Goal: Task Accomplishment & Management: Complete application form

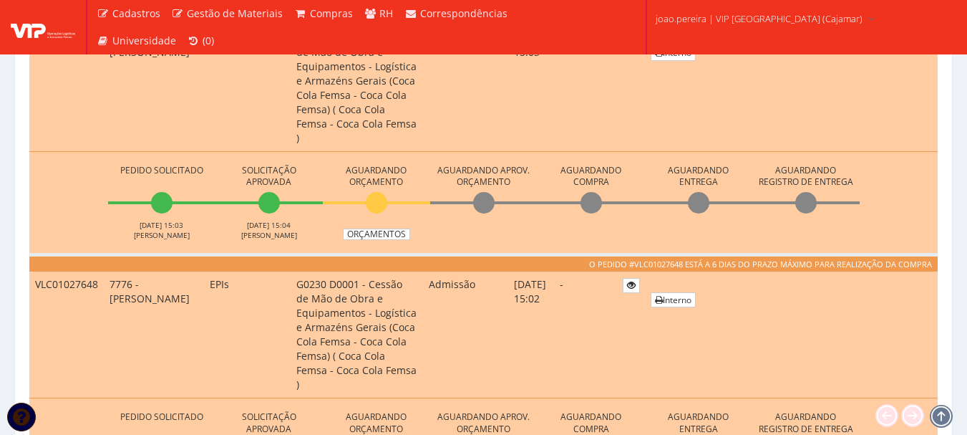
scroll to position [430, 0]
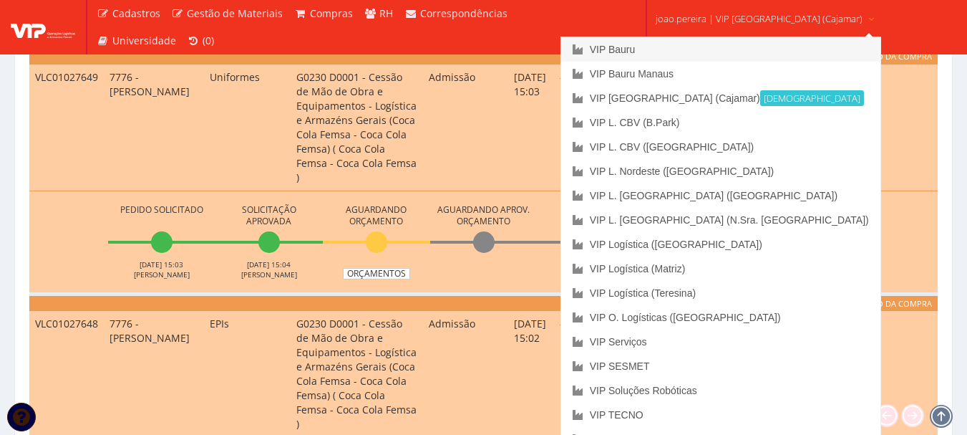
click at [677, 47] on link "VIP Bauru" at bounding box center [720, 49] width 319 height 24
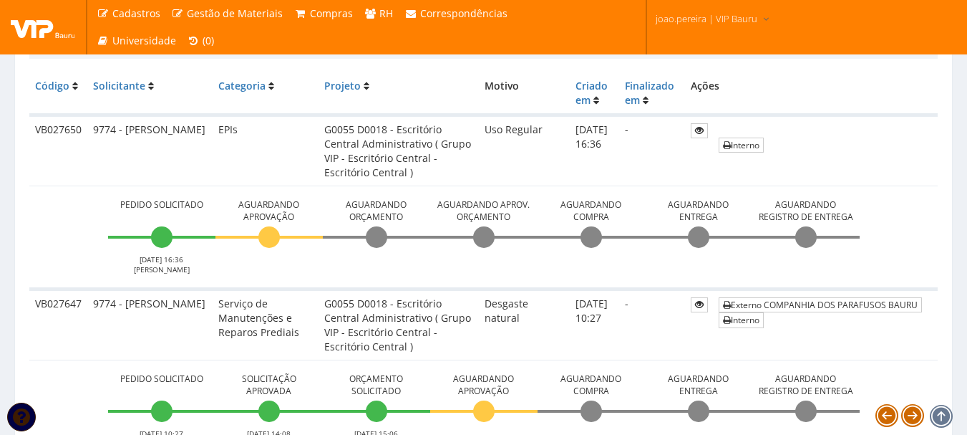
scroll to position [358, 0]
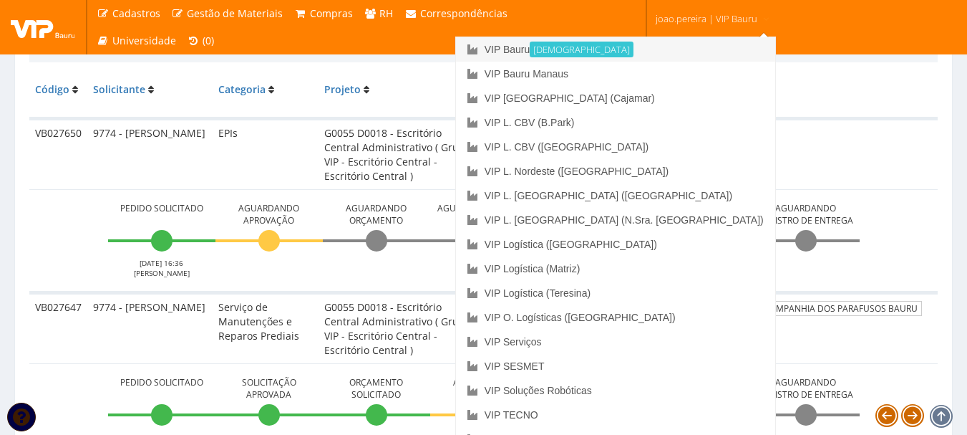
click at [632, 45] on link "VIP Bauru Ativa" at bounding box center [615, 49] width 319 height 24
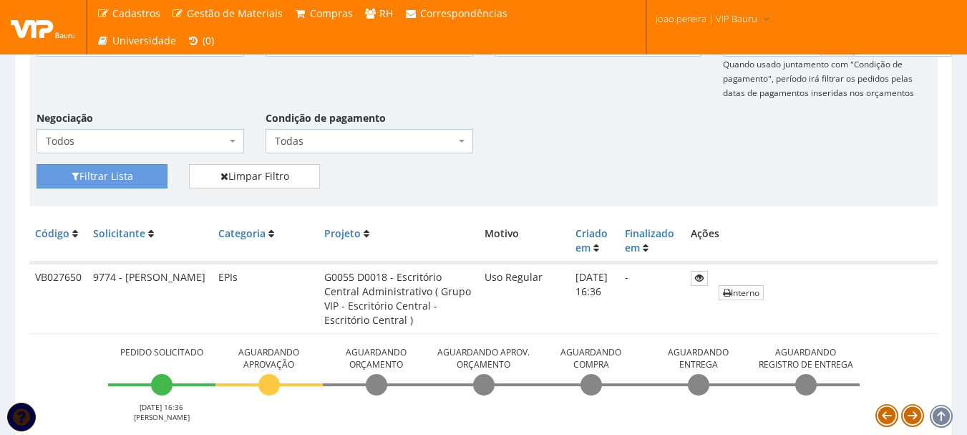
scroll to position [72, 0]
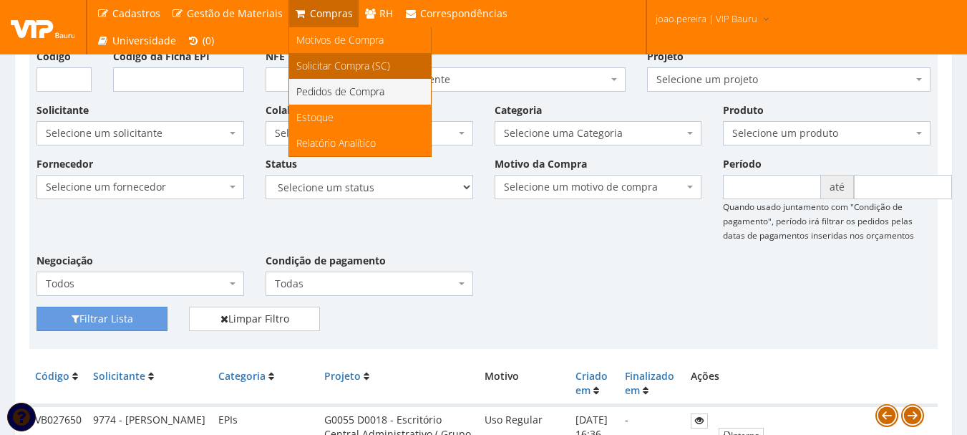
click at [316, 64] on span "Solicitar Compra (SC)" at bounding box center [343, 66] width 94 height 14
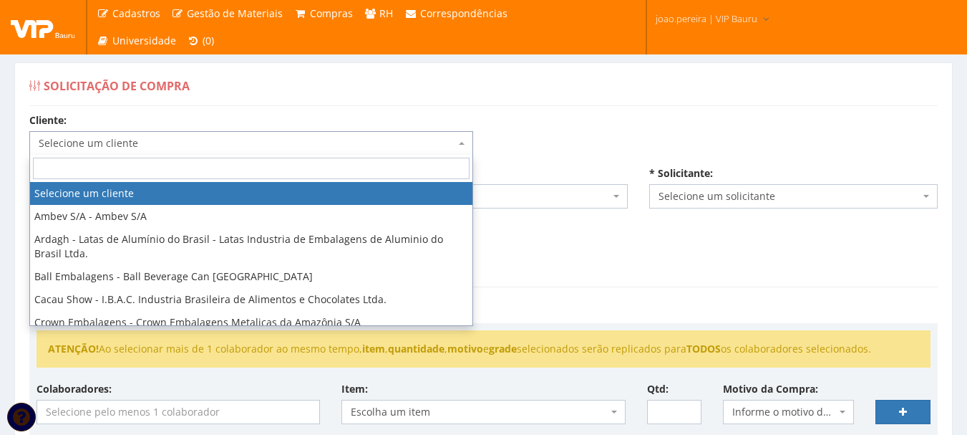
click at [460, 140] on span "Selecione um cliente" at bounding box center [251, 143] width 444 height 24
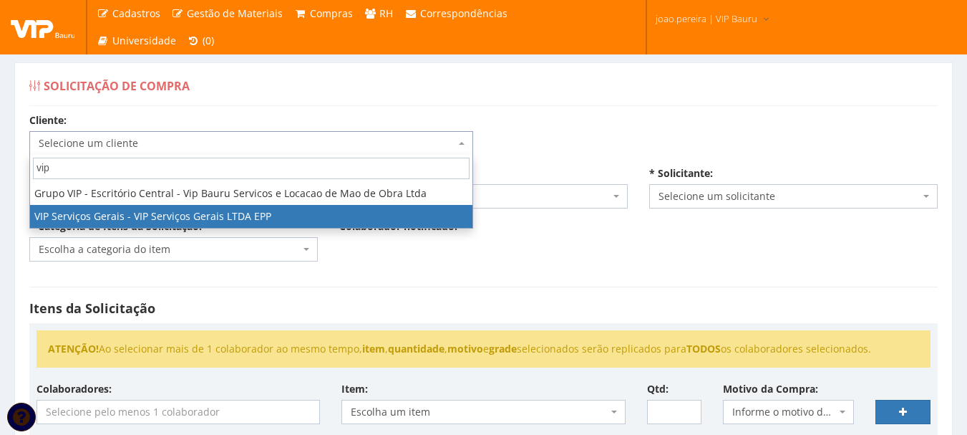
type input "vip"
select select "35"
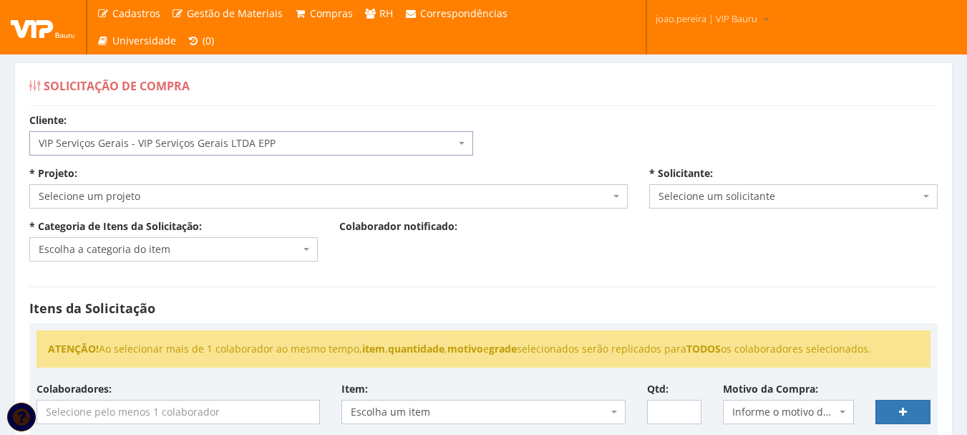
click at [263, 137] on span "VIP Serviços Gerais - VIP Serviços Gerais LTDA EPP" at bounding box center [247, 143] width 417 height 14
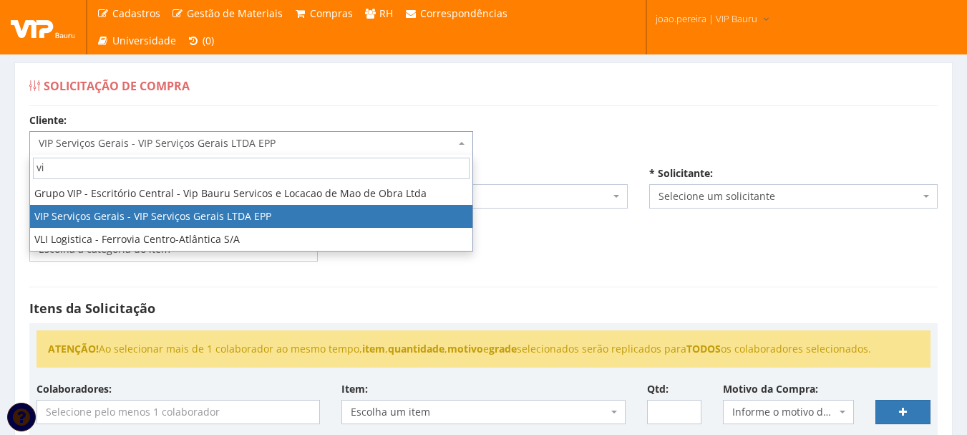
type input "vip"
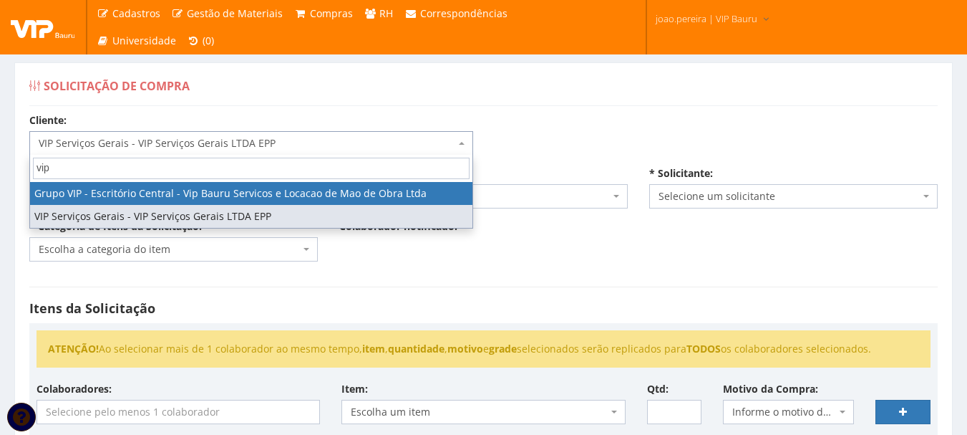
select select "16"
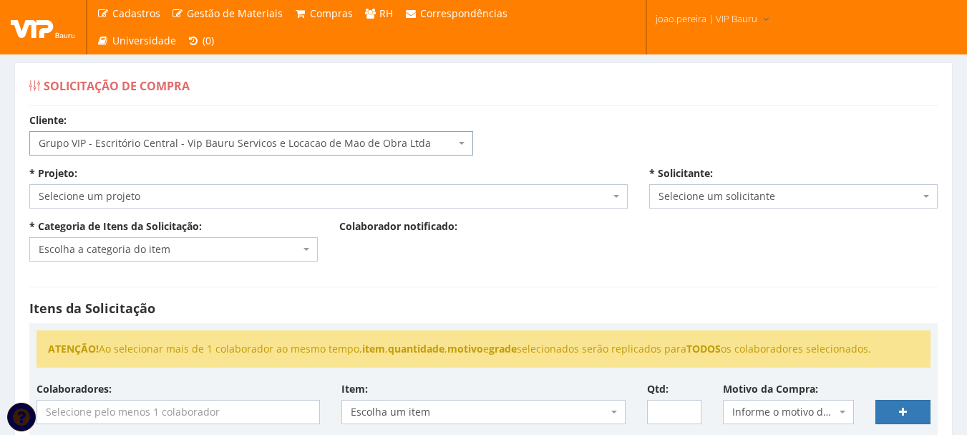
click at [258, 200] on span "Selecione um projeto" at bounding box center [324, 196] width 571 height 14
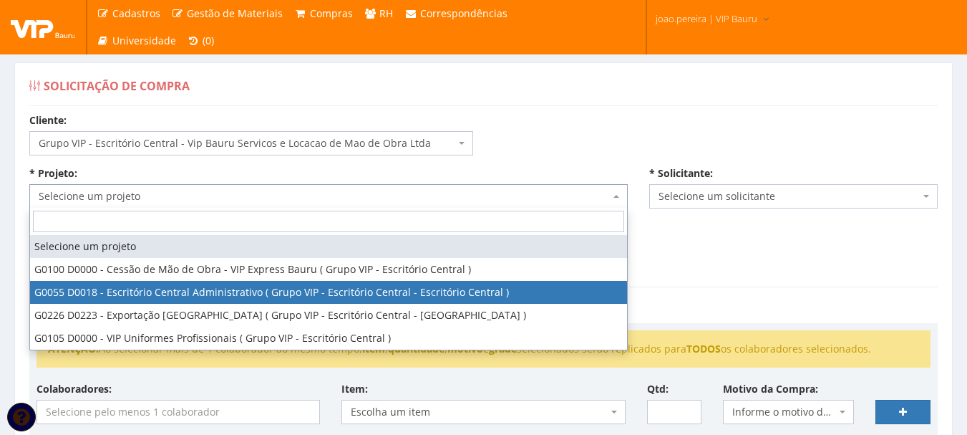
select select "55"
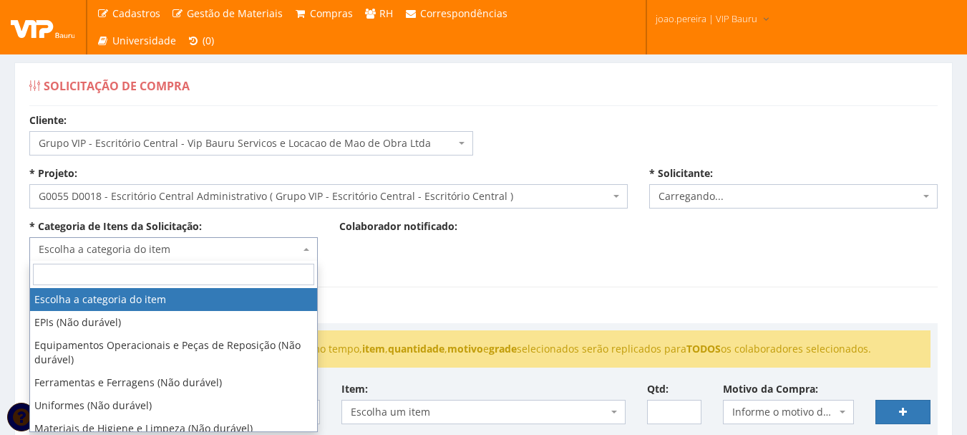
click at [285, 256] on span "Escolha a categoria do item" at bounding box center [173, 249] width 289 height 24
select select "4079"
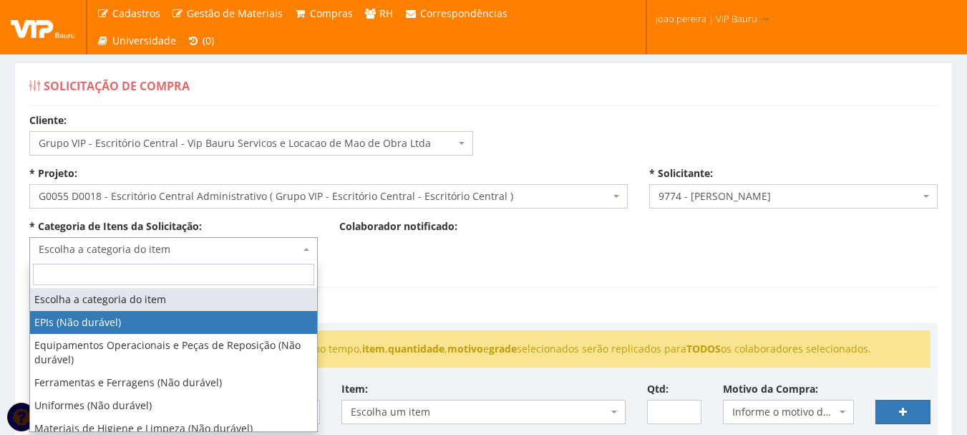
select select "1"
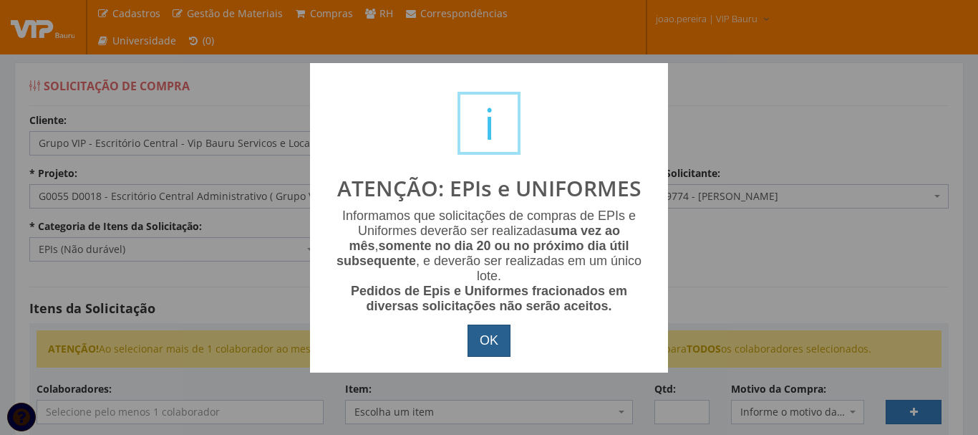
click at [497, 342] on button "OK" at bounding box center [489, 340] width 43 height 33
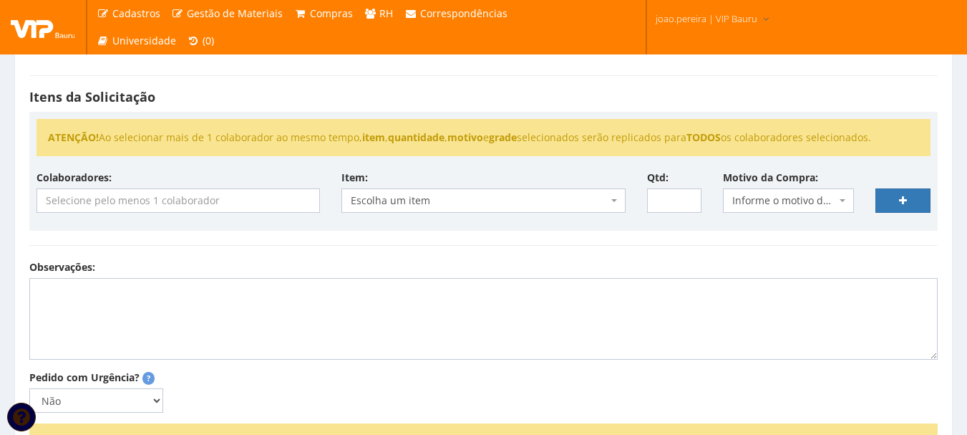
scroll to position [215, 0]
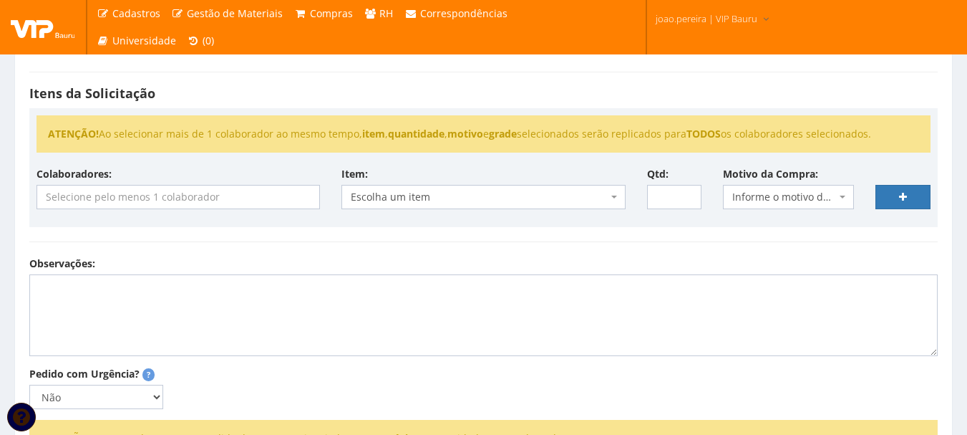
click at [207, 200] on input "search" at bounding box center [180, 196] width 286 height 23
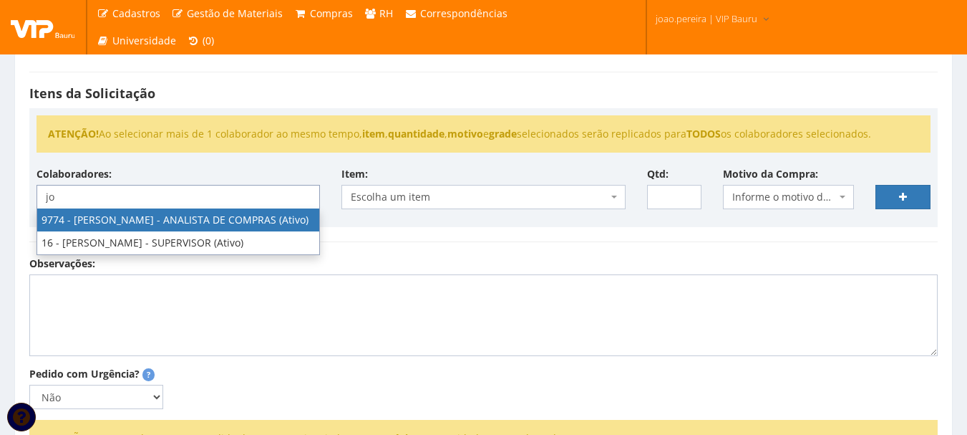
type input "jo"
select select "4079"
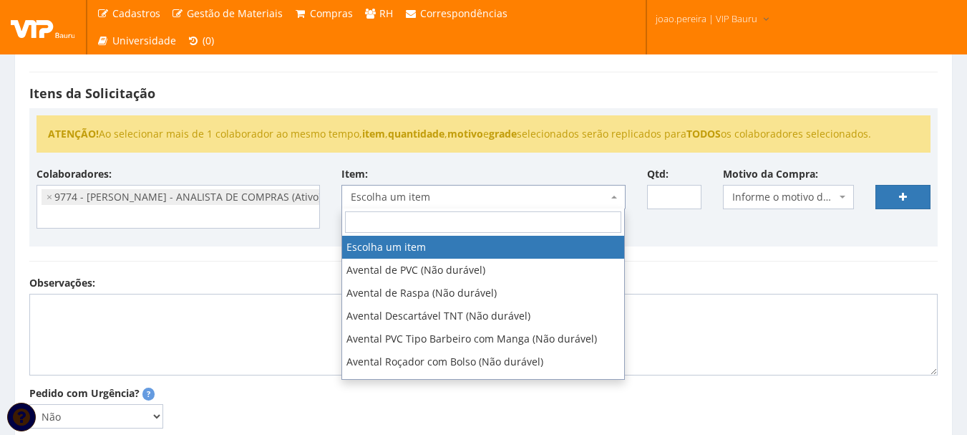
click at [598, 198] on span "Escolha um item" at bounding box center [479, 197] width 256 height 14
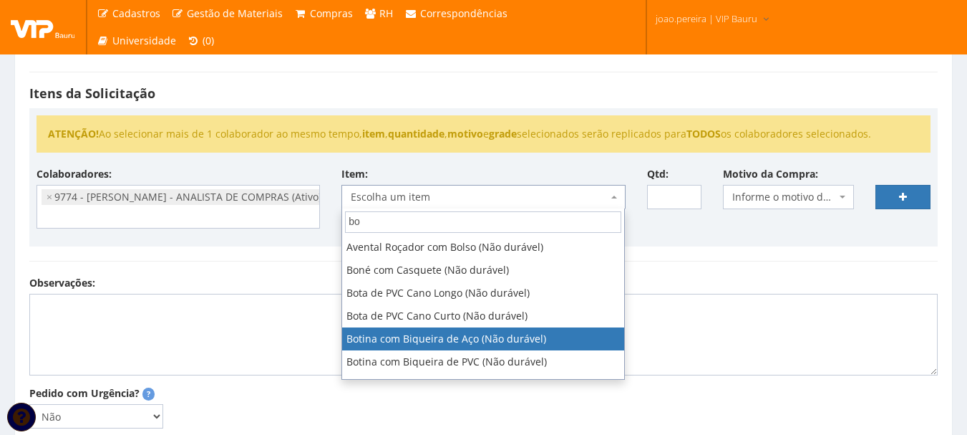
type input "bo"
select select "46"
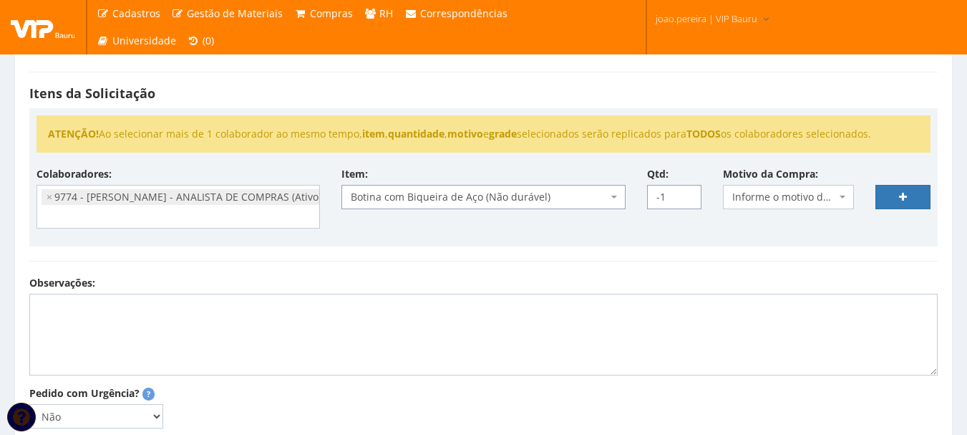
type input "-1"
click at [682, 198] on input "-1" at bounding box center [674, 197] width 55 height 24
type input "3"
click at [821, 200] on span "Informe o motivo da compra" at bounding box center [784, 197] width 104 height 14
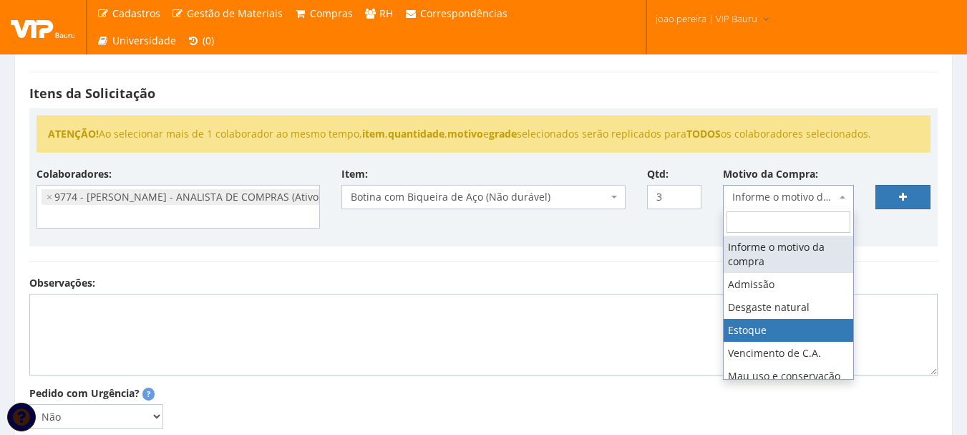
select select "3"
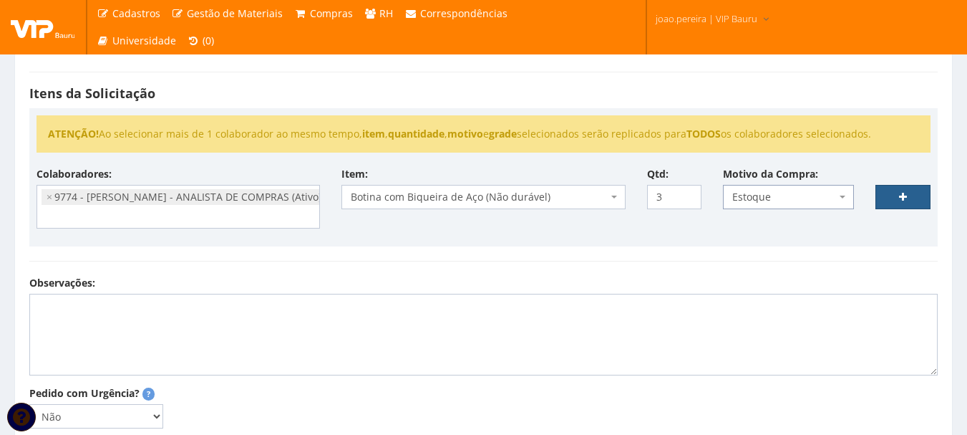
click at [903, 195] on icon at bounding box center [903, 197] width 8 height 10
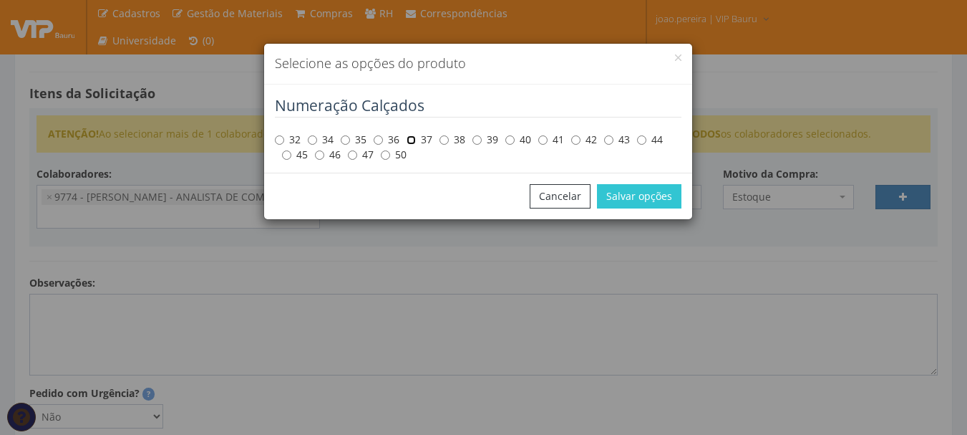
click at [415, 138] on input "37" at bounding box center [411, 139] width 9 height 9
radio input "true"
click at [644, 202] on button "Salvar opções" at bounding box center [639, 196] width 84 height 24
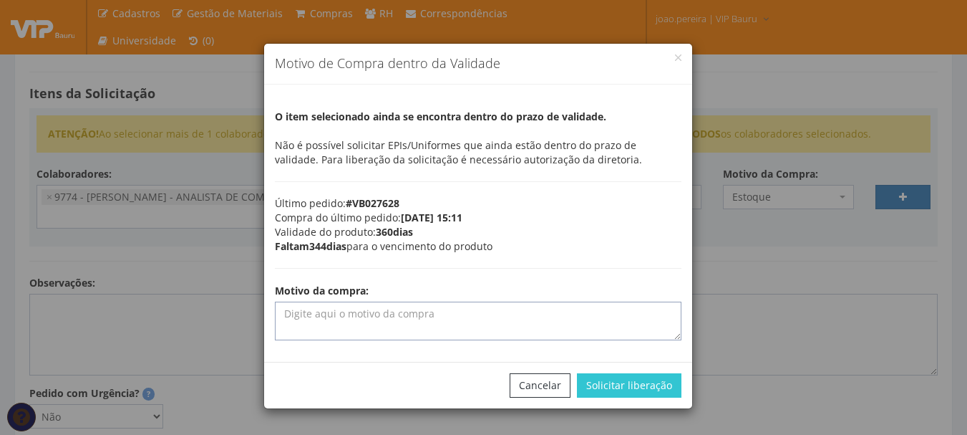
click at [362, 314] on textarea "Motivo da compra:" at bounding box center [478, 320] width 407 height 39
type textarea "Estoque"
click at [650, 394] on button "Solicitar liberação" at bounding box center [629, 385] width 105 height 24
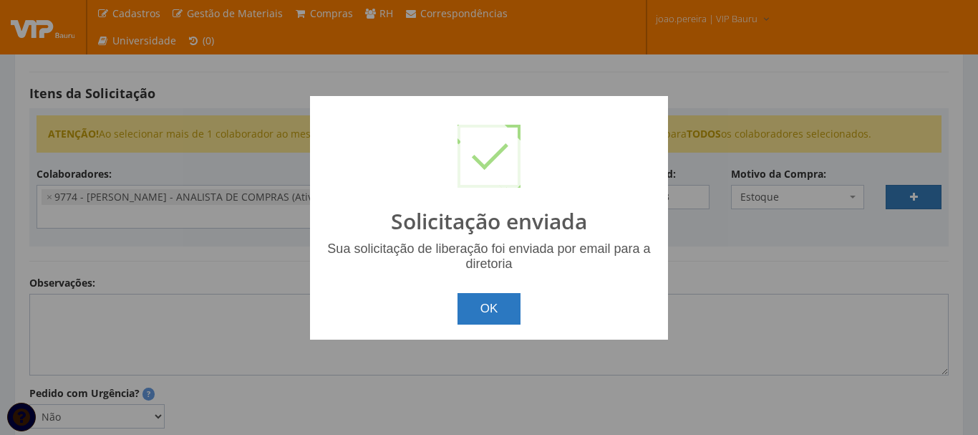
click at [517, 306] on button "OK" at bounding box center [490, 309] width 64 height 32
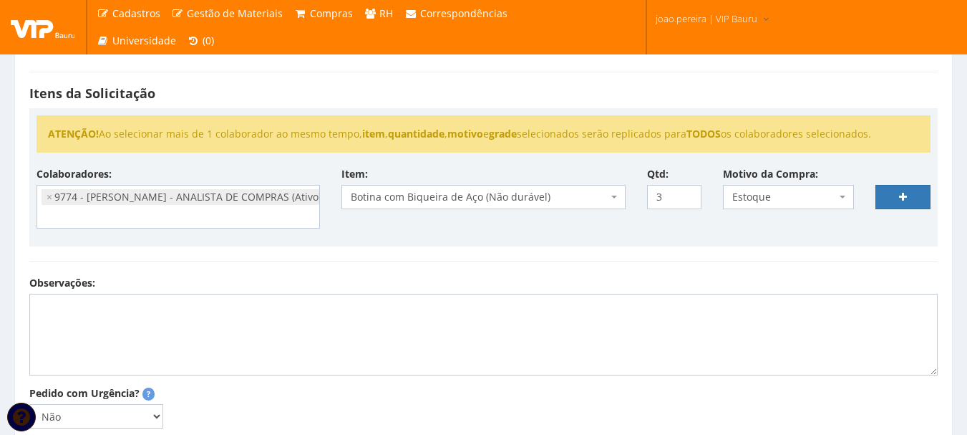
click at [913, 181] on div at bounding box center [903, 188] width 77 height 42
click at [911, 194] on link at bounding box center [903, 197] width 55 height 24
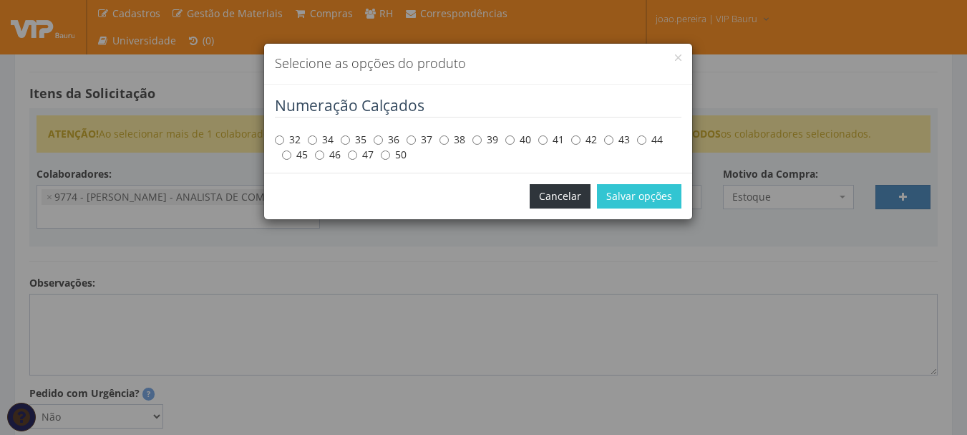
click at [582, 197] on button "Cancelar" at bounding box center [560, 196] width 61 height 24
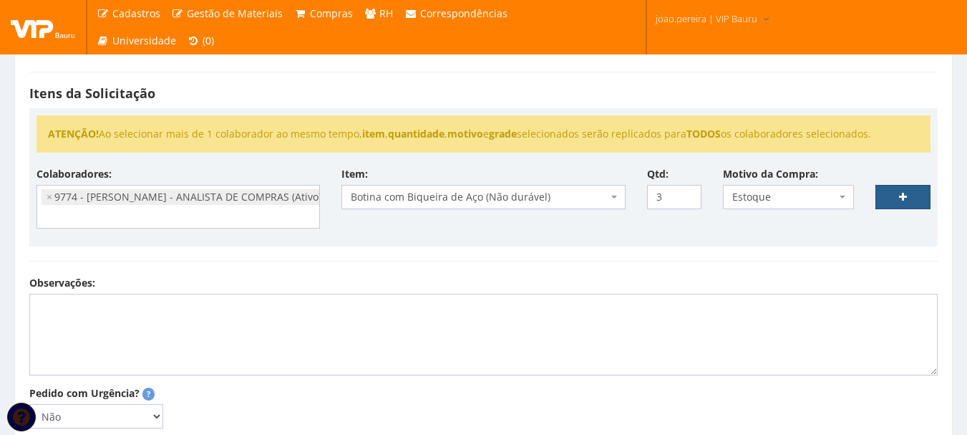
click at [910, 195] on link at bounding box center [903, 197] width 55 height 24
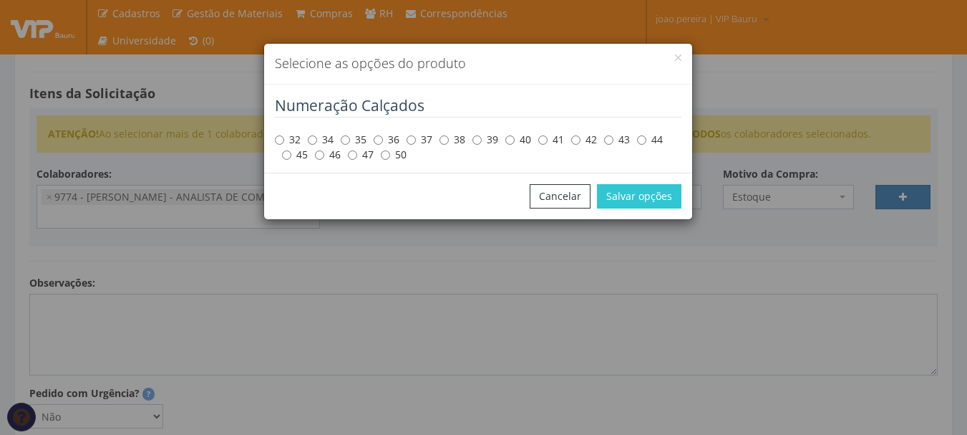
click at [417, 139] on label "37" at bounding box center [420, 139] width 26 height 14
click at [416, 139] on input "37" at bounding box center [411, 139] width 9 height 9
radio input "true"
click at [417, 139] on label "37" at bounding box center [420, 139] width 26 height 14
click at [416, 139] on input "37" at bounding box center [411, 139] width 9 height 9
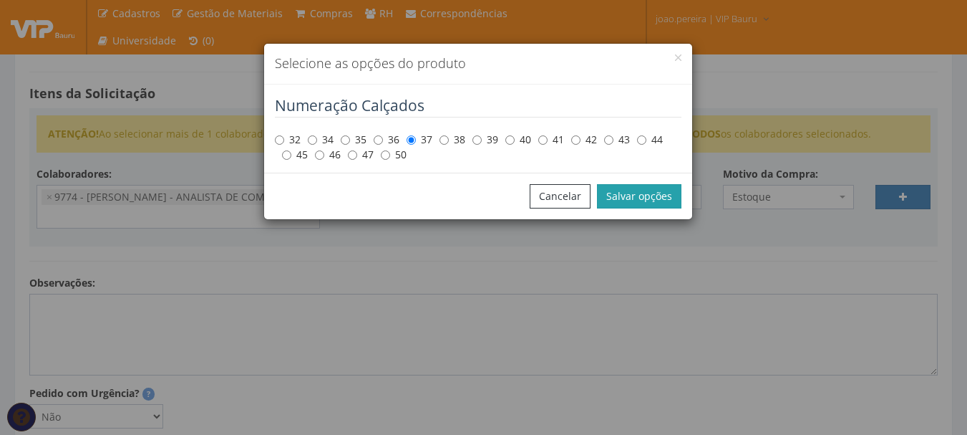
click at [623, 193] on button "Salvar opções" at bounding box center [639, 196] width 84 height 24
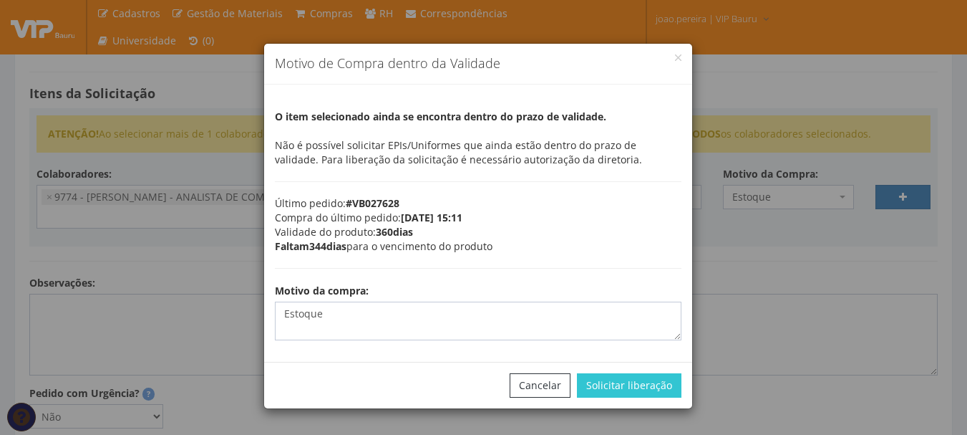
click at [682, 59] on div "Motivo de Compra dentro da Validade" at bounding box center [478, 64] width 428 height 41
click at [555, 390] on button "Cancelar" at bounding box center [540, 385] width 61 height 24
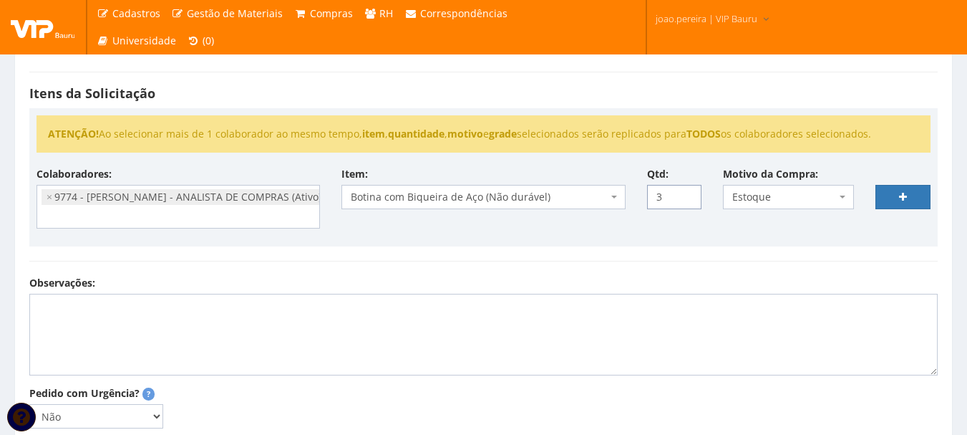
drag, startPoint x: 667, startPoint y: 198, endPoint x: 612, endPoint y: 200, distance: 55.2
click at [612, 200] on div "Colaboradores: 9761 - ADRIANA SILVA DO NASCIMENTO PIRES - EMPREGADA DOMESTICA (…" at bounding box center [484, 203] width 916 height 72
type input "1"
click at [911, 195] on link at bounding box center [903, 197] width 55 height 24
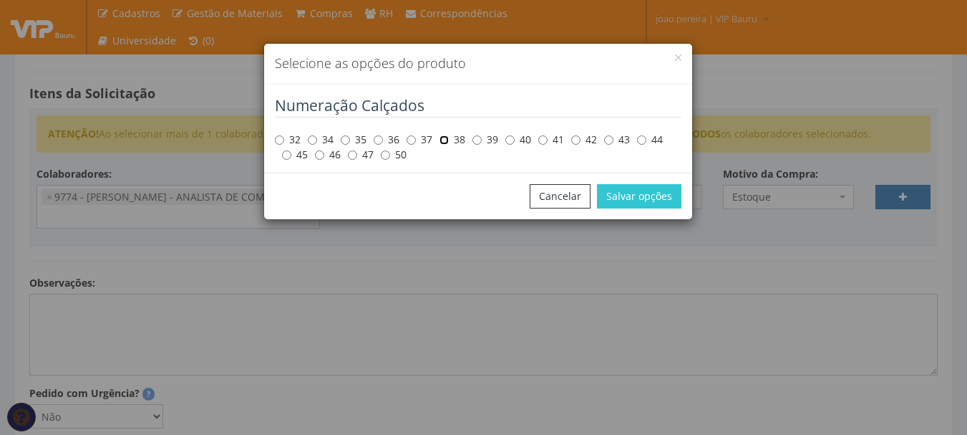
click at [448, 139] on input "38" at bounding box center [444, 139] width 9 height 9
radio input "true"
click at [642, 195] on button "Salvar opções" at bounding box center [639, 196] width 84 height 24
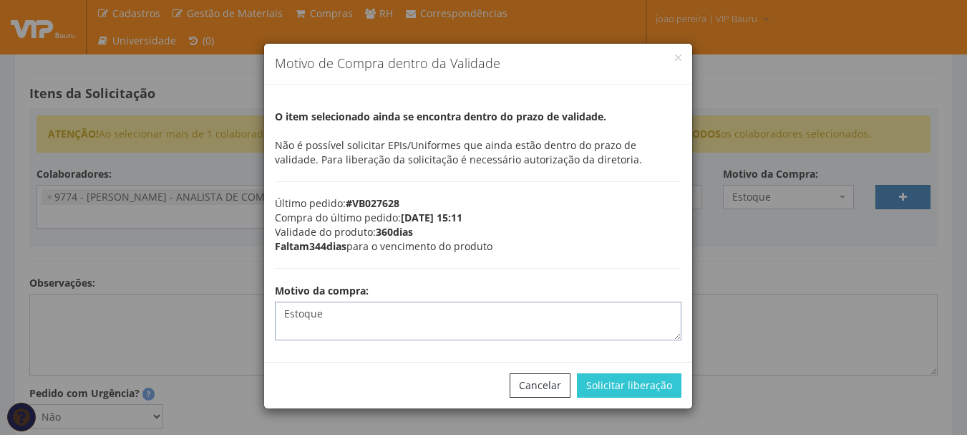
click at [471, 320] on textarea "Estoque" at bounding box center [478, 320] width 407 height 39
click at [647, 386] on button "Solicitar liberação" at bounding box center [629, 385] width 105 height 24
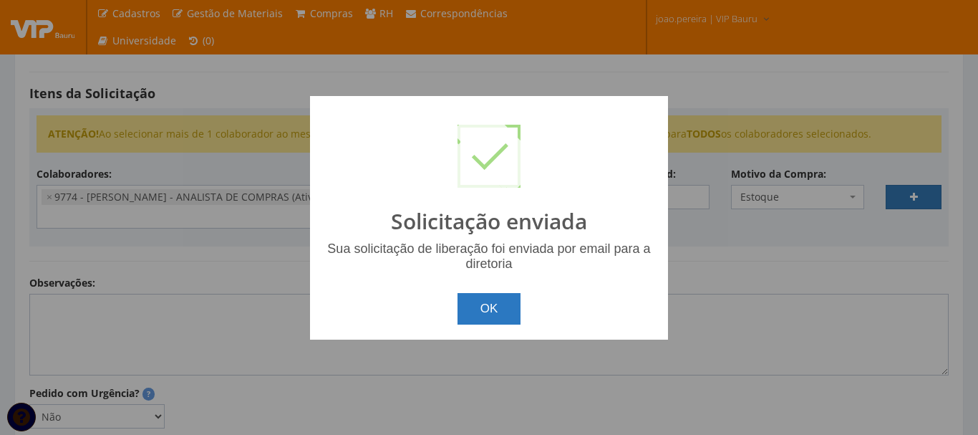
click at [470, 301] on button "OK" at bounding box center [490, 309] width 64 height 32
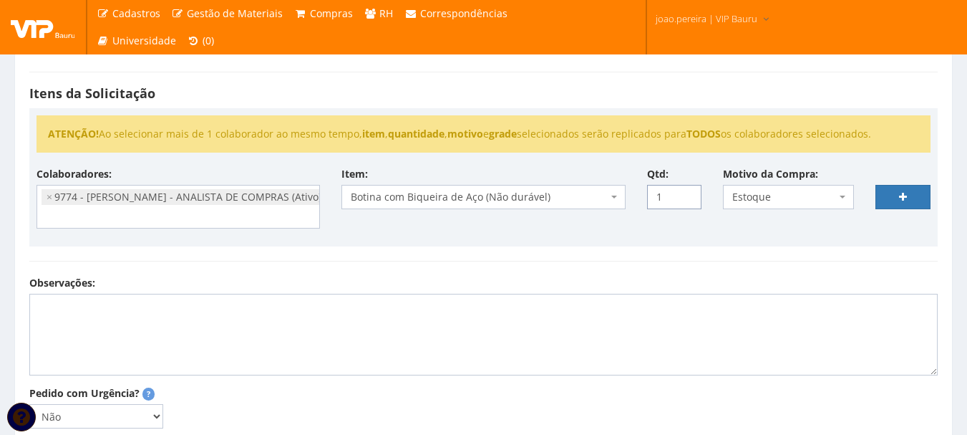
drag, startPoint x: 662, startPoint y: 198, endPoint x: 606, endPoint y: 198, distance: 55.1
click at [606, 198] on div "Colaboradores: 9761 - [PERSON_NAME] - EMPREGADA DOMESTICA (Ativo) - [PERSON_NAM…" at bounding box center [484, 203] width 916 height 72
click at [895, 209] on div "Colaboradores: 9761 - [PERSON_NAME] - EMPREGADA DOMESTICA (Ativo) - [PERSON_NAM…" at bounding box center [484, 203] width 916 height 72
click at [907, 203] on link at bounding box center [903, 197] width 55 height 24
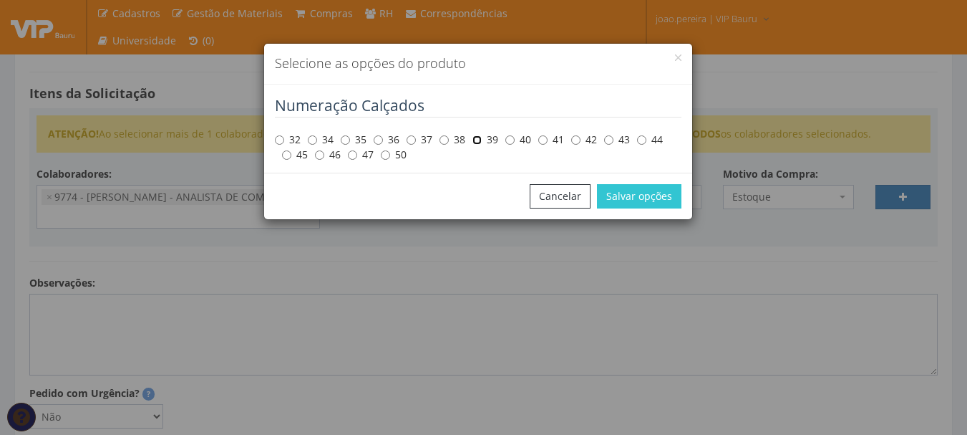
click at [481, 139] on input "39" at bounding box center [477, 139] width 9 height 9
radio input "true"
click at [654, 192] on button "Salvar opções" at bounding box center [639, 196] width 84 height 24
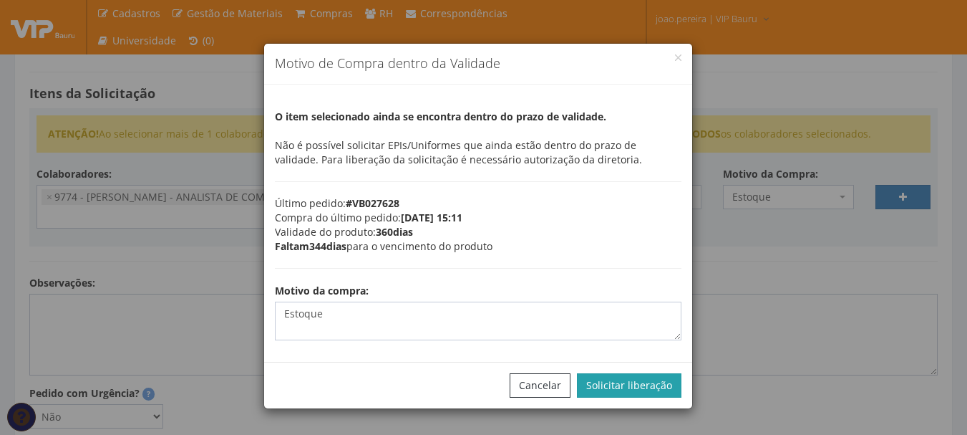
click at [627, 384] on button "Solicitar liberação" at bounding box center [629, 385] width 105 height 24
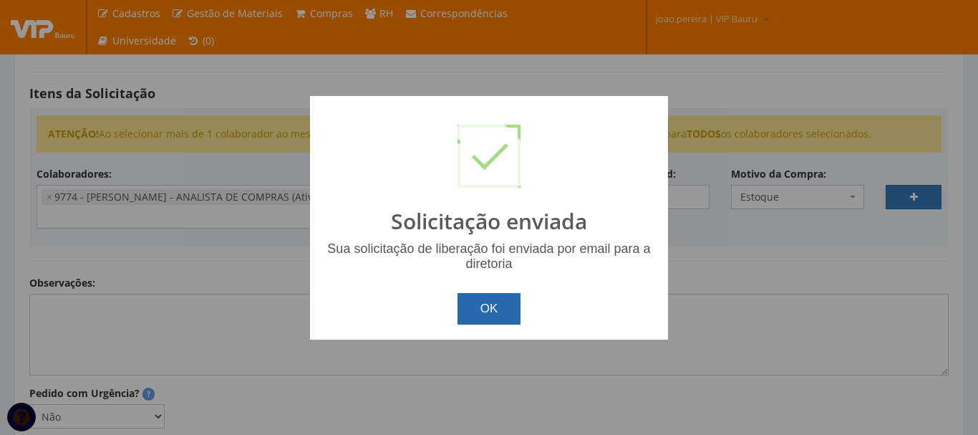
click at [488, 313] on button "OK" at bounding box center [490, 309] width 64 height 32
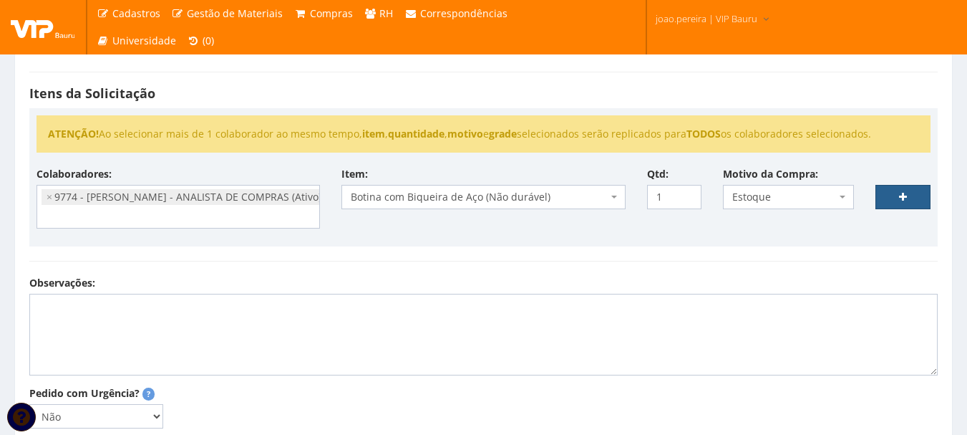
click at [899, 196] on icon at bounding box center [903, 197] width 8 height 10
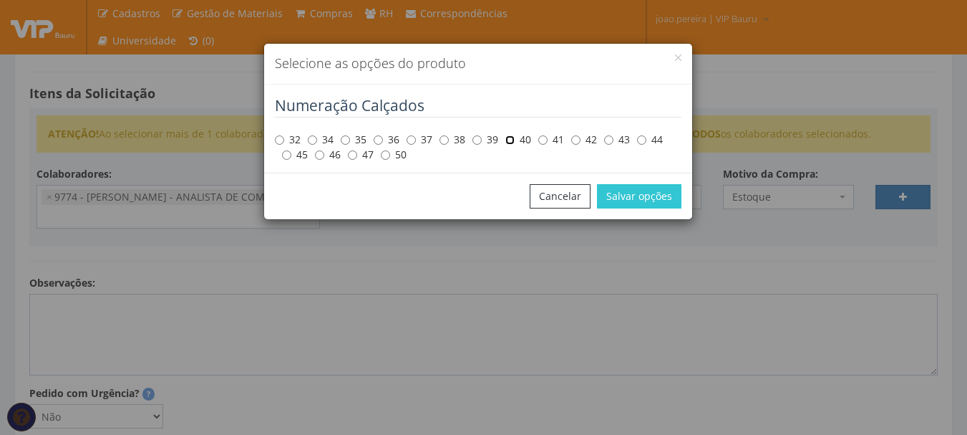
click at [515, 142] on input "40" at bounding box center [509, 139] width 9 height 9
radio input "true"
click at [647, 195] on button "Salvar opções" at bounding box center [639, 196] width 84 height 24
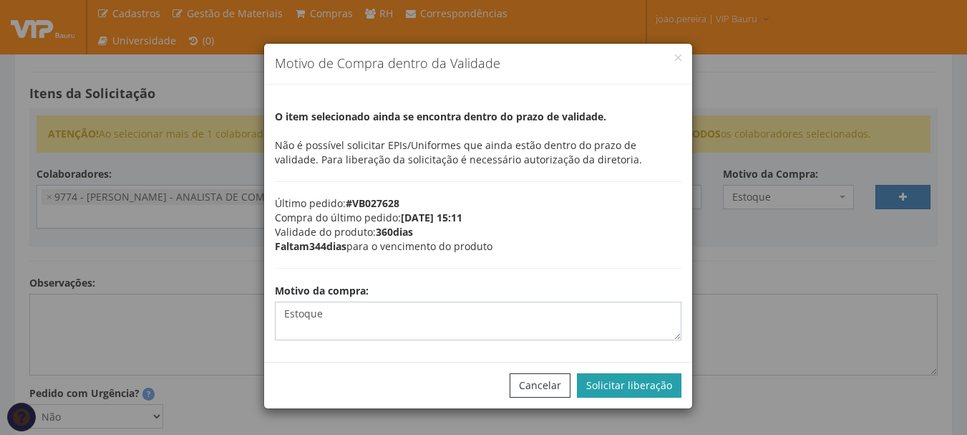
click at [638, 379] on button "Solicitar liberação" at bounding box center [629, 385] width 105 height 24
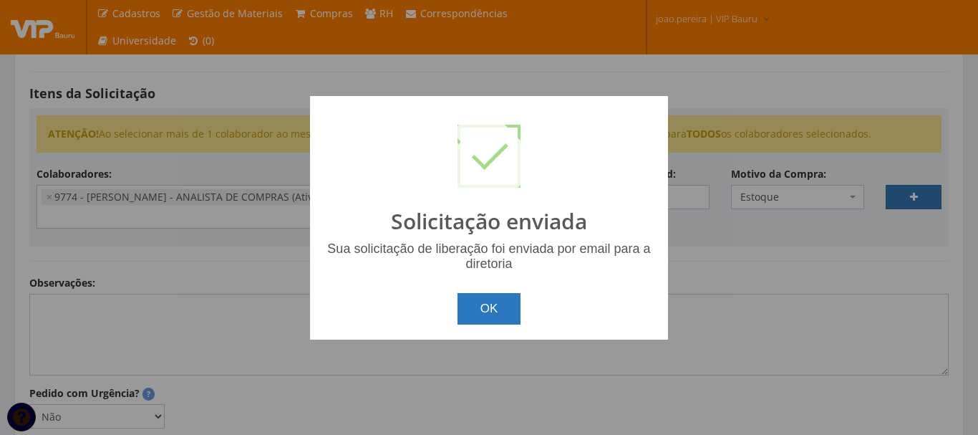
click at [503, 311] on button "OK" at bounding box center [490, 309] width 64 height 32
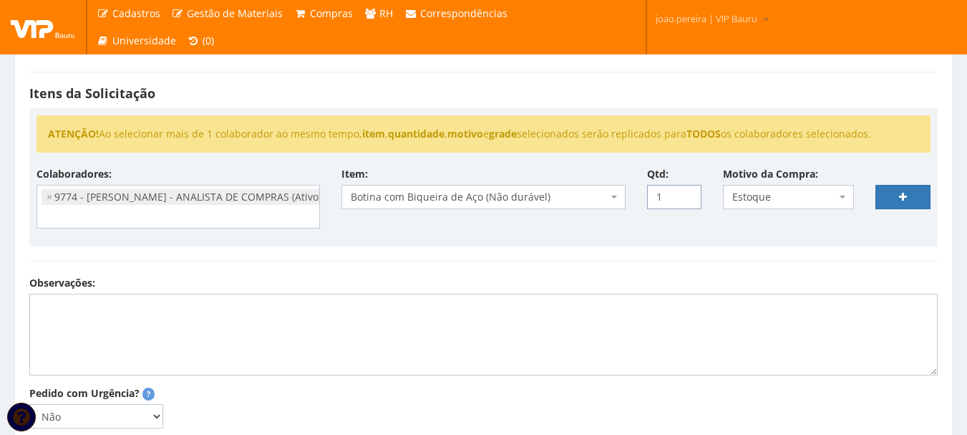
drag, startPoint x: 673, startPoint y: 198, endPoint x: 588, endPoint y: 203, distance: 85.4
click at [589, 203] on div "Colaboradores: 9761 - ADRIANA SILVA DO NASCIMENTO PIRES - EMPREGADA DOMESTICA (…" at bounding box center [484, 203] width 916 height 72
type input "2"
click at [909, 198] on link at bounding box center [903, 197] width 55 height 24
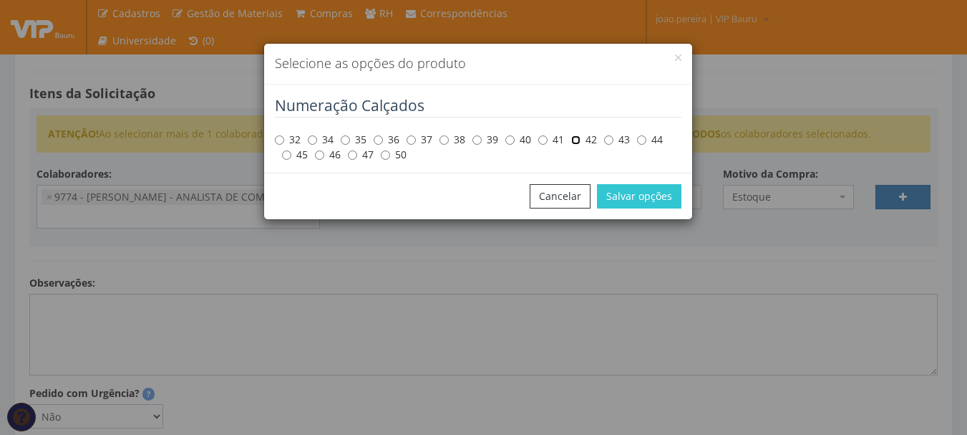
click at [578, 140] on input "42" at bounding box center [575, 139] width 9 height 9
radio input "true"
click at [647, 200] on button "Salvar opções" at bounding box center [639, 196] width 84 height 24
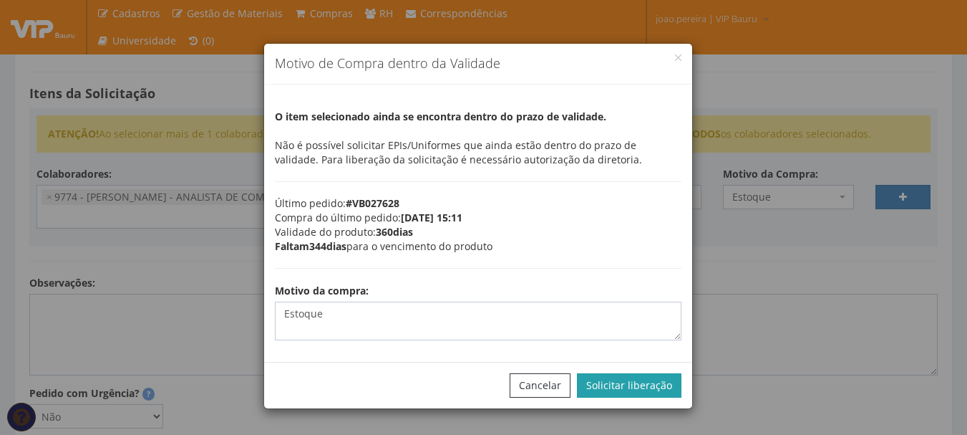
click at [627, 381] on button "Solicitar liberação" at bounding box center [629, 385] width 105 height 24
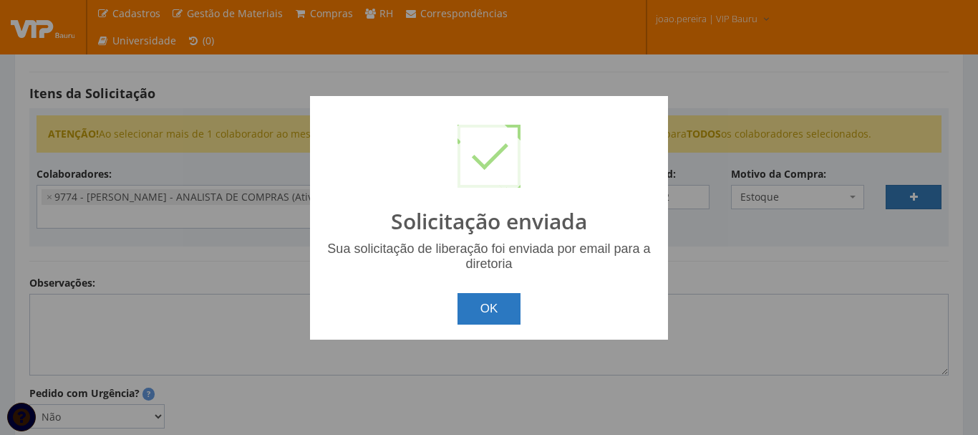
click at [477, 303] on button "OK" at bounding box center [490, 309] width 64 height 32
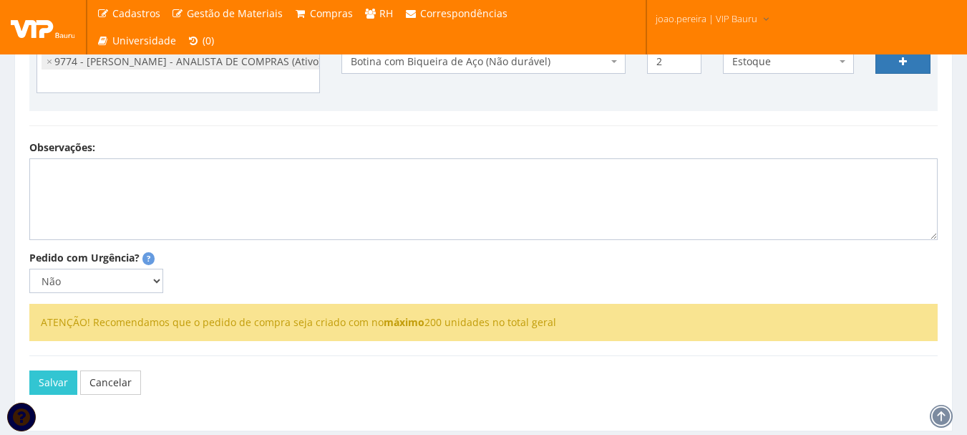
scroll to position [395, 0]
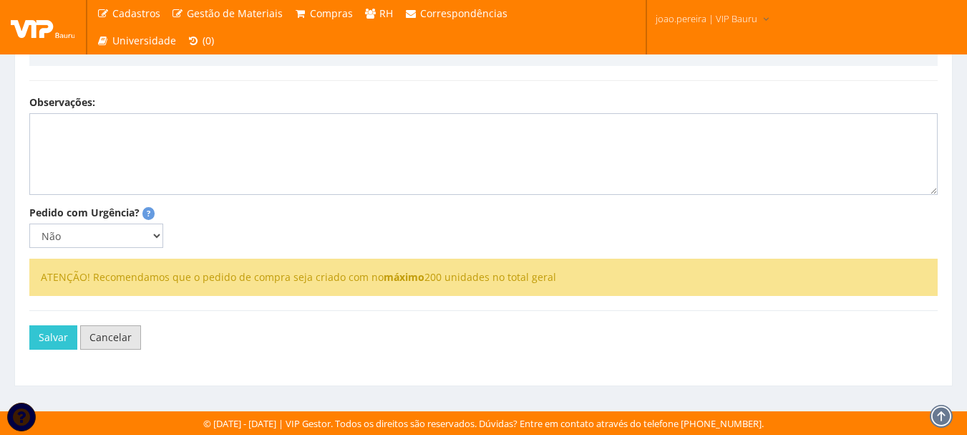
click at [115, 340] on link "Cancelar" at bounding box center [110, 337] width 61 height 24
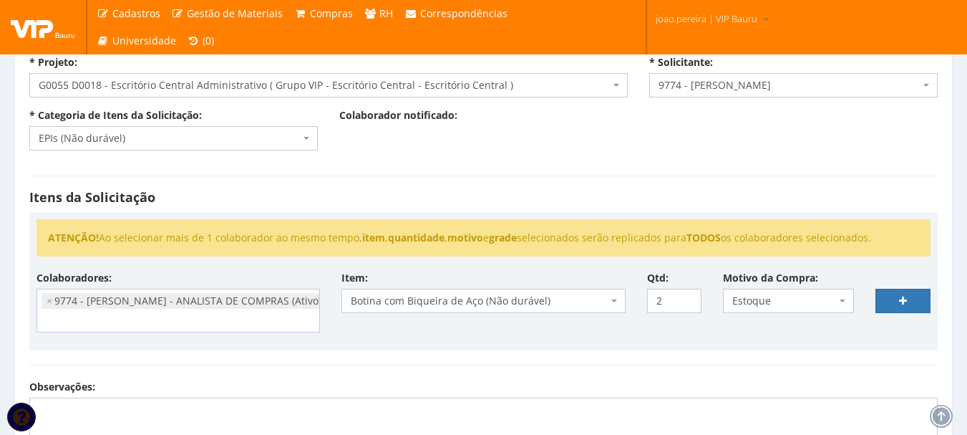
scroll to position [109, 0]
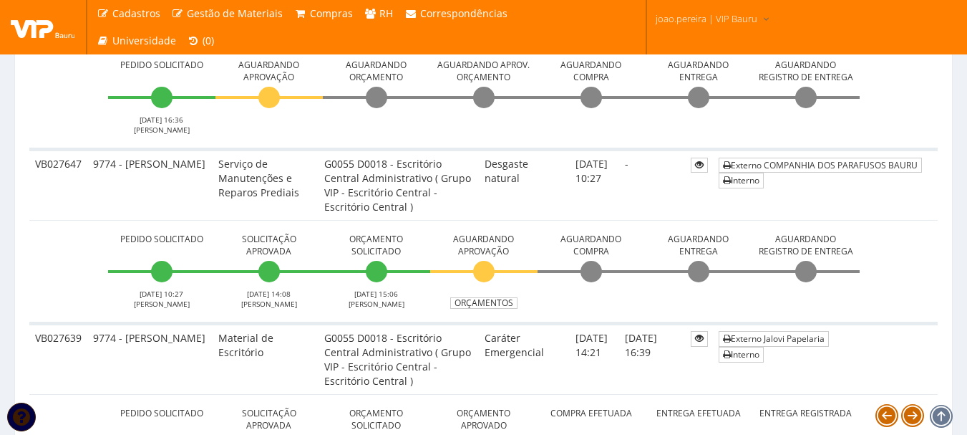
scroll to position [573, 0]
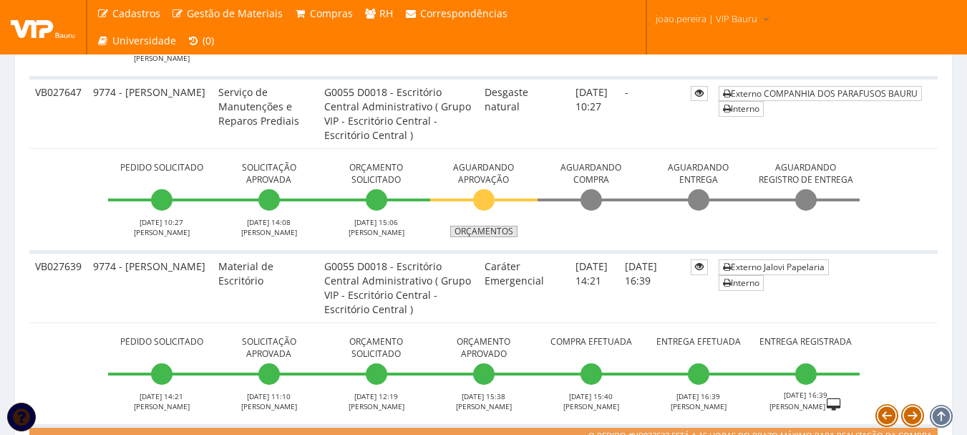
click at [495, 231] on link "Orçamentos" at bounding box center [483, 231] width 67 height 11
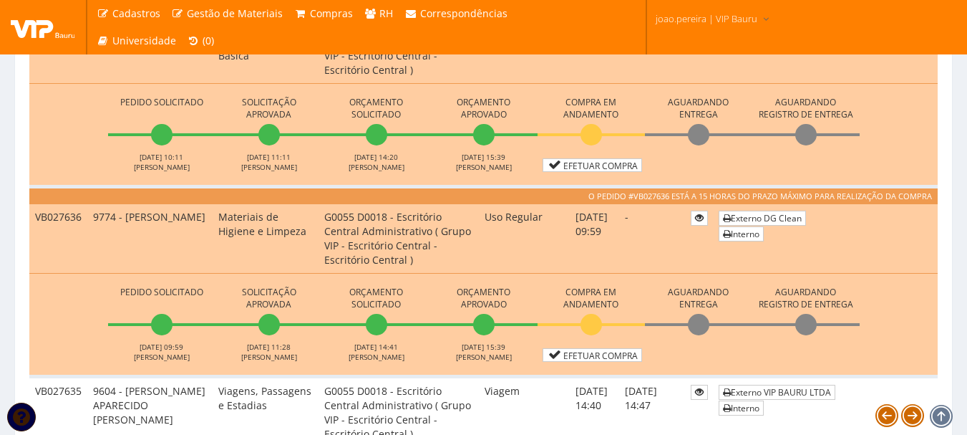
scroll to position [1002, 0]
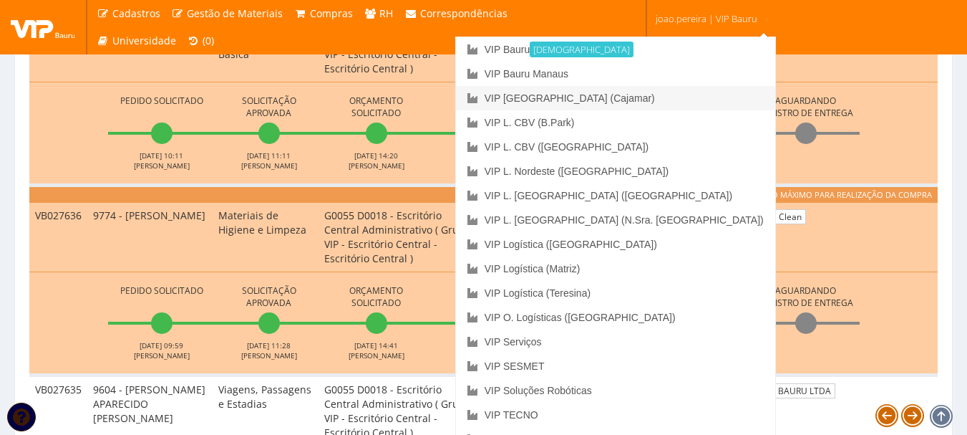
click at [657, 97] on link "VIP [GEOGRAPHIC_DATA] (Cajamar)" at bounding box center [615, 98] width 319 height 24
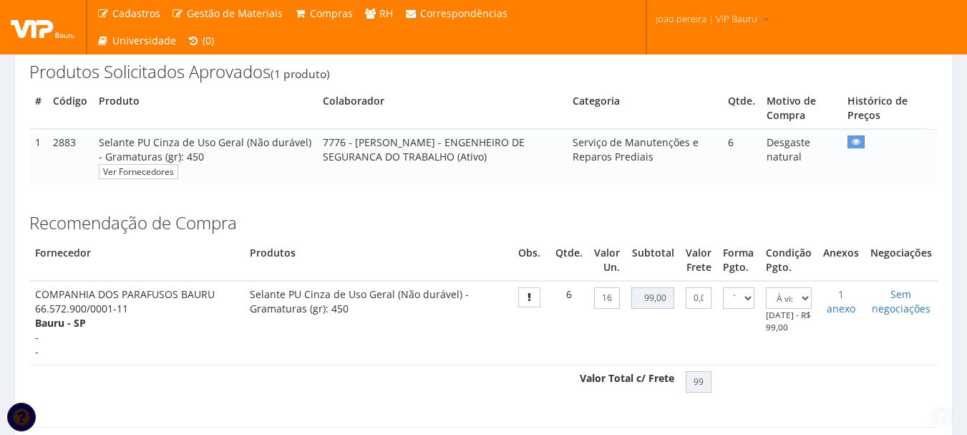
scroll to position [286, 0]
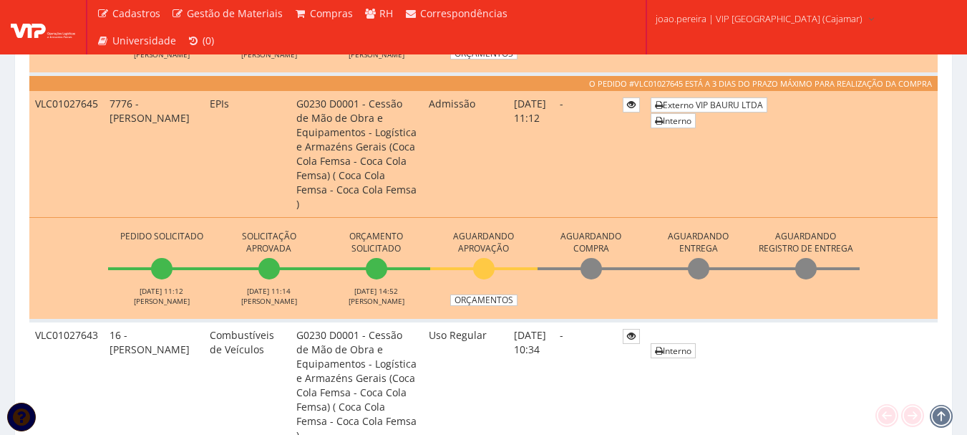
scroll to position [1217, 0]
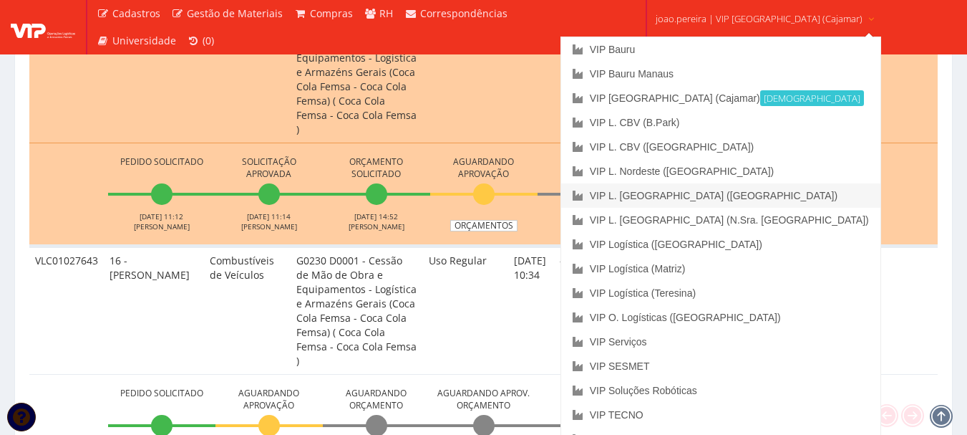
click at [727, 193] on link "VIP L. [GEOGRAPHIC_DATA] ([GEOGRAPHIC_DATA])" at bounding box center [720, 195] width 319 height 24
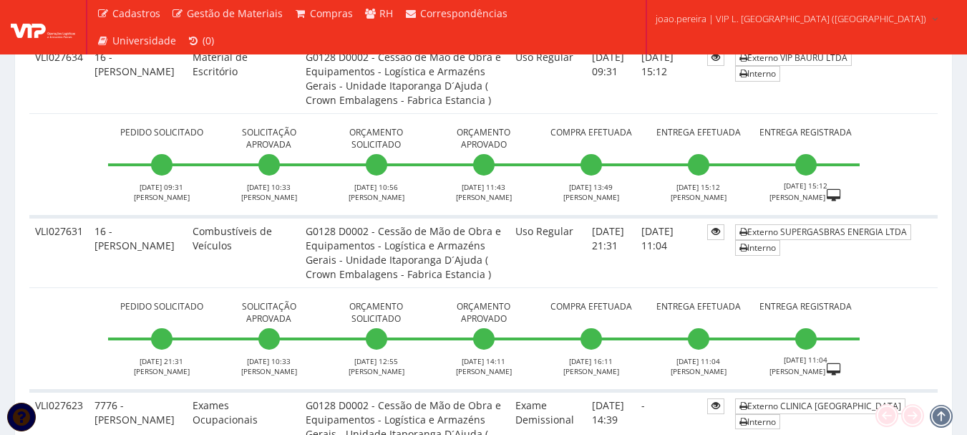
scroll to position [788, 0]
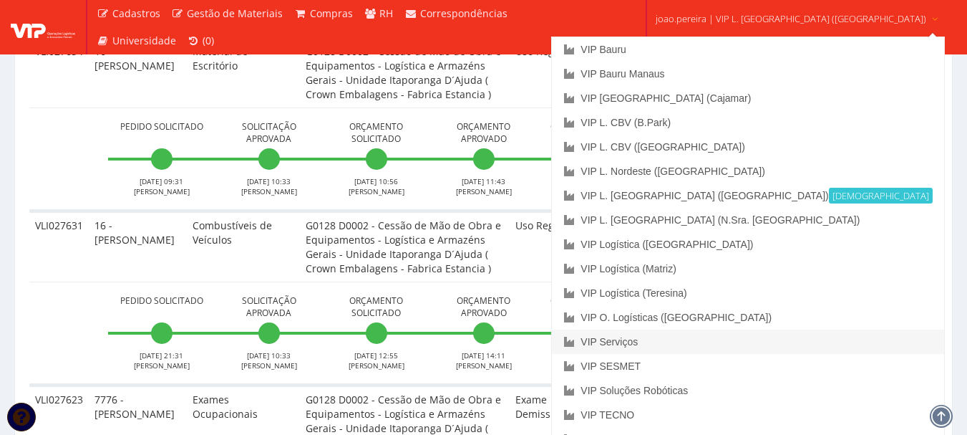
click at [705, 337] on link "VIP Serviços" at bounding box center [748, 341] width 392 height 24
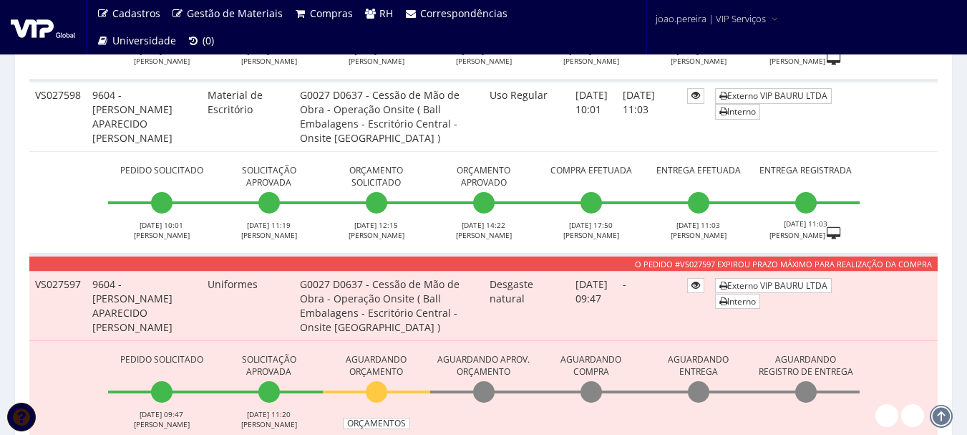
scroll to position [573, 0]
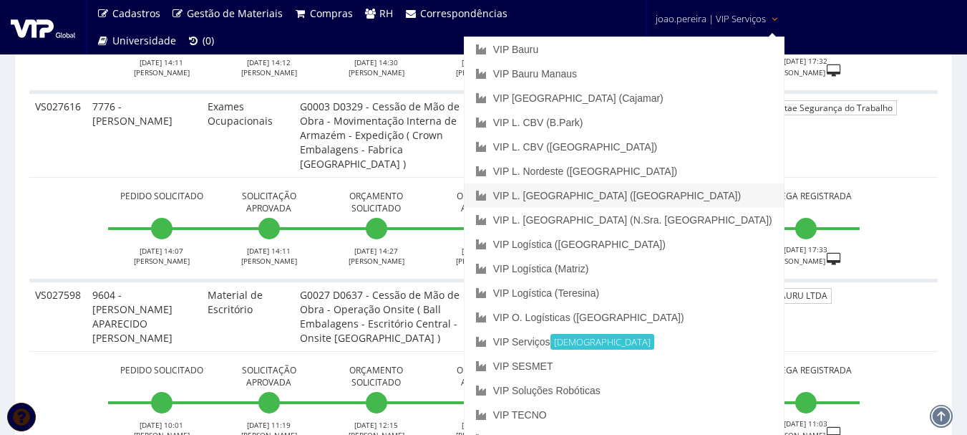
click at [689, 197] on link "VIP L. [GEOGRAPHIC_DATA] ([GEOGRAPHIC_DATA])" at bounding box center [624, 195] width 319 height 24
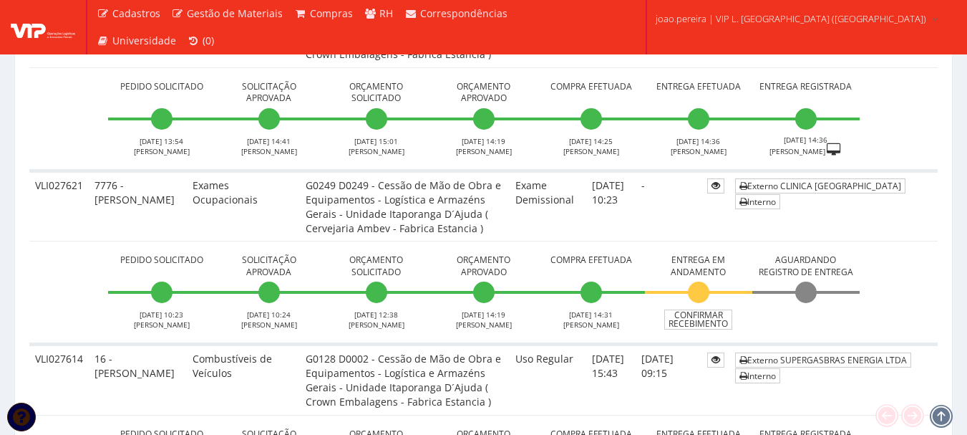
scroll to position [1575, 0]
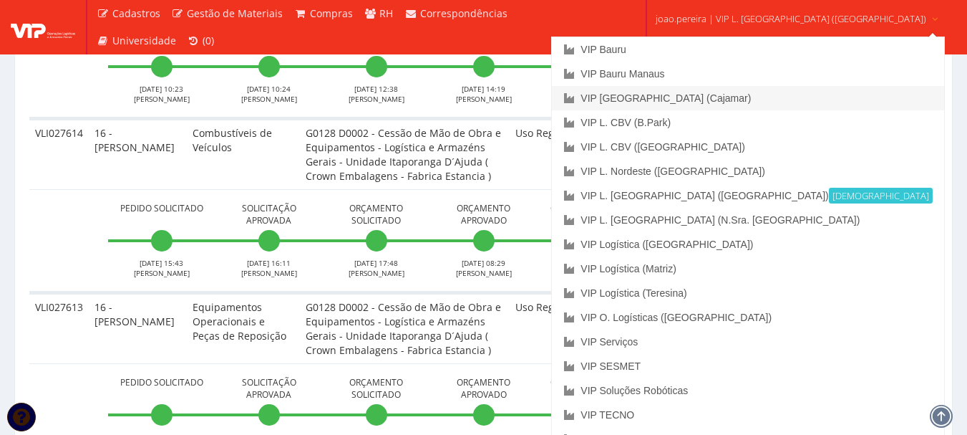
click at [719, 95] on link "VIP [GEOGRAPHIC_DATA] (Cajamar)" at bounding box center [748, 98] width 392 height 24
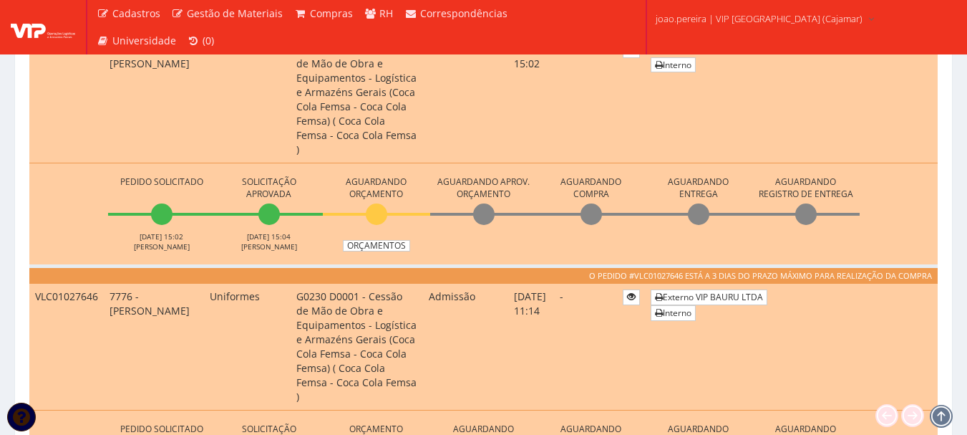
scroll to position [716, 0]
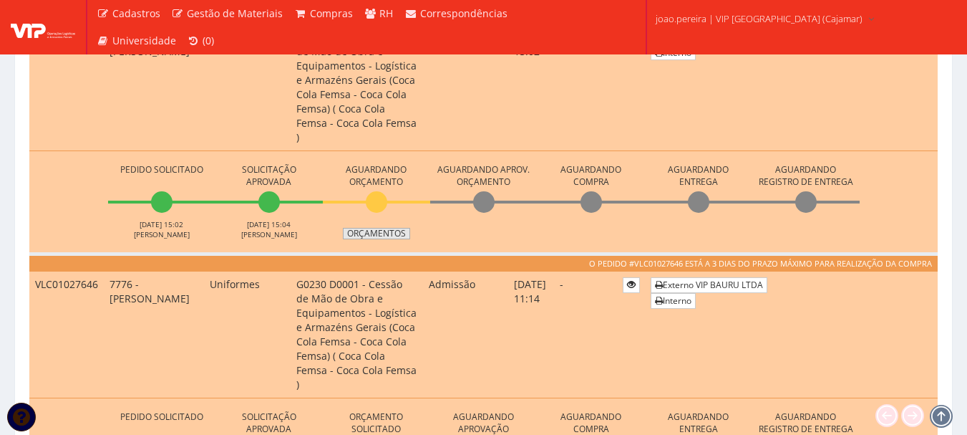
click at [379, 228] on link "Orçamentos" at bounding box center [376, 233] width 67 height 11
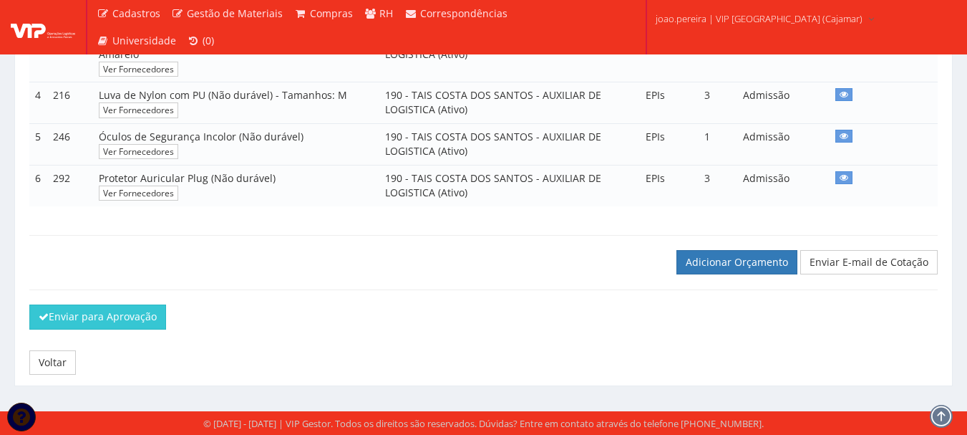
scroll to position [455, 0]
click at [747, 259] on link "Adicionar Orçamento" at bounding box center [737, 262] width 121 height 24
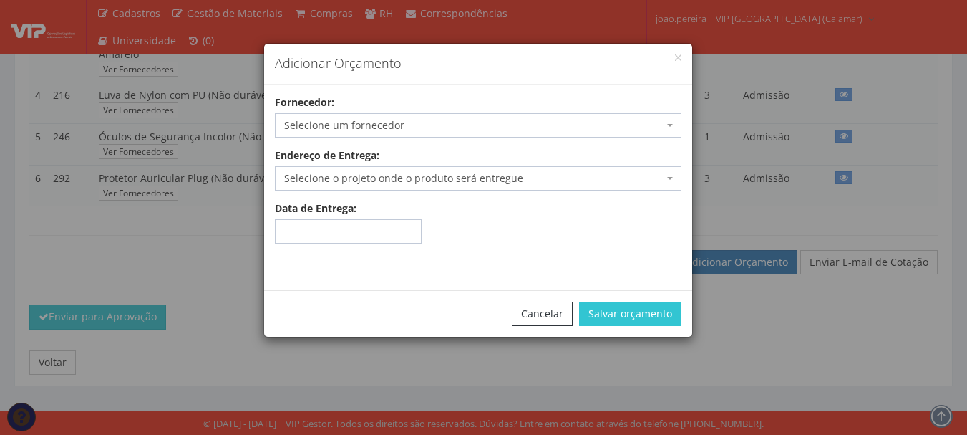
click at [679, 115] on span "Selecione um fornecedor" at bounding box center [478, 125] width 407 height 24
click at [453, 125] on span "Selecione um fornecedor" at bounding box center [473, 125] width 379 height 14
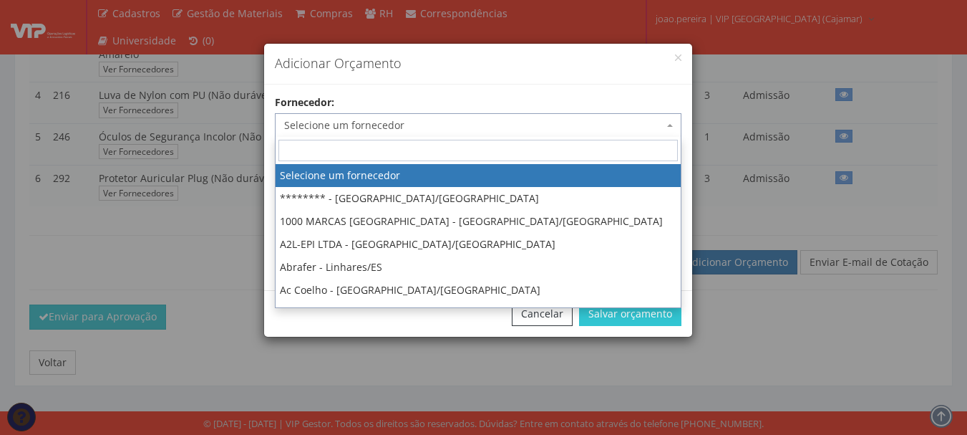
click at [453, 125] on span "Selecione um fornecedor" at bounding box center [473, 125] width 379 height 14
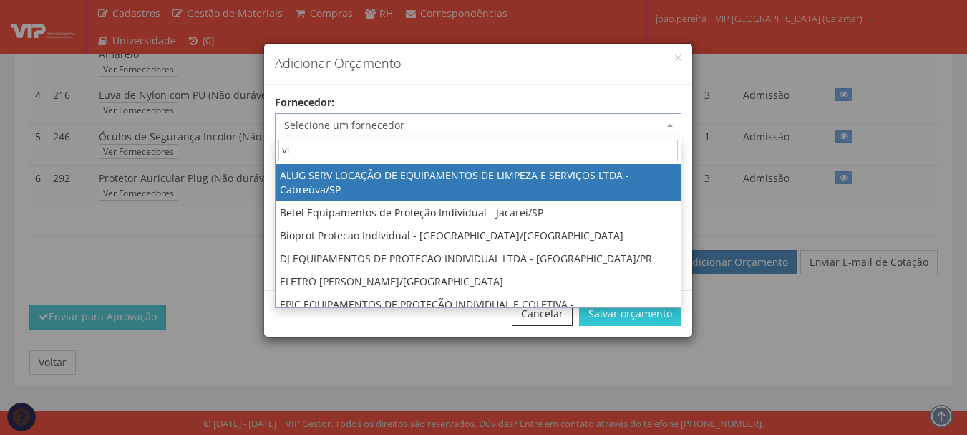
type input "vip"
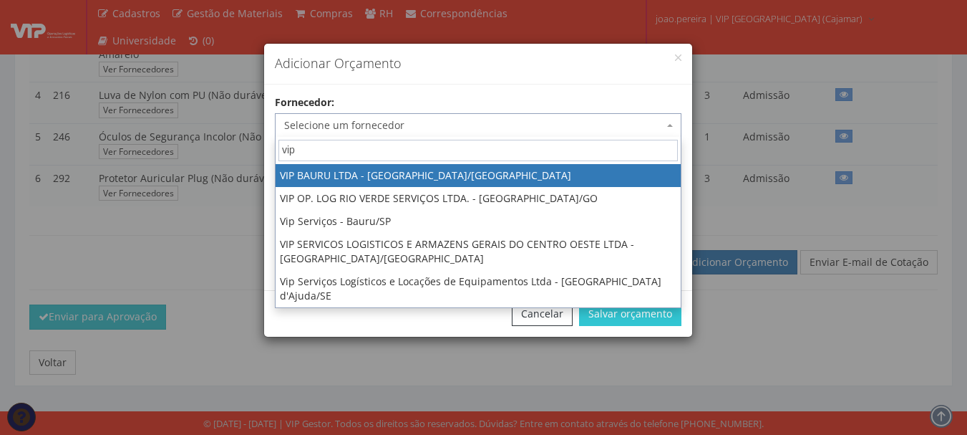
select select "532"
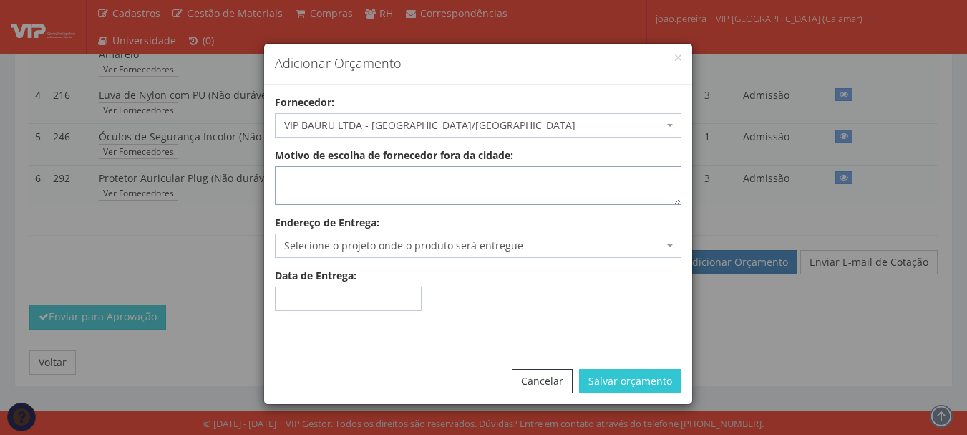
click at [463, 185] on textarea "Motivo de escolha de fornecedor fora da cidade:" at bounding box center [478, 185] width 407 height 39
type textarea "Envio"
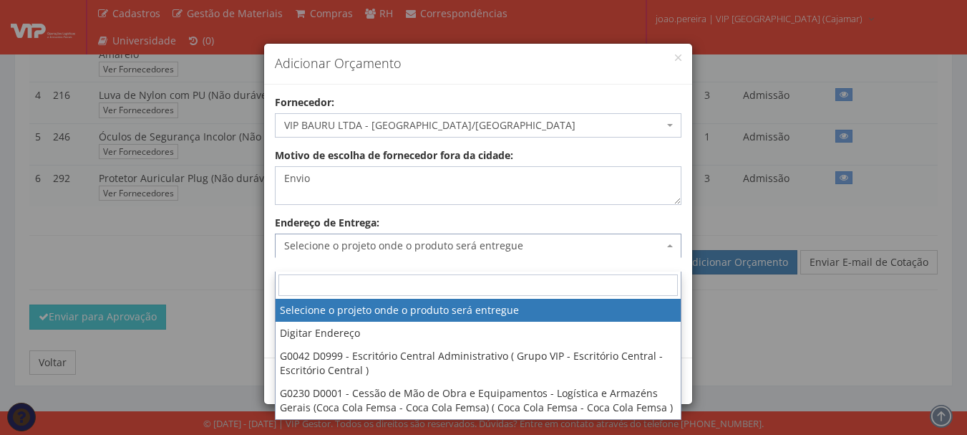
click at [587, 243] on span "Selecione o projeto onde o produto será entregue" at bounding box center [473, 245] width 379 height 14
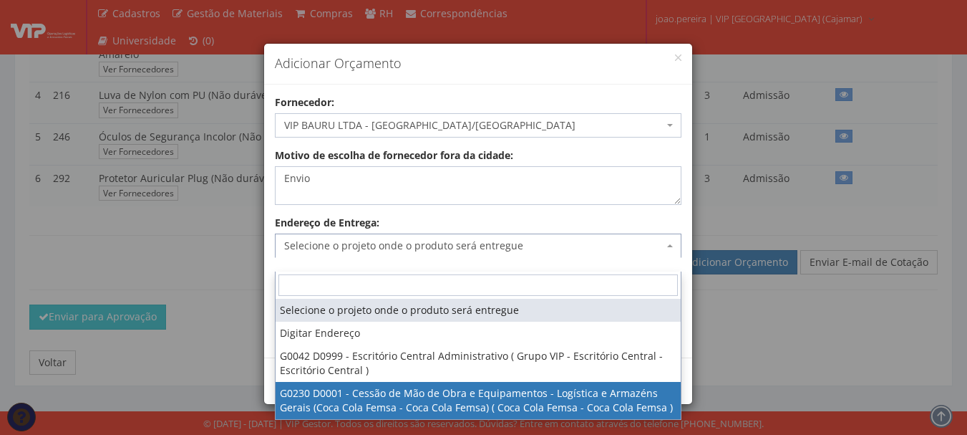
select select "230"
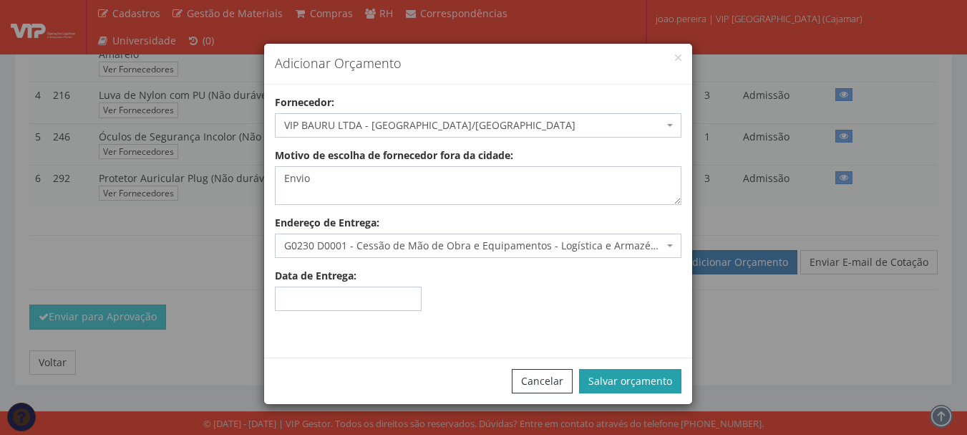
click at [649, 376] on button "Salvar orçamento" at bounding box center [630, 381] width 102 height 24
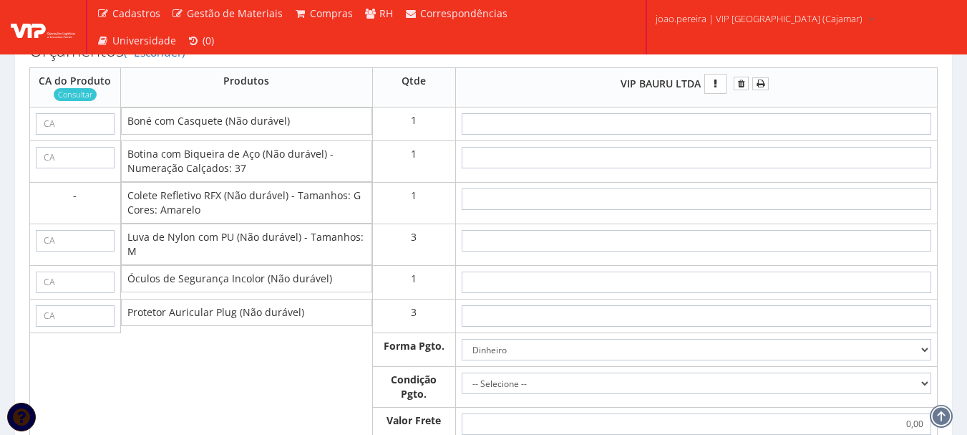
scroll to position [716, 0]
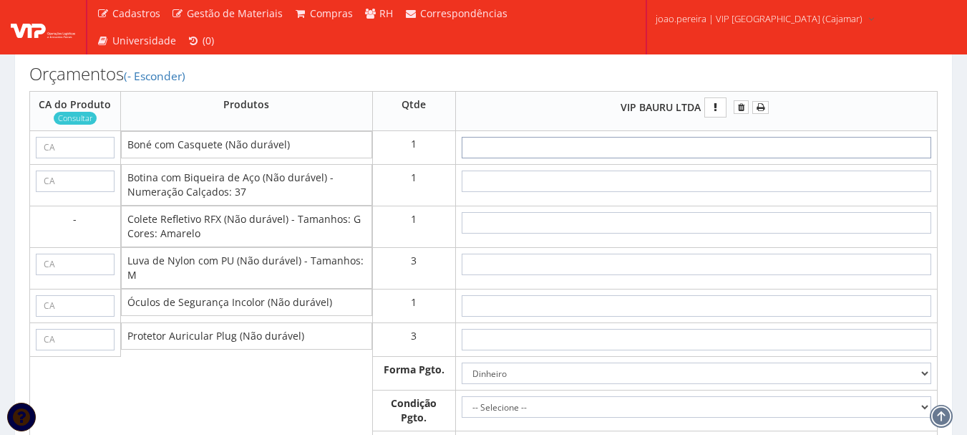
click at [735, 158] on input "text" at bounding box center [697, 147] width 470 height 21
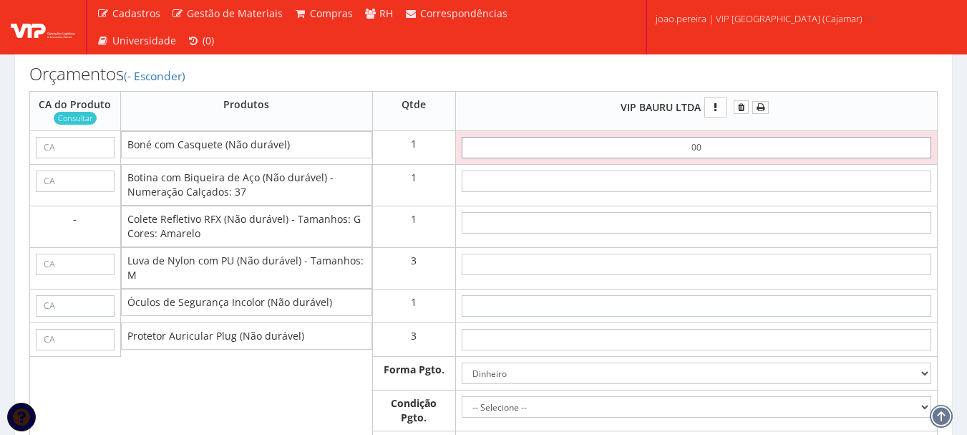
type input "0,01"
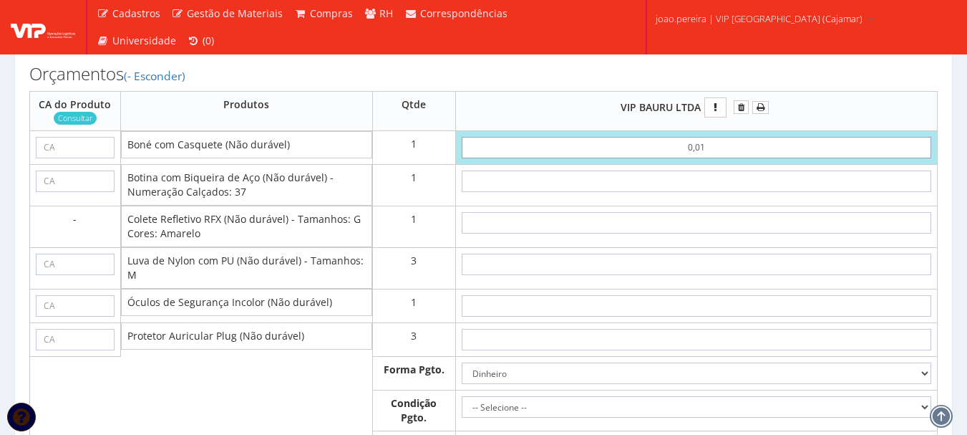
type input "0,01"
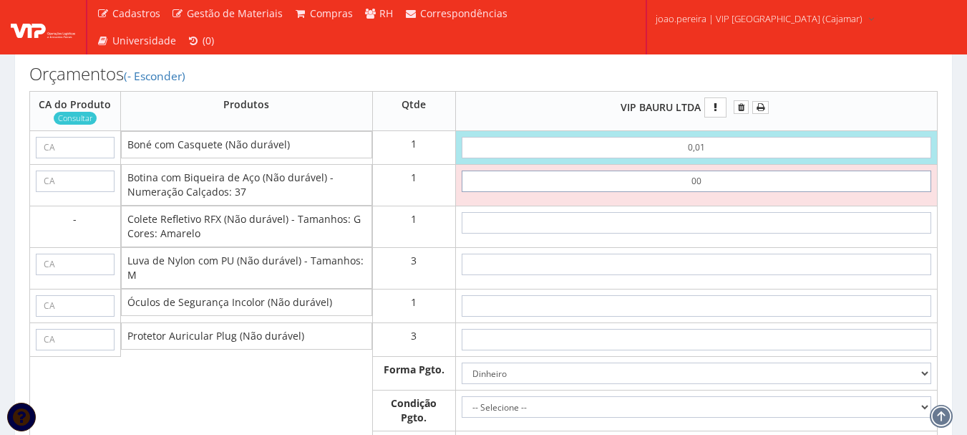
type input "0,01"
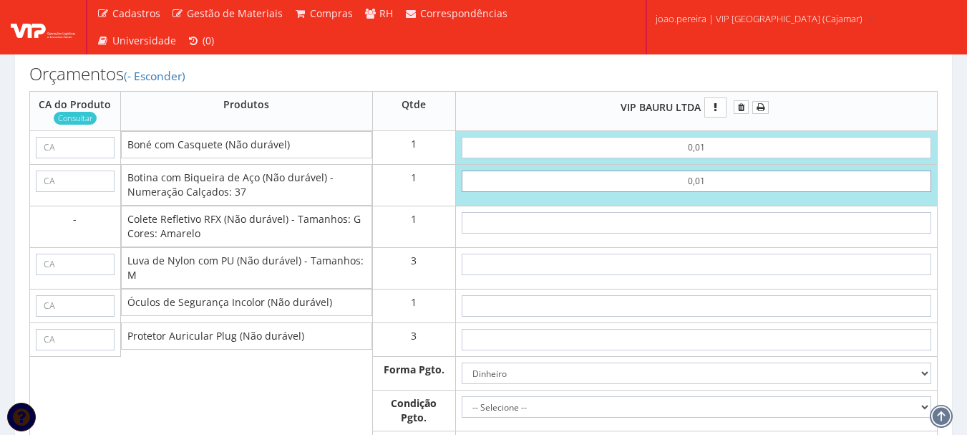
type input "0,02"
type input "0,01"
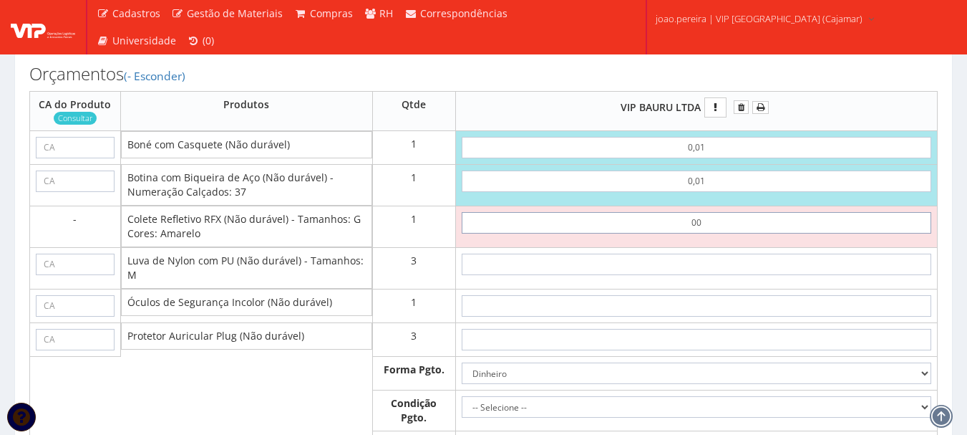
type input "0,01"
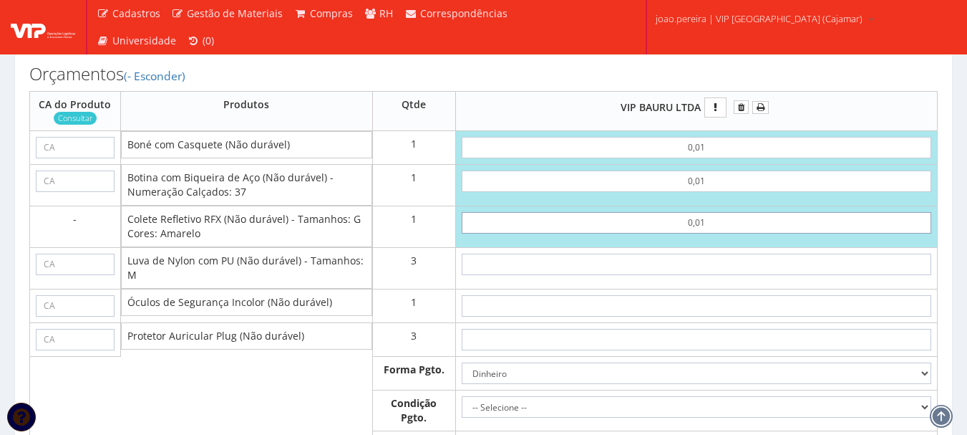
type input "0,03"
type input "0,01"
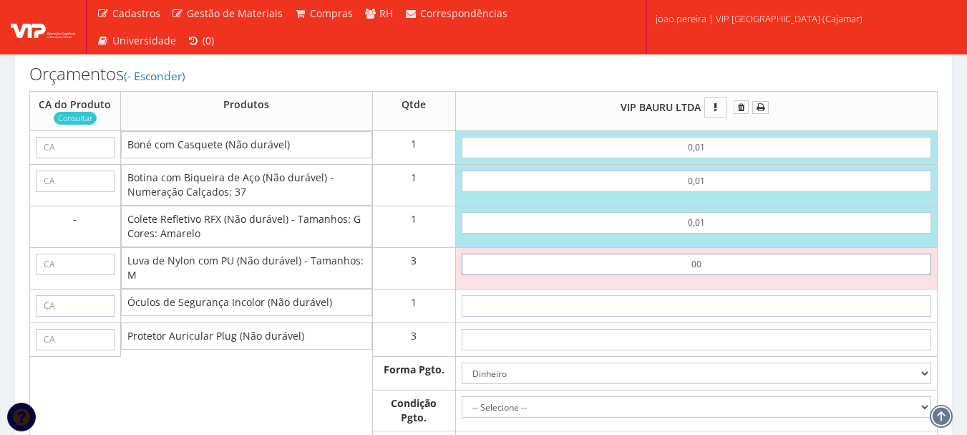
type input "0,01"
type input "0,06"
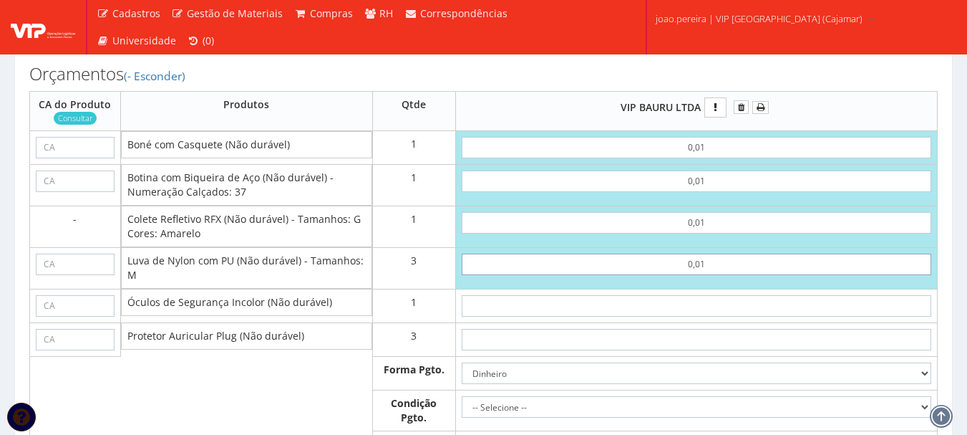
type input "0,01"
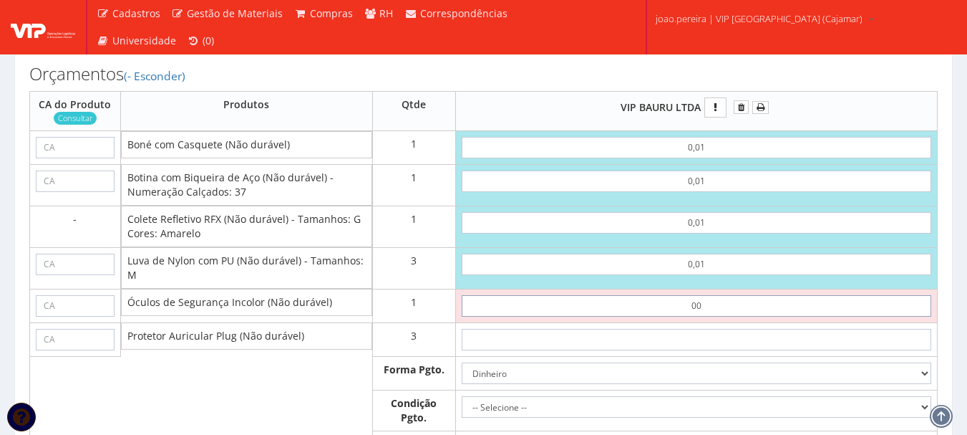
type input "0,01"
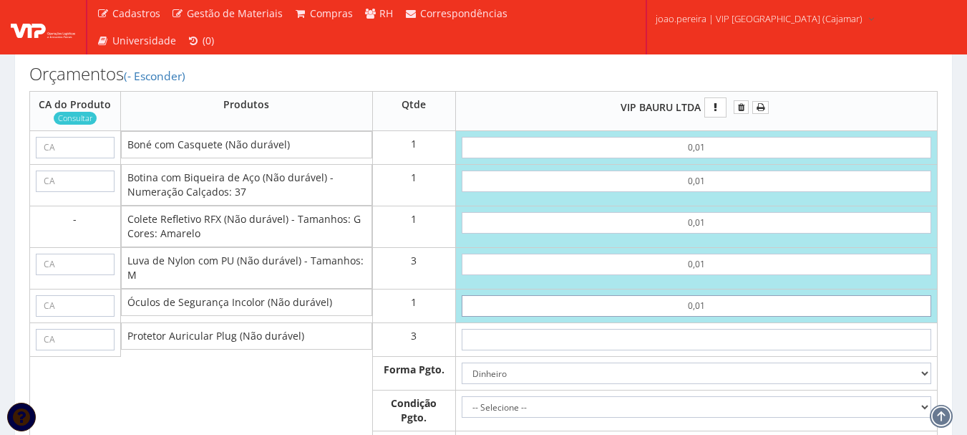
type input "0,07"
type input "0,01"
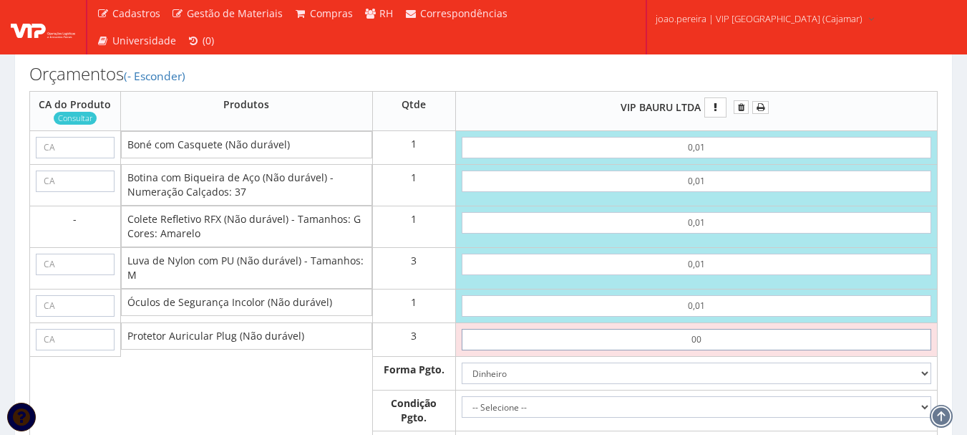
type input "0,01"
type input "0,10"
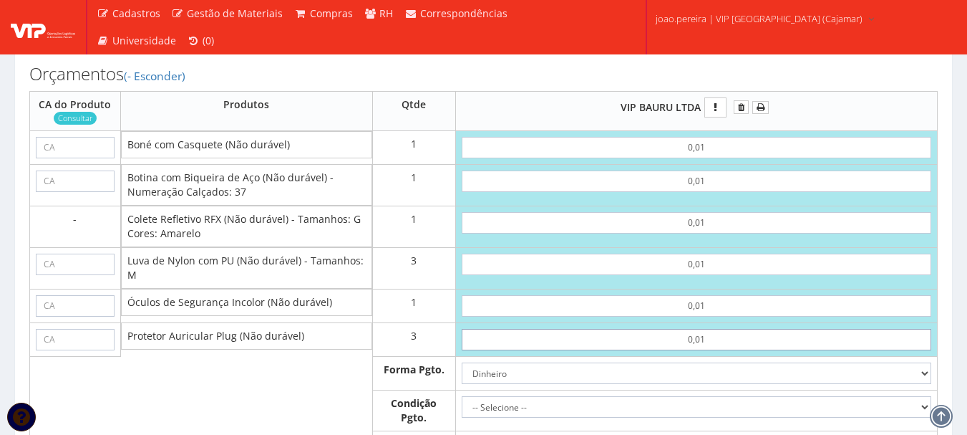
type input "0,01"
click at [59, 158] on input "text" at bounding box center [75, 147] width 79 height 21
click at [63, 158] on input "text" at bounding box center [75, 147] width 79 height 21
paste input "40033"
type input "40033"
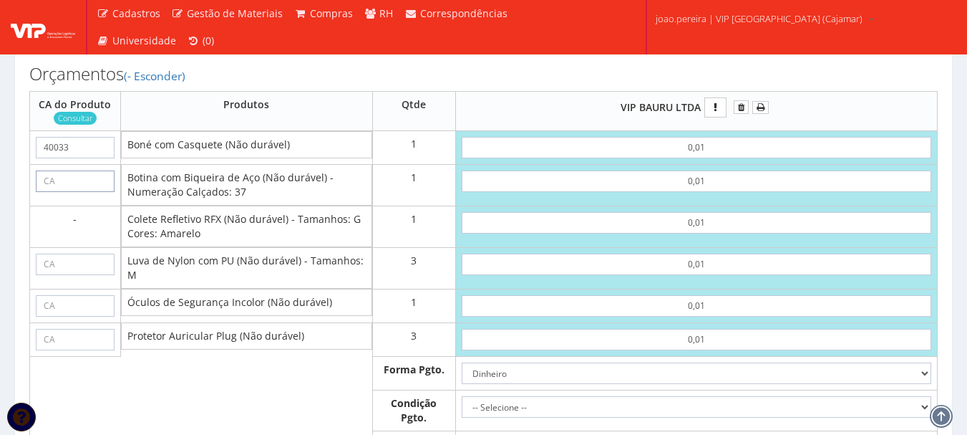
click at [84, 192] on input "text" at bounding box center [75, 180] width 79 height 21
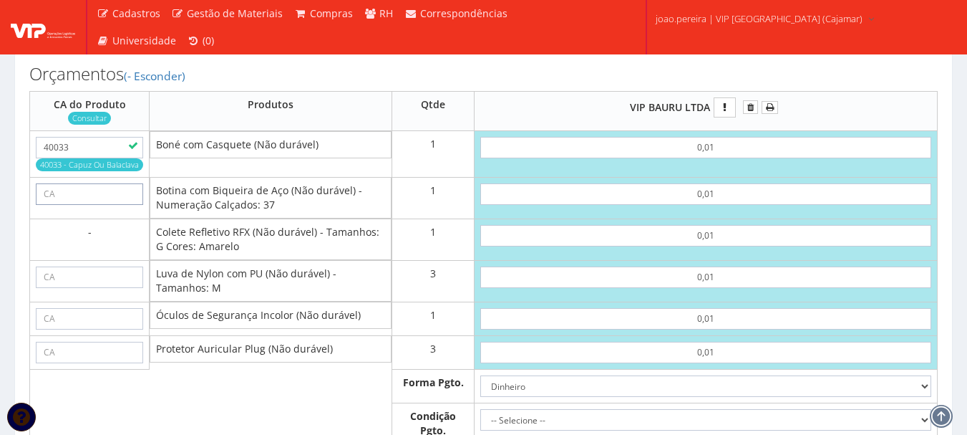
click at [61, 205] on input "text" at bounding box center [89, 193] width 107 height 21
paste input "43339"
type input "43339"
click at [82, 286] on input "text" at bounding box center [89, 276] width 107 height 21
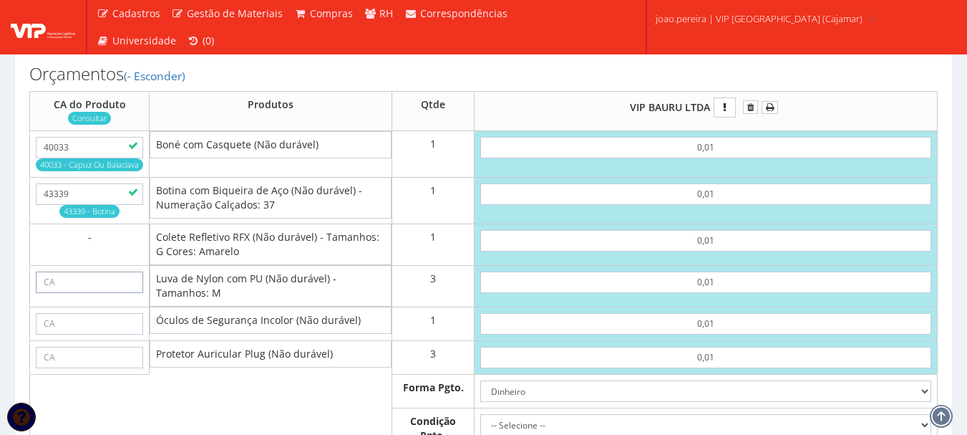
click at [79, 293] on input "text" at bounding box center [89, 281] width 107 height 21
paste input "30916"
type input "30916"
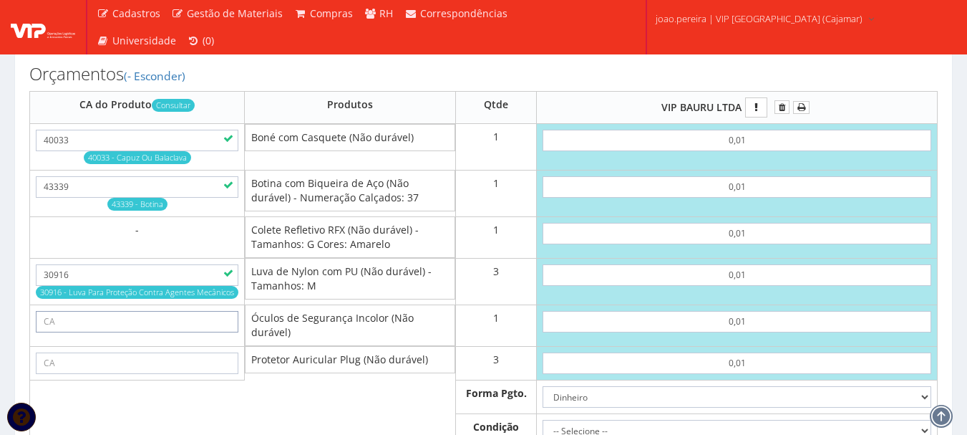
click at [63, 332] on input "text" at bounding box center [137, 321] width 203 height 21
paste input "11268"
type input "11268"
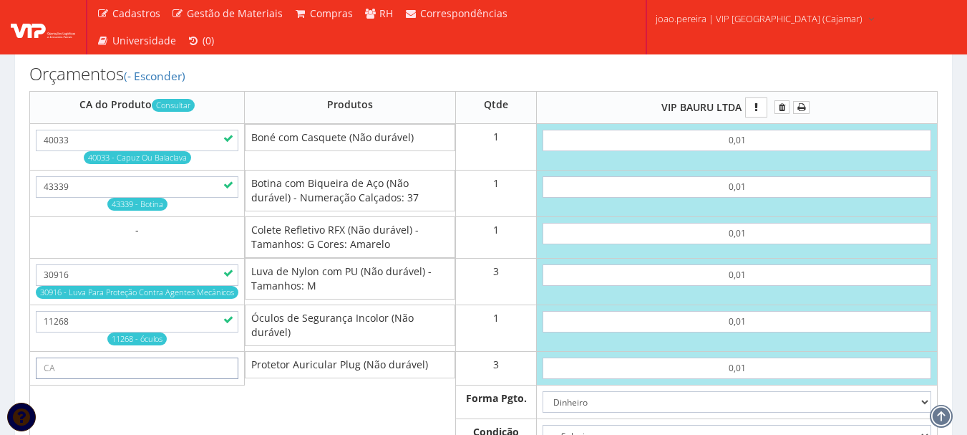
click at [151, 374] on input "text" at bounding box center [137, 367] width 203 height 21
paste input "5745"
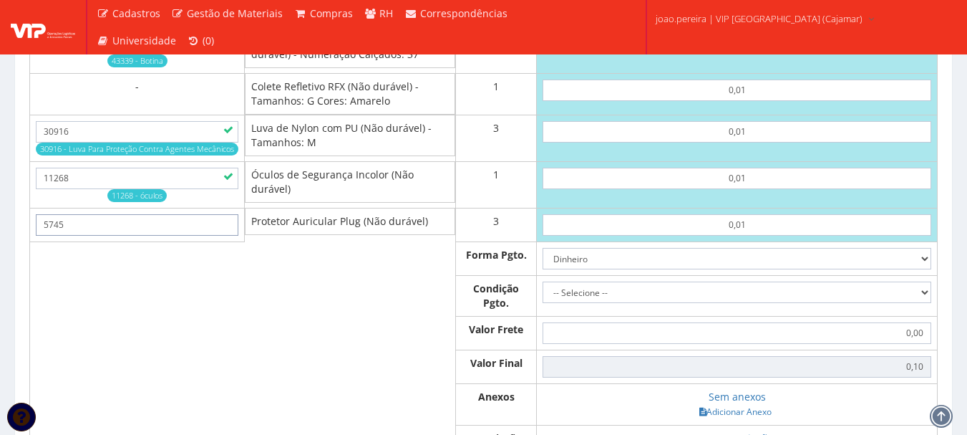
type input "5745"
click at [921, 303] on select "-- Selecione -- À vista 7 dias 10 dias" at bounding box center [737, 291] width 389 height 21
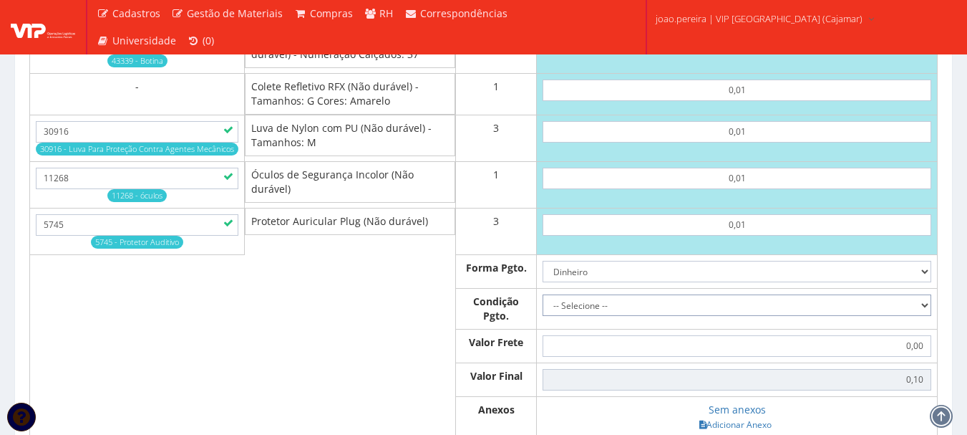
click at [543, 308] on select "-- Selecione -- À vista 7 dias 10 dias" at bounding box center [737, 304] width 389 height 21
click at [929, 316] on select "-- Selecione -- À vista 7 dias 10 dias" at bounding box center [737, 304] width 389 height 21
select select "0"
click at [543, 308] on select "-- Selecione -- À vista 7 dias 10 dias" at bounding box center [737, 304] width 389 height 21
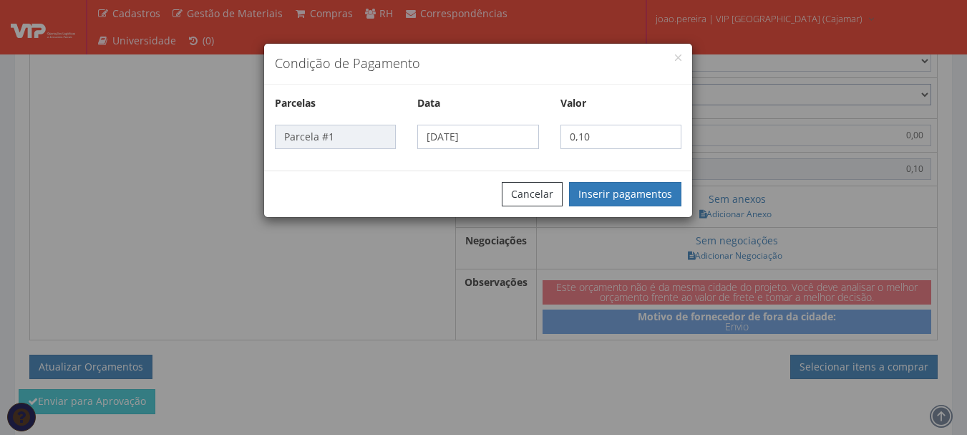
scroll to position [1074, 0]
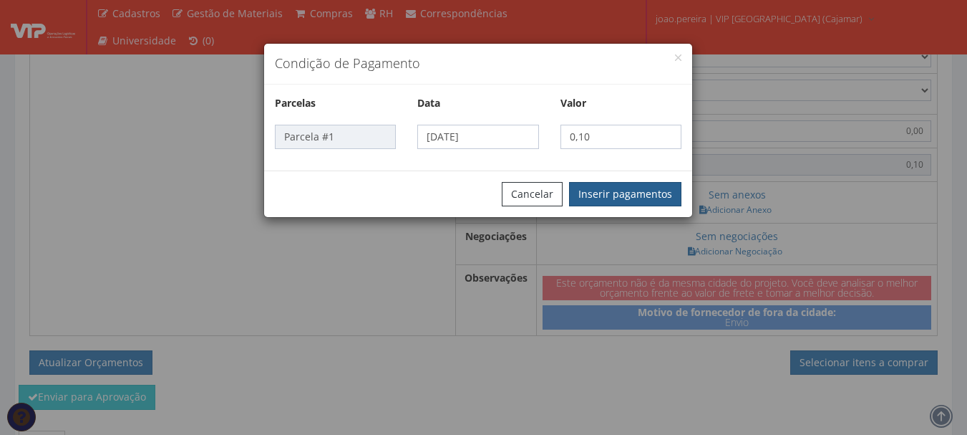
click at [620, 186] on button "Inserir pagamentos" at bounding box center [625, 194] width 112 height 24
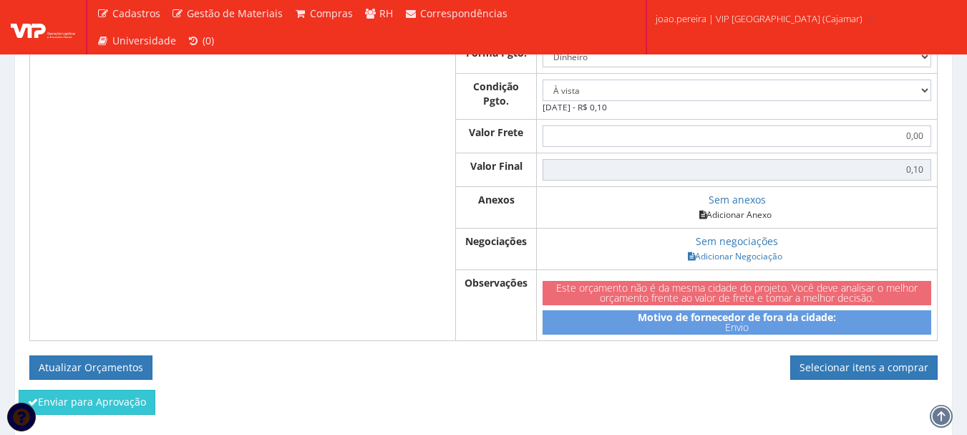
click at [753, 222] on link "Adicionar Anexo" at bounding box center [735, 214] width 81 height 15
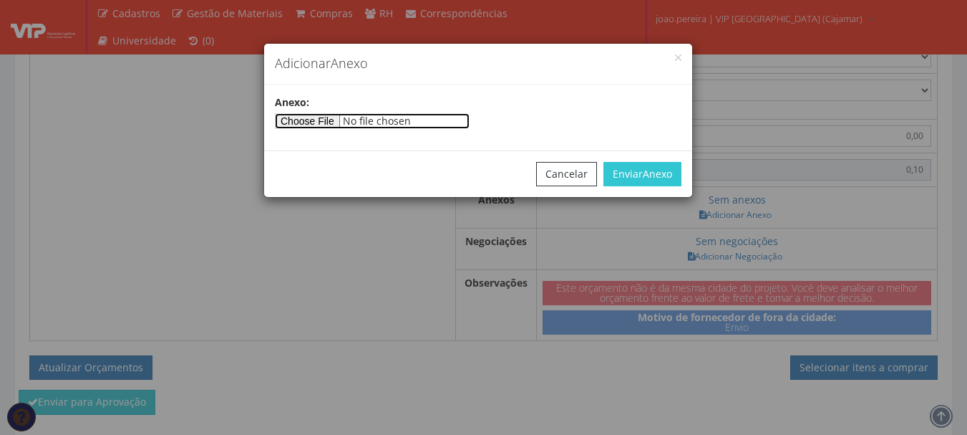
click at [334, 119] on input"] "file" at bounding box center [372, 121] width 195 height 16
type input"] "C:\fakepath\PEDIDOS SEM NOTA FISCAL ESTOQUE.docx"
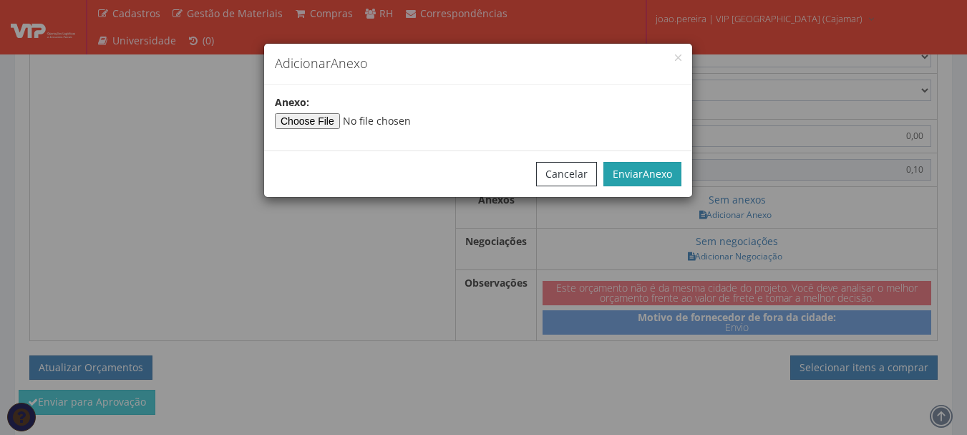
click at [663, 167] on span "Anexo" at bounding box center [657, 174] width 29 height 14
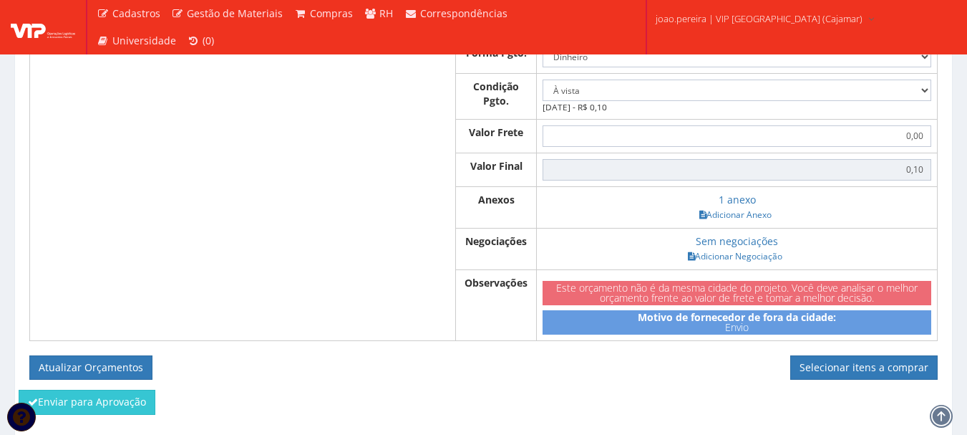
scroll to position [1146, 0]
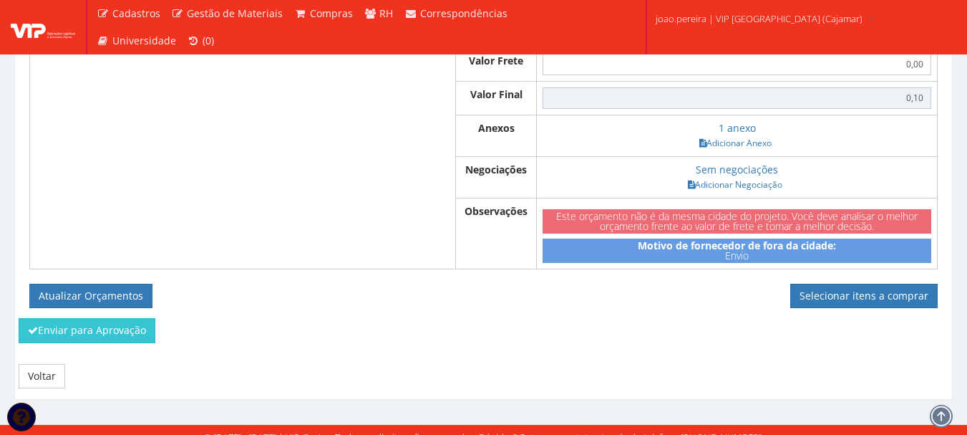
click at [104, 307] on button "Atualizar Orçamentos" at bounding box center [90, 296] width 123 height 24
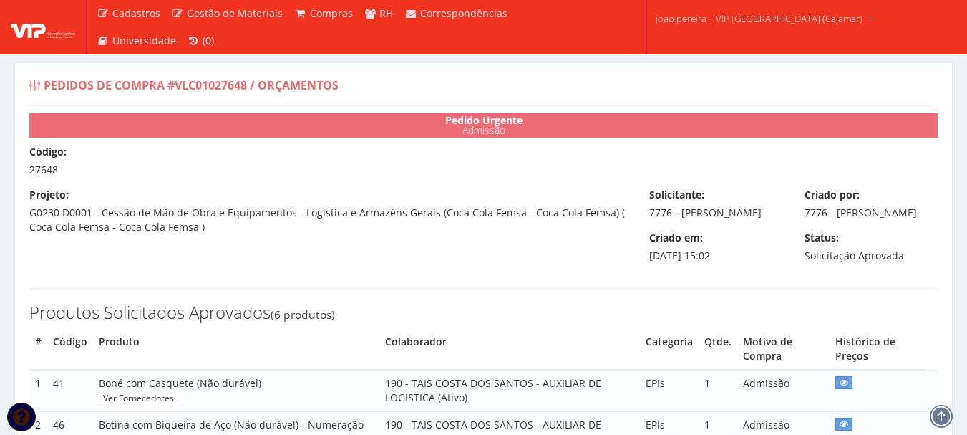
select select "0"
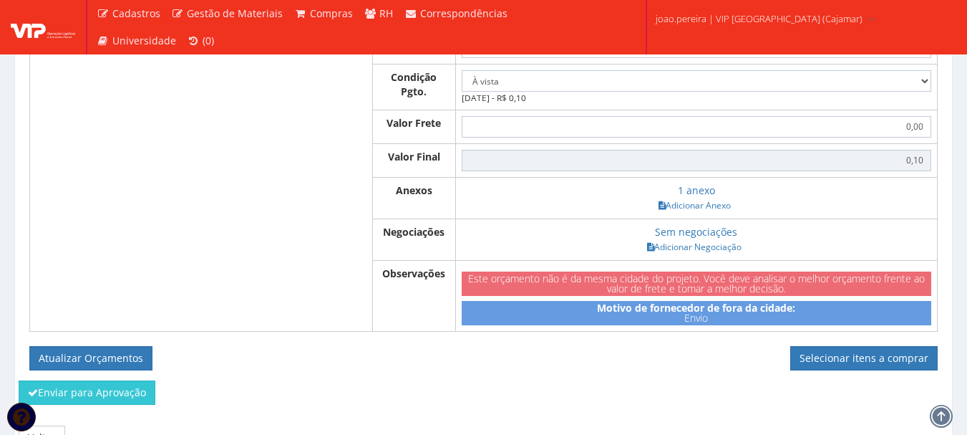
scroll to position [1074, 0]
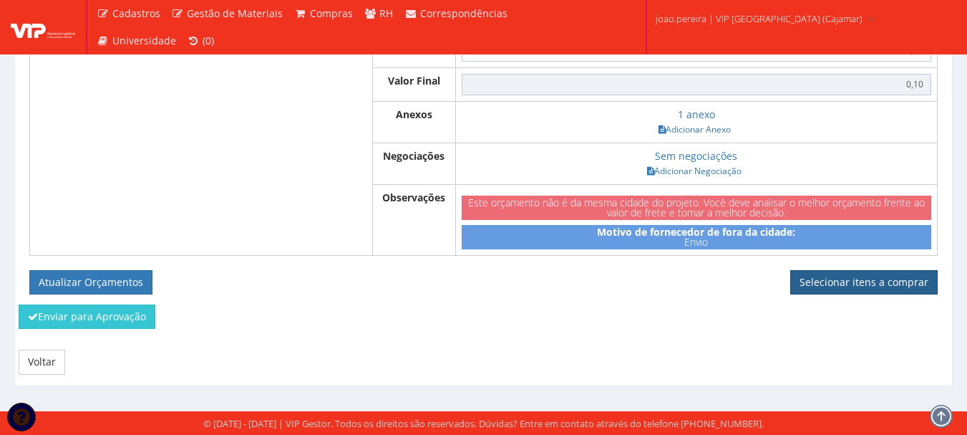
click at [893, 283] on link "Selecionar itens a comprar" at bounding box center [863, 282] width 147 height 24
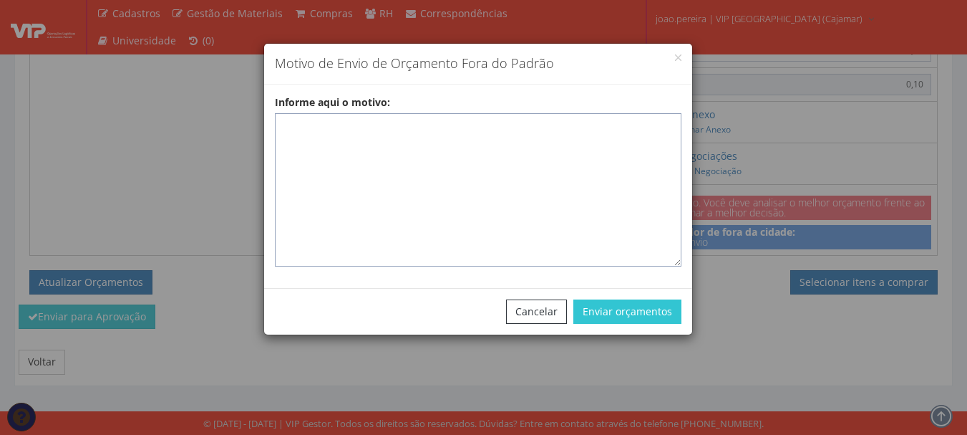
click at [412, 156] on textarea "Informe aqui o motivo:" at bounding box center [478, 189] width 407 height 153
paste textarea "Pedido de compra para emissão de ficha de EPIS ou Uniformes para colaborador - …"
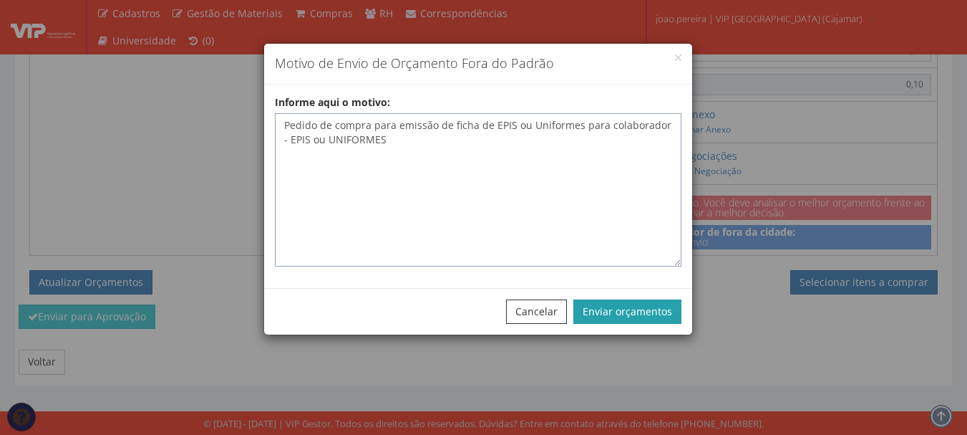
type textarea "Pedido de compra para emissão de ficha de EPIS ou Uniformes para colaborador - …"
click at [633, 314] on button "Enviar orçamentos" at bounding box center [628, 311] width 108 height 24
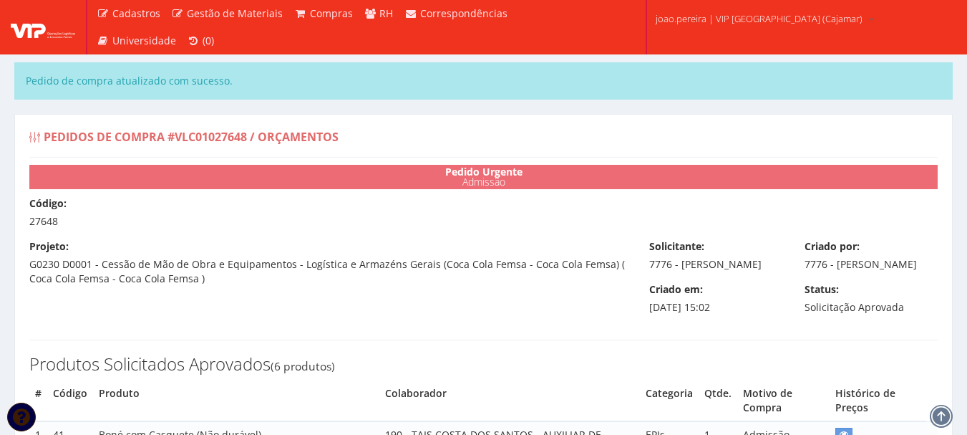
select select "0"
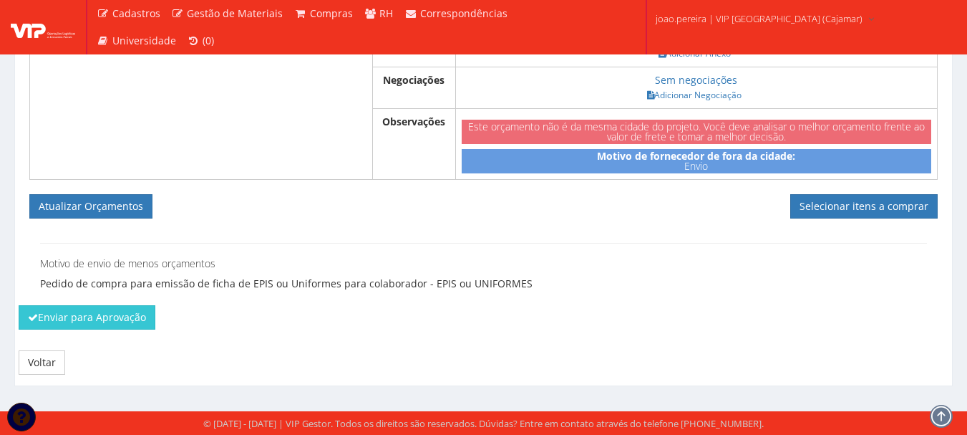
scroll to position [1208, 0]
click at [845, 213] on link "Selecionar itens a comprar" at bounding box center [863, 206] width 147 height 24
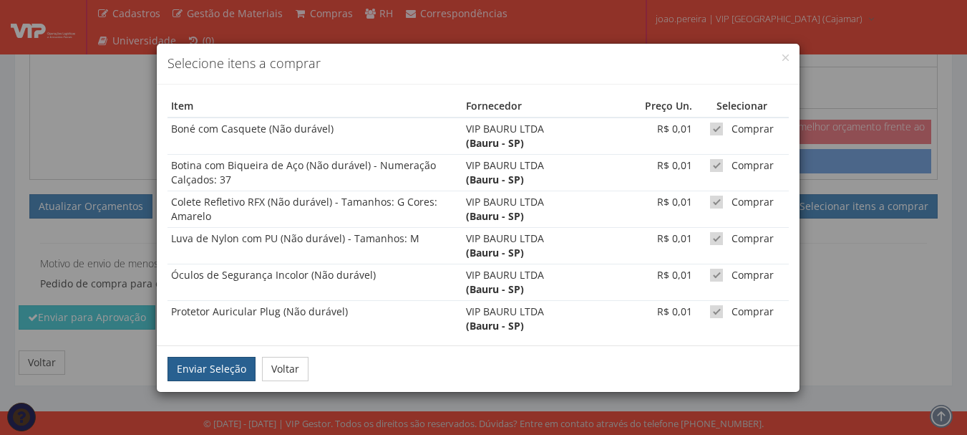
click at [216, 373] on button "Enviar Seleção" at bounding box center [212, 369] width 88 height 24
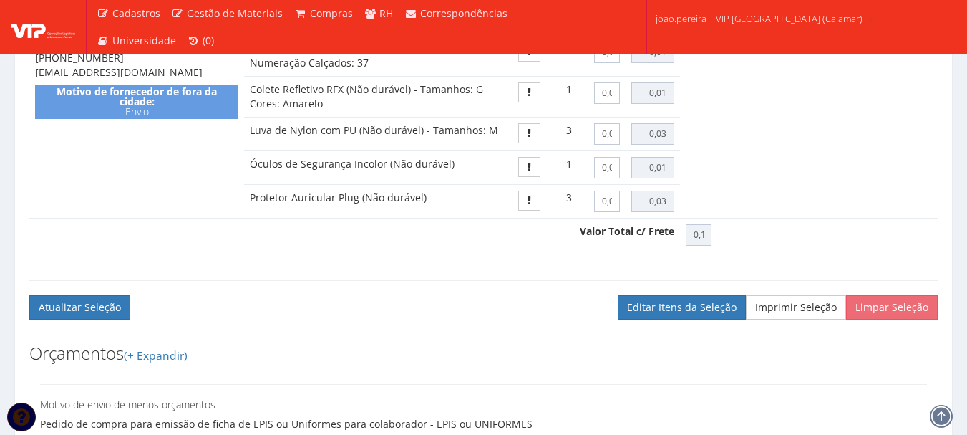
scroll to position [948, 0]
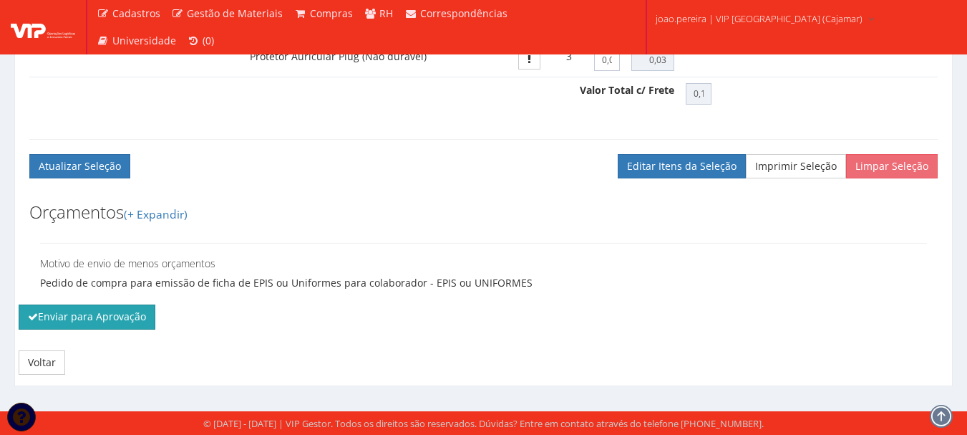
click at [100, 312] on button "Enviar para Aprovação" at bounding box center [87, 316] width 137 height 24
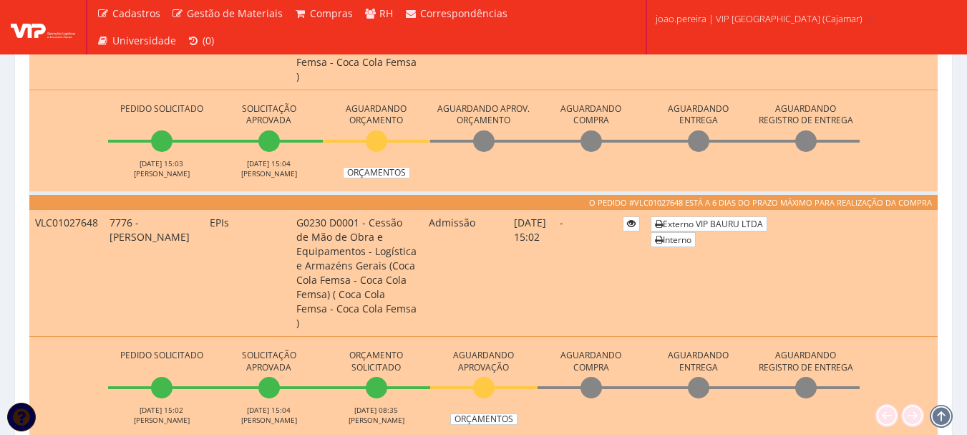
scroll to position [501, 0]
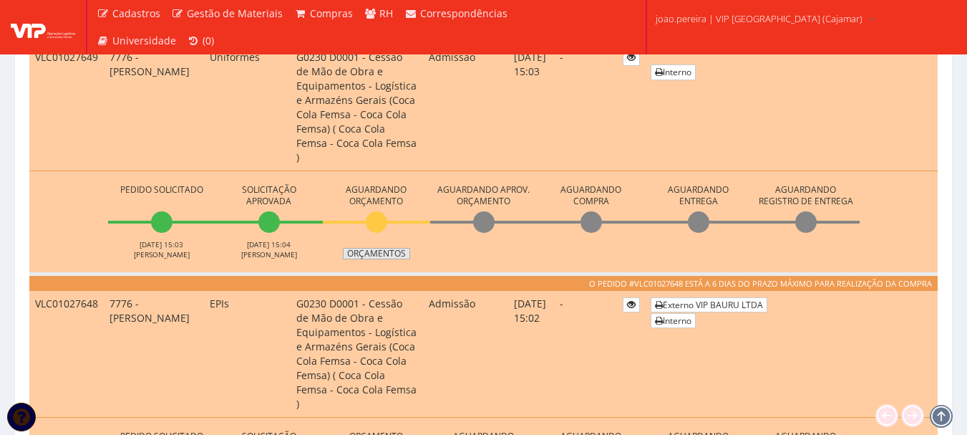
click at [387, 248] on link "Orçamentos" at bounding box center [376, 253] width 67 height 11
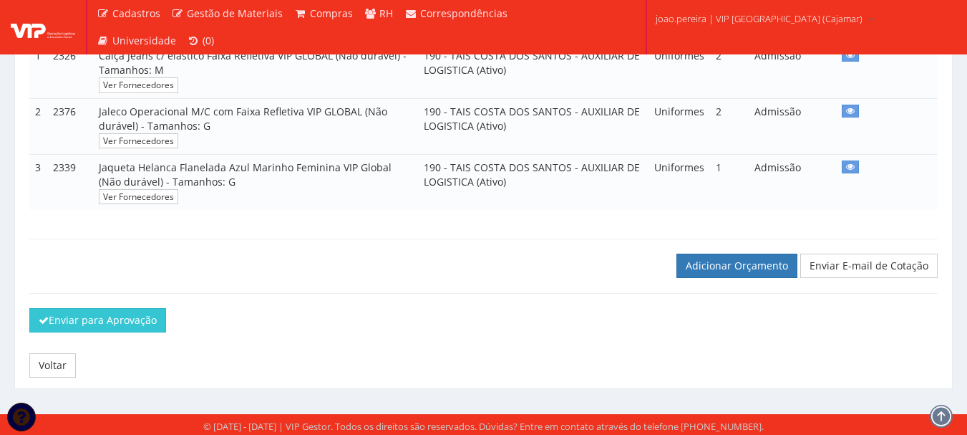
scroll to position [344, 0]
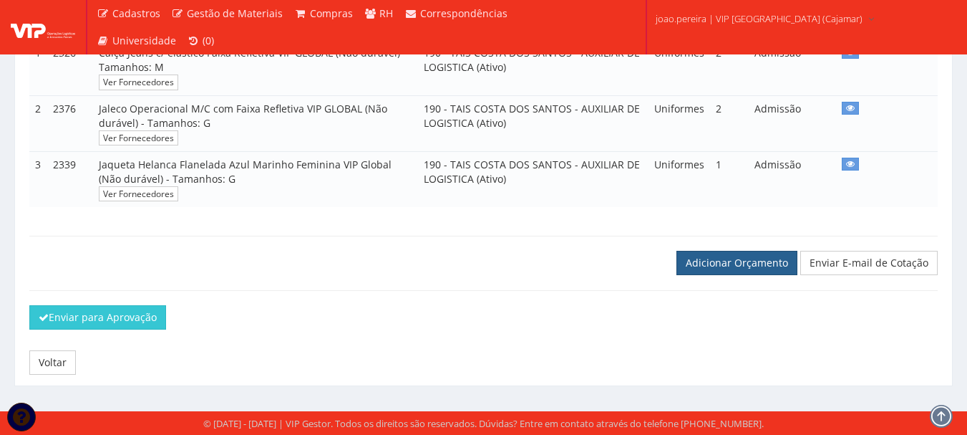
click at [749, 262] on link "Adicionar Orçamento" at bounding box center [737, 263] width 121 height 24
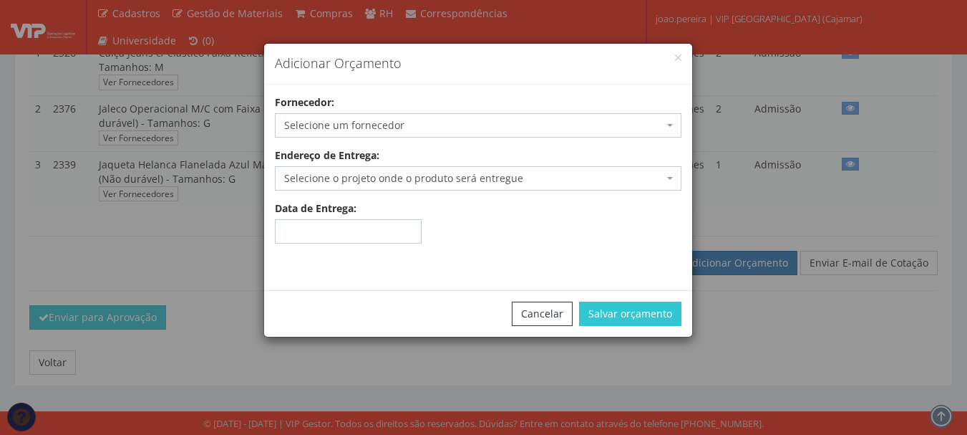
click at [392, 130] on span "Selecione um fornecedor" at bounding box center [473, 125] width 379 height 14
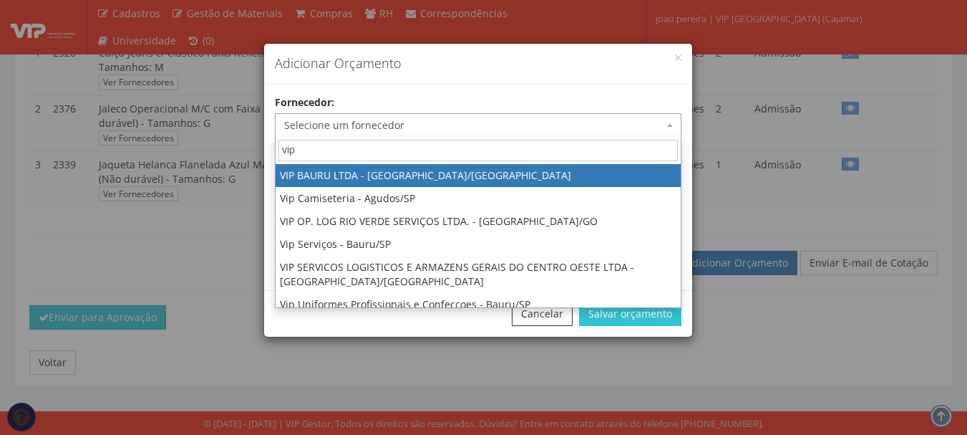
type input "vip"
select select "532"
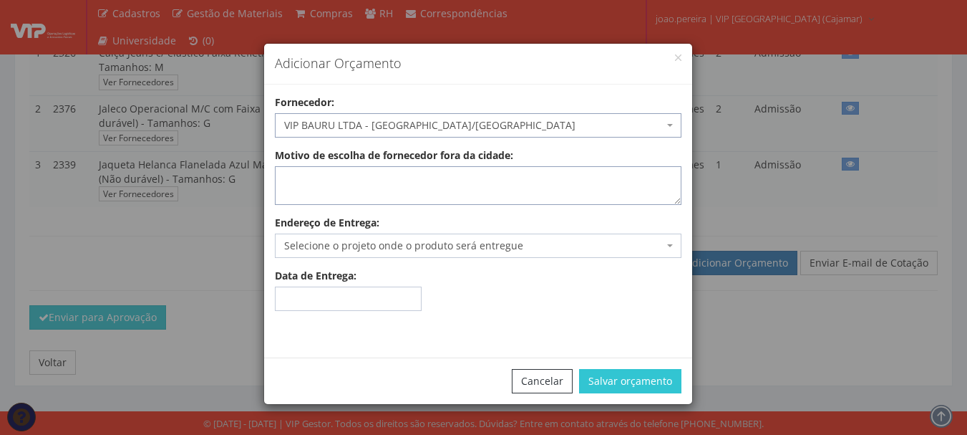
click at [375, 192] on textarea "Motivo de escolha de fornecedor fora da cidade:" at bounding box center [478, 185] width 407 height 39
type textarea "Envio"
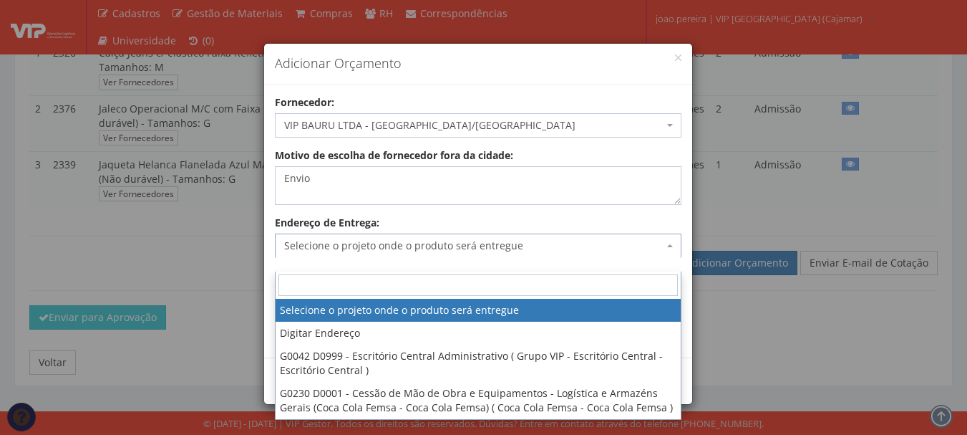
click at [393, 254] on span "Selecione o projeto onde o produto será entregue" at bounding box center [478, 245] width 407 height 24
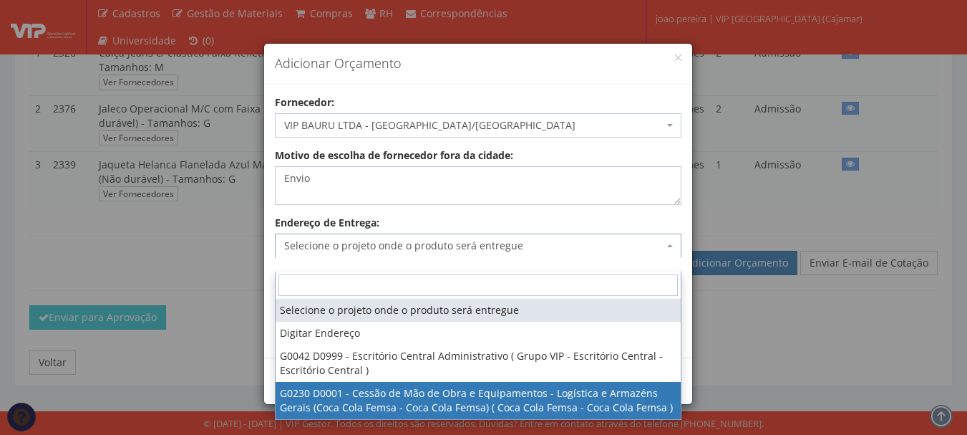
select select "230"
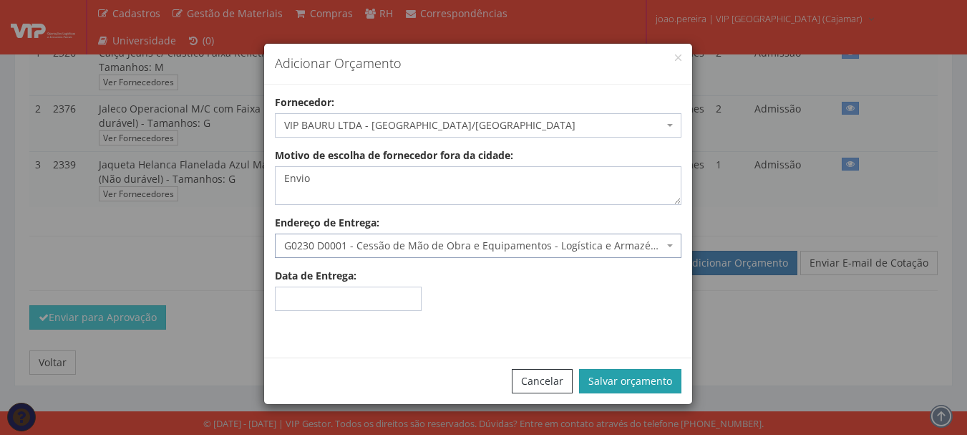
click at [645, 382] on button "Salvar orçamento" at bounding box center [630, 381] width 102 height 24
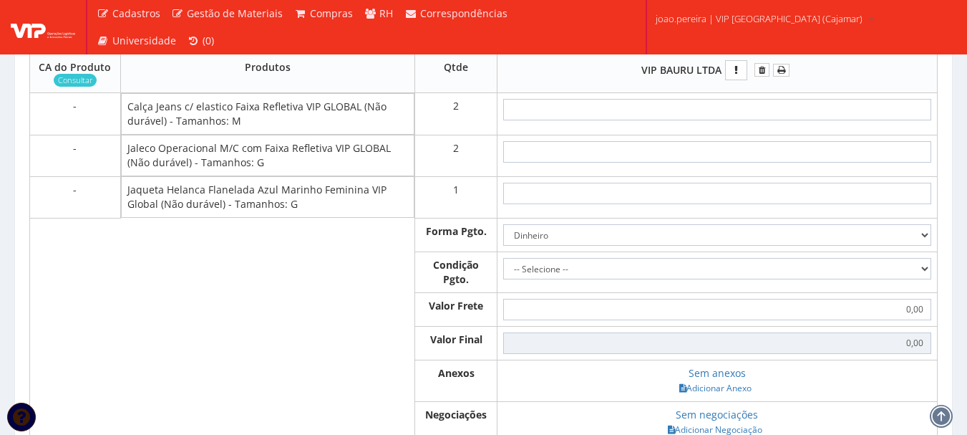
scroll to position [644, 0]
click at [757, 120] on input "text" at bounding box center [717, 108] width 428 height 21
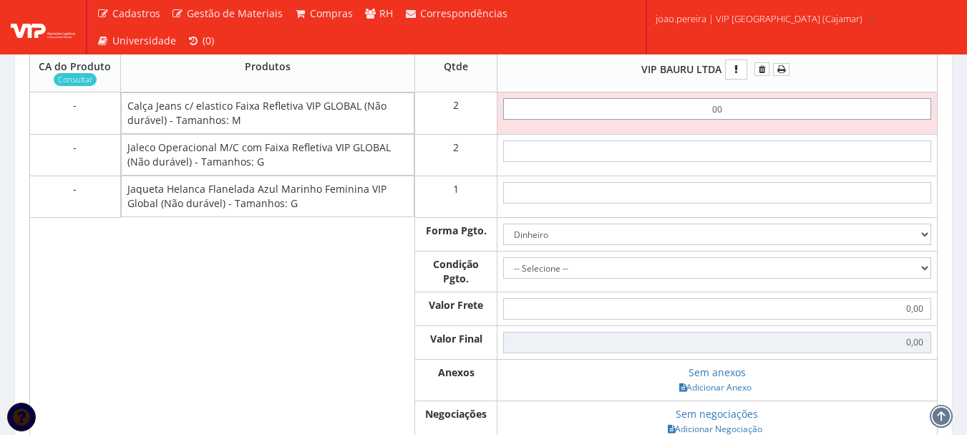
type input "0,01"
type input "0,02"
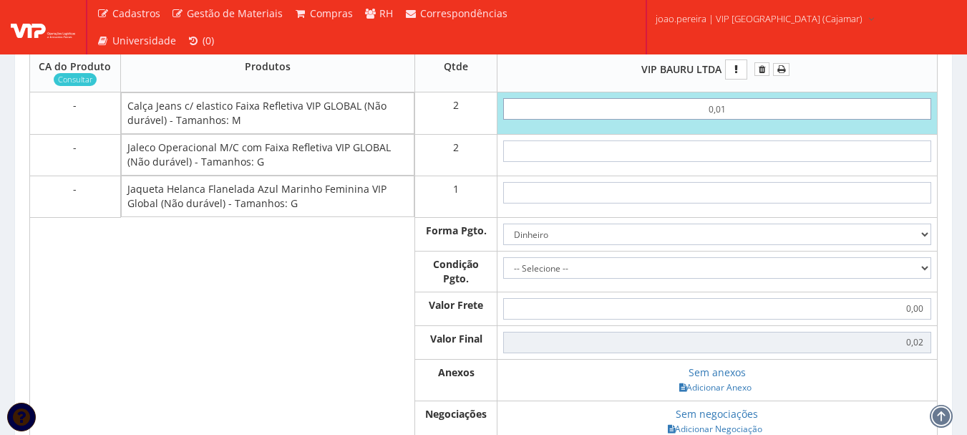
type input "0,01"
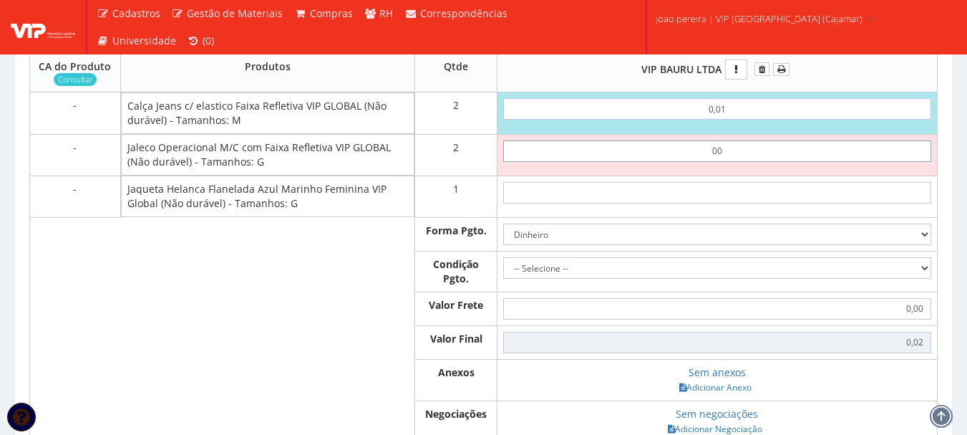
type input "0,01"
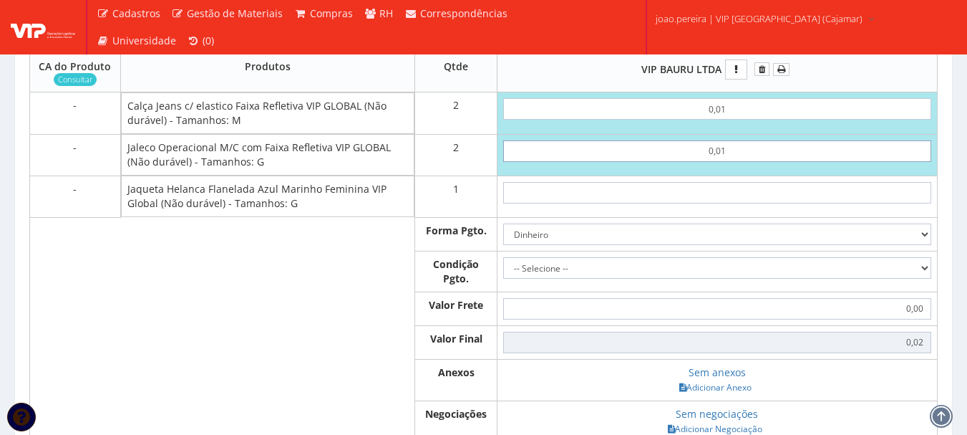
type input "0,04"
type input "0,01"
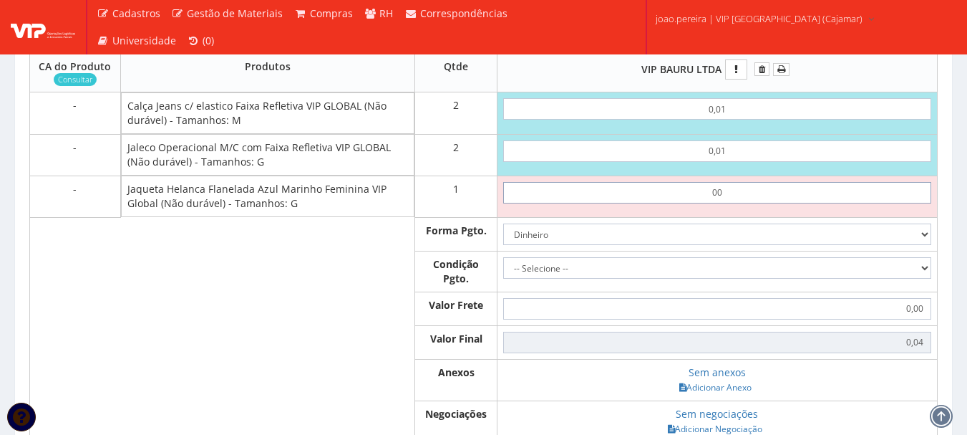
type input "0,01"
type input "0,05"
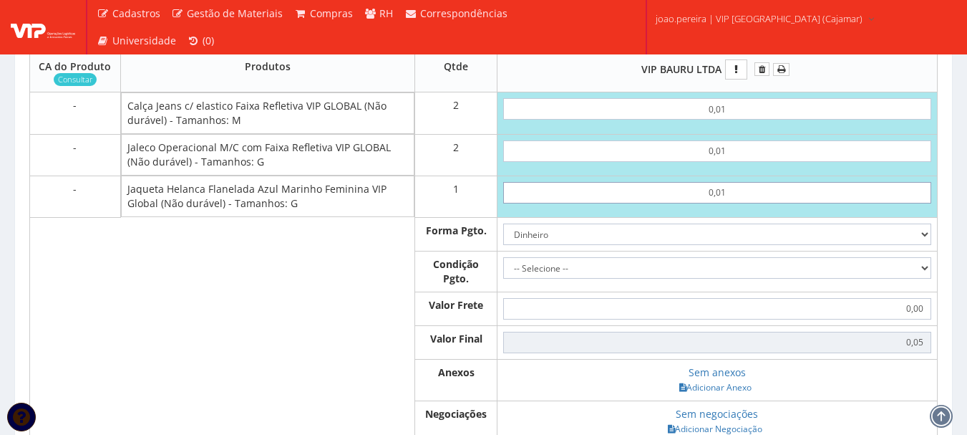
type input "0,01"
click at [919, 279] on select "-- Selecione -- À vista 7 dias 10 dias" at bounding box center [717, 267] width 428 height 21
click at [503, 271] on select "-- Selecione -- À vista 7 dias 10 dias" at bounding box center [717, 267] width 428 height 21
click at [695, 279] on select "-- Selecione -- À vista 7 dias 10 dias" at bounding box center [717, 267] width 428 height 21
select select "0"
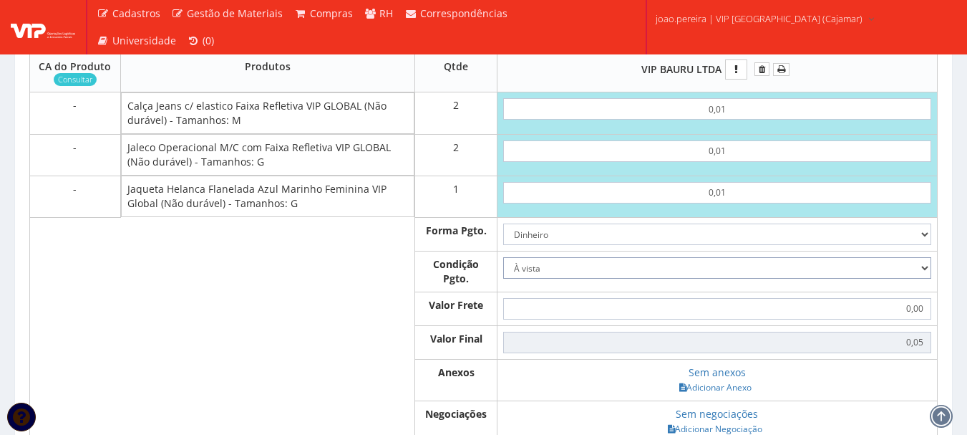
click at [503, 271] on select "-- Selecione -- À vista 7 dias 10 dias" at bounding box center [717, 267] width 428 height 21
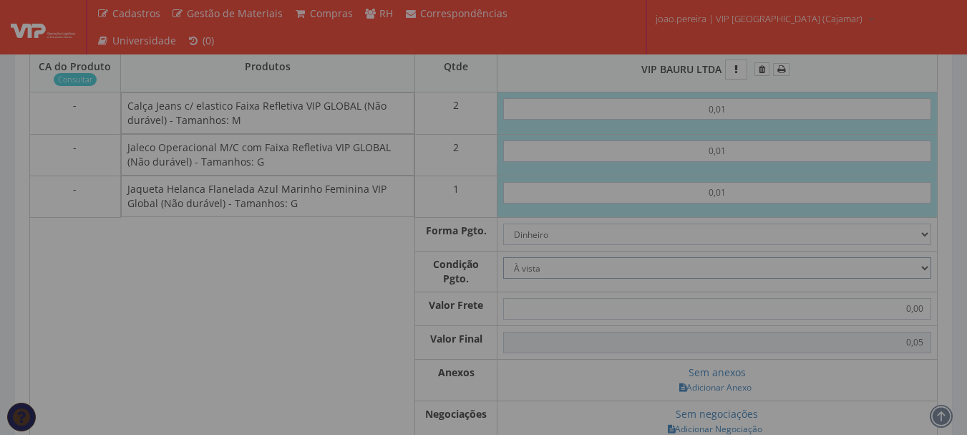
scroll to position [859, 0]
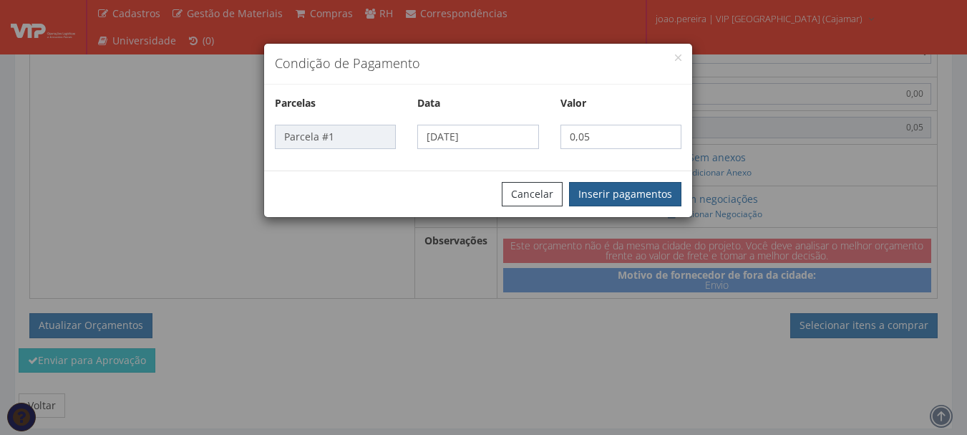
click at [624, 191] on button "Inserir pagamentos" at bounding box center [625, 194] width 112 height 24
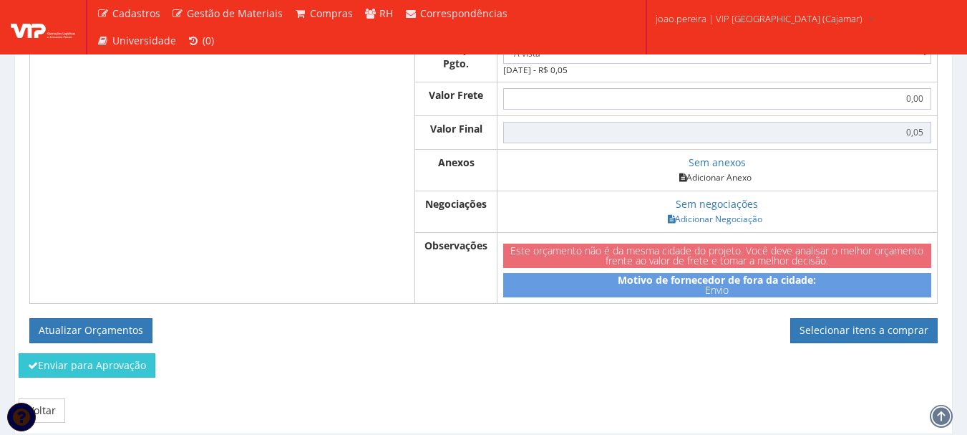
click at [715, 185] on link "Adicionar Anexo" at bounding box center [715, 177] width 81 height 15
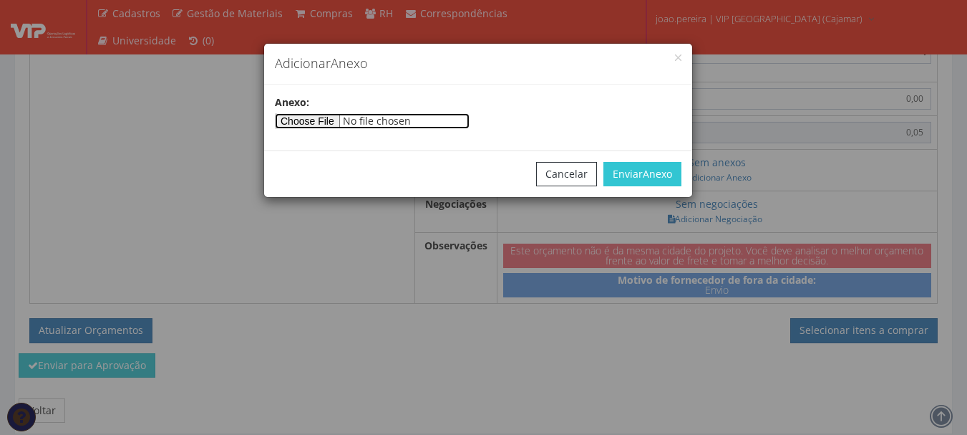
click at [324, 125] on input"] "file" at bounding box center [372, 121] width 195 height 16
type input"] "C:\fakepath\PEDIDOS SEM NOTA FISCAL ESTOQUE.docx"
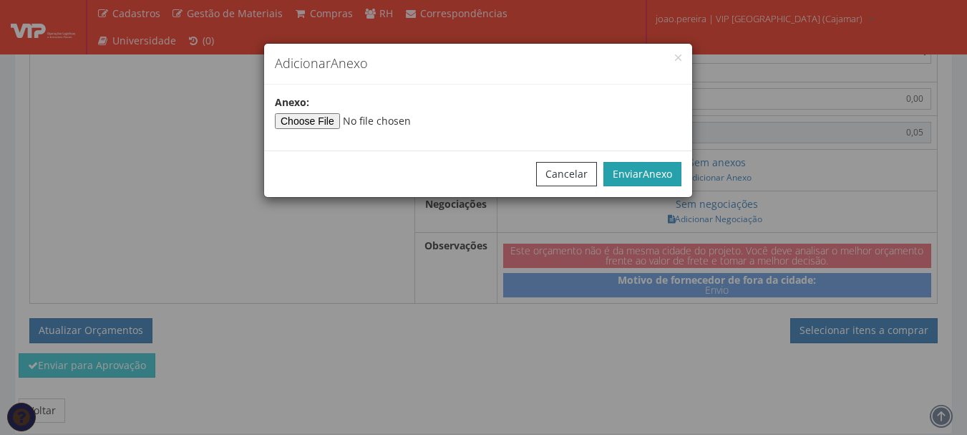
click at [634, 172] on button "Enviar Anexo" at bounding box center [643, 174] width 78 height 24
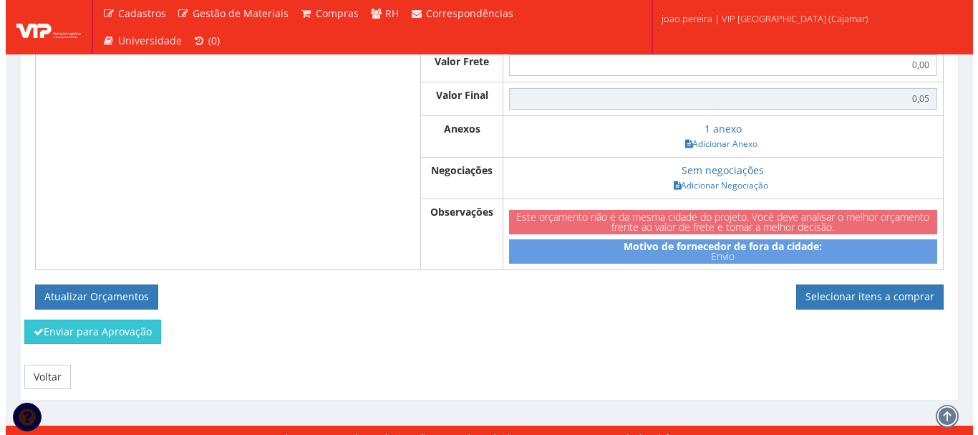
scroll to position [921, 0]
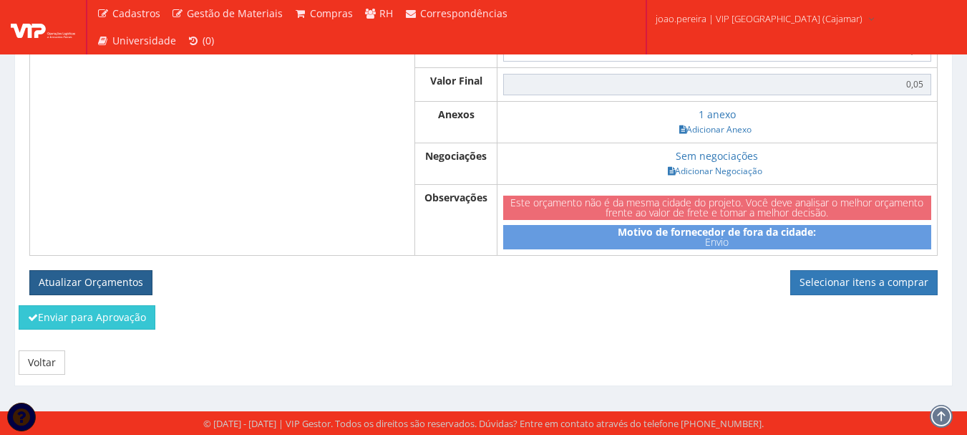
click at [68, 285] on button "Atualizar Orçamentos" at bounding box center [90, 282] width 123 height 24
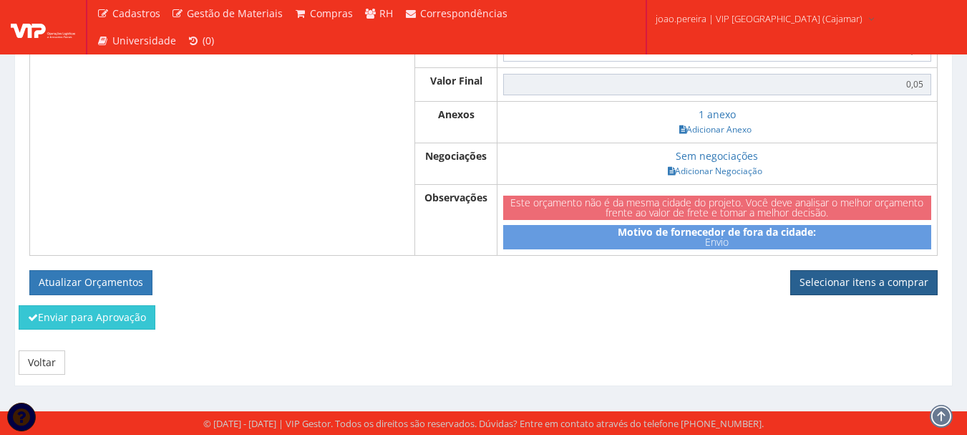
click at [879, 282] on link "Selecionar itens a comprar" at bounding box center [863, 282] width 147 height 24
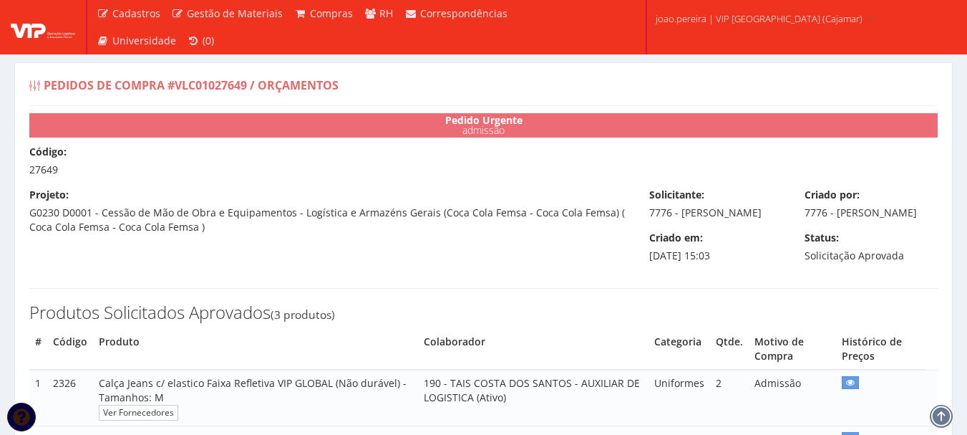
select select "0"
click at [525, 319] on h3 "Produtos Solicitados Aprovados (3 produtos)" at bounding box center [483, 312] width 909 height 19
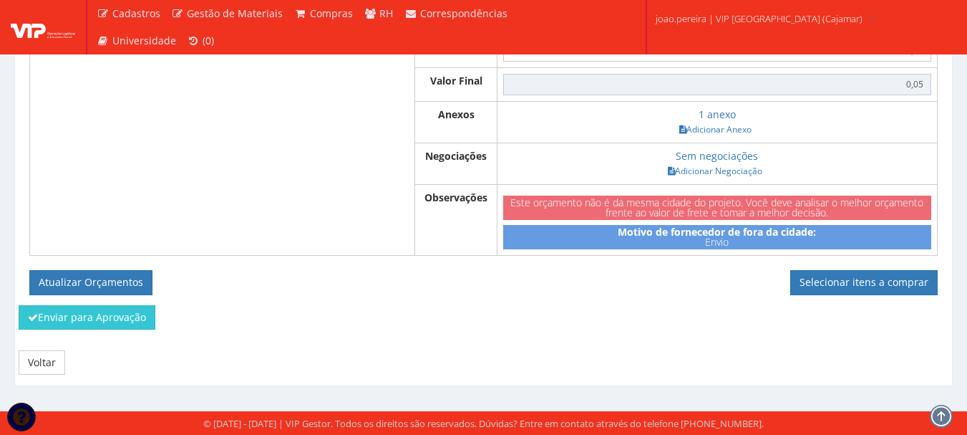
scroll to position [870, 0]
click at [816, 285] on link "Selecionar itens a comprar" at bounding box center [863, 282] width 147 height 24
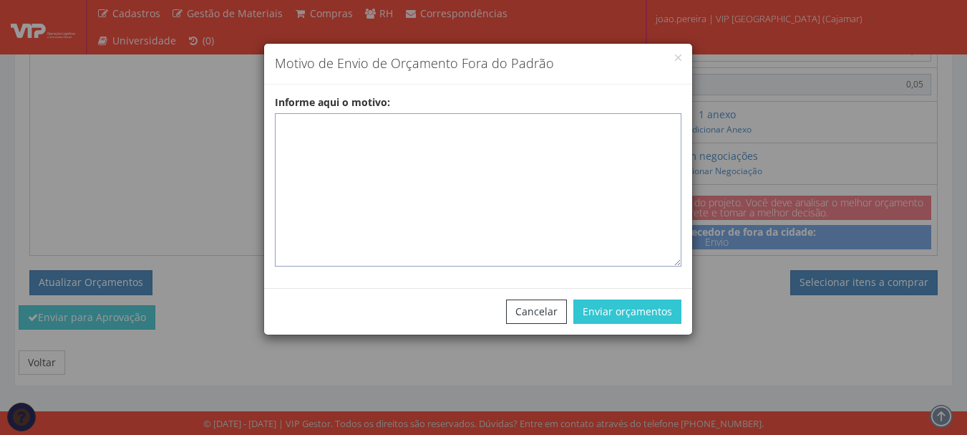
click at [402, 144] on textarea "Informe aqui o motivo:" at bounding box center [478, 189] width 407 height 153
paste textarea "Pedido de compra para emissão de ficha de EPIS ou Uniformes para colaborador - …"
type textarea "Pedido de compra para emissão de ficha de EPIS ou Uniformes para colaborador - …"
click at [644, 297] on div "Cancelar Enviar orçamentos" at bounding box center [478, 311] width 428 height 47
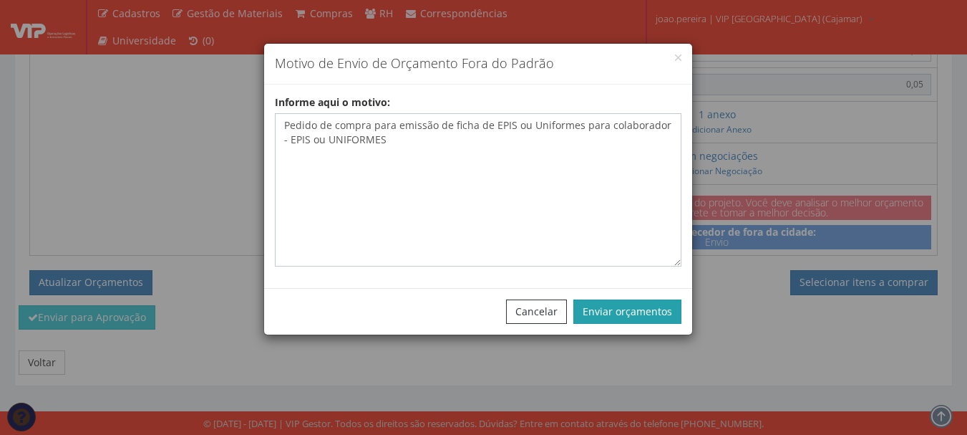
click at [644, 310] on button "Enviar orçamentos" at bounding box center [628, 311] width 108 height 24
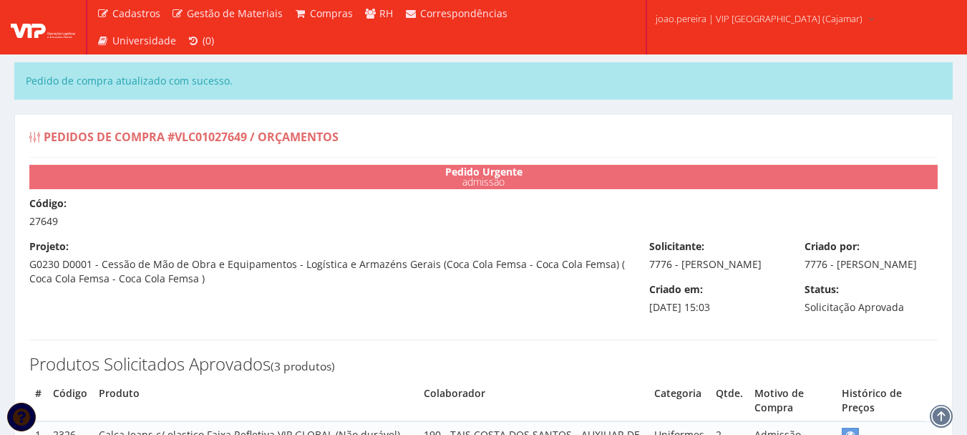
select select "0"
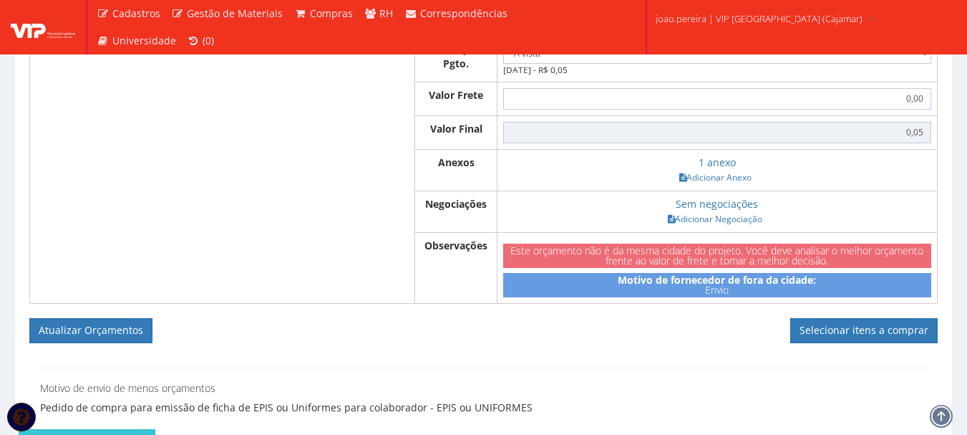
scroll to position [931, 0]
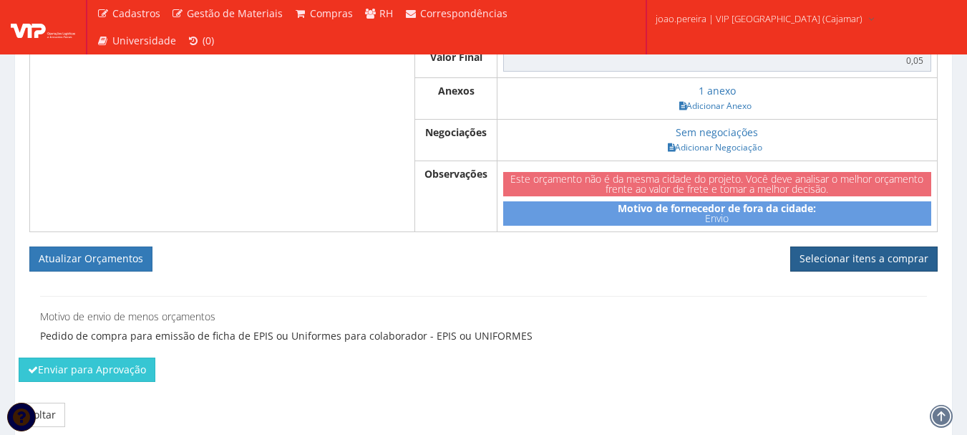
click at [840, 271] on link "Selecionar itens a comprar" at bounding box center [863, 258] width 147 height 24
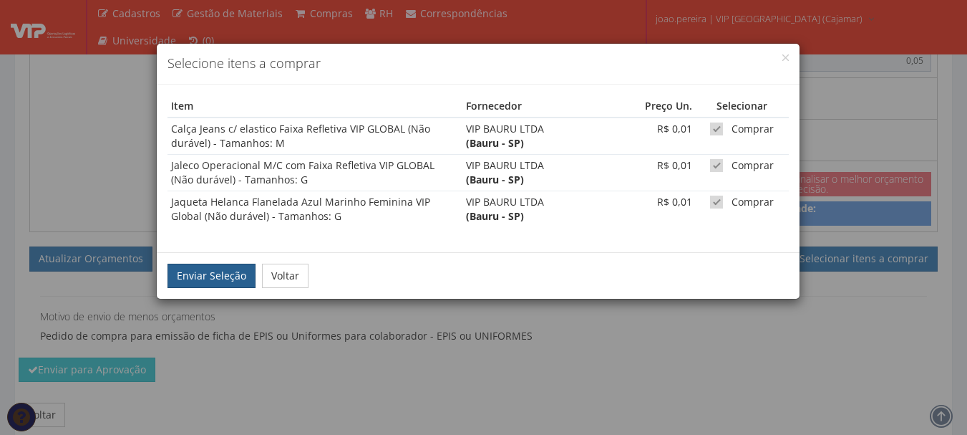
click at [214, 275] on button "Enviar Seleção" at bounding box center [212, 275] width 88 height 24
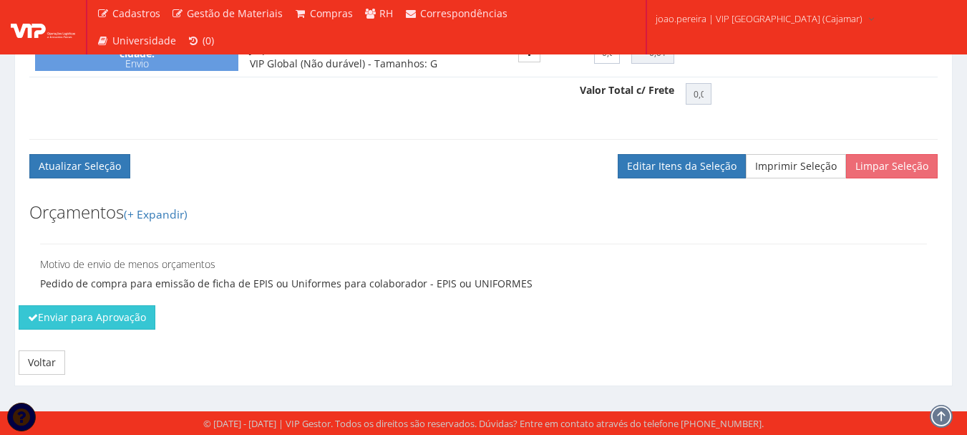
scroll to position [745, 0]
click at [95, 316] on button "Enviar para Aprovação" at bounding box center [87, 317] width 137 height 24
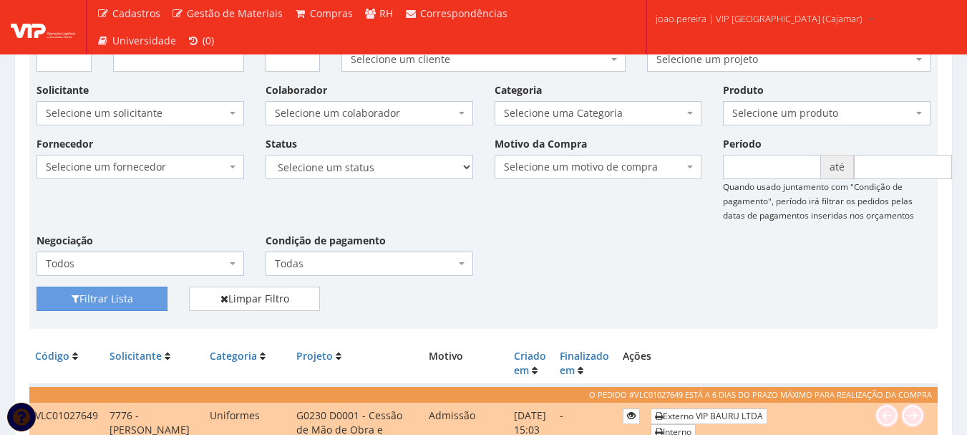
scroll to position [72, 0]
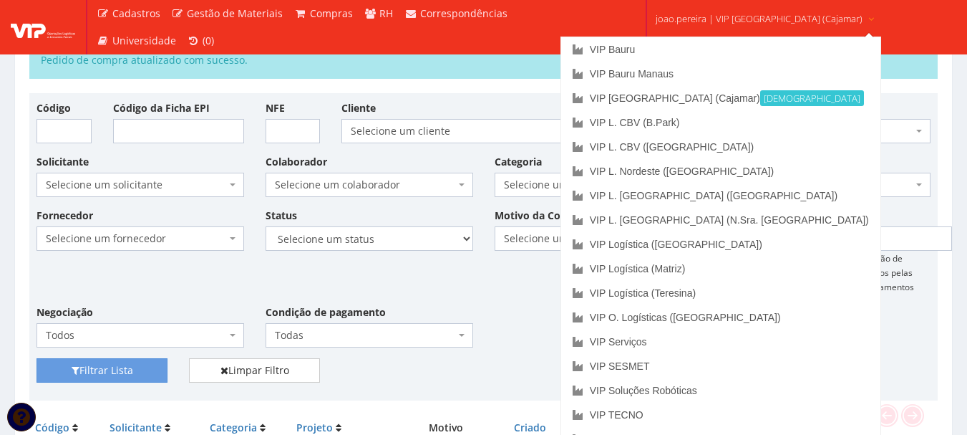
click at [757, 18] on span "joao.pereira | VIP [GEOGRAPHIC_DATA] (Cajamar)" at bounding box center [759, 18] width 207 height 14
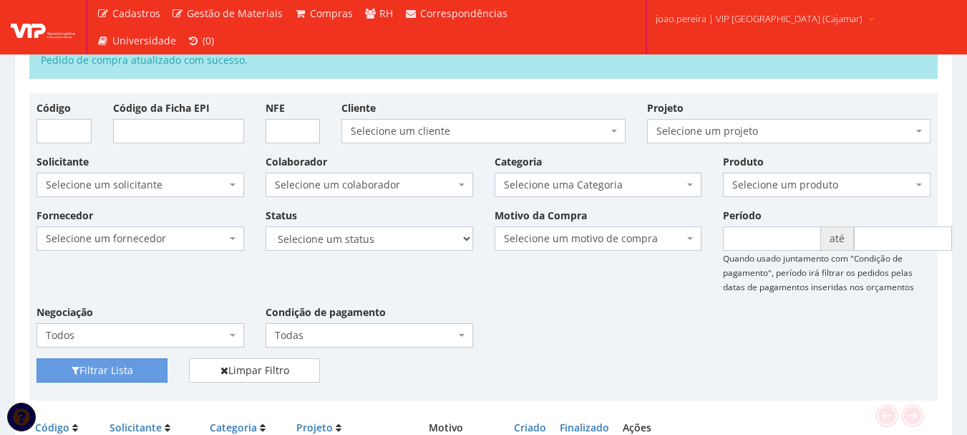
click at [714, 18] on span "joao.pereira | VIP Brasil (Cajamar)" at bounding box center [759, 18] width 207 height 14
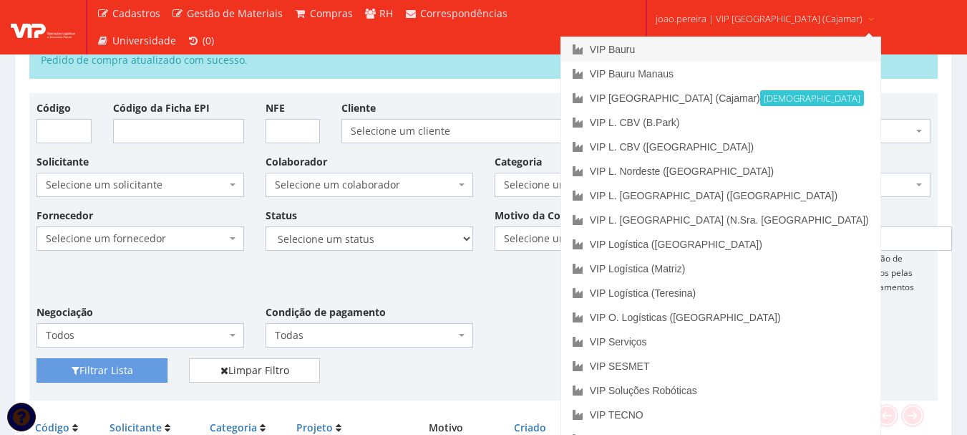
click at [671, 52] on link "VIP Bauru" at bounding box center [720, 49] width 319 height 24
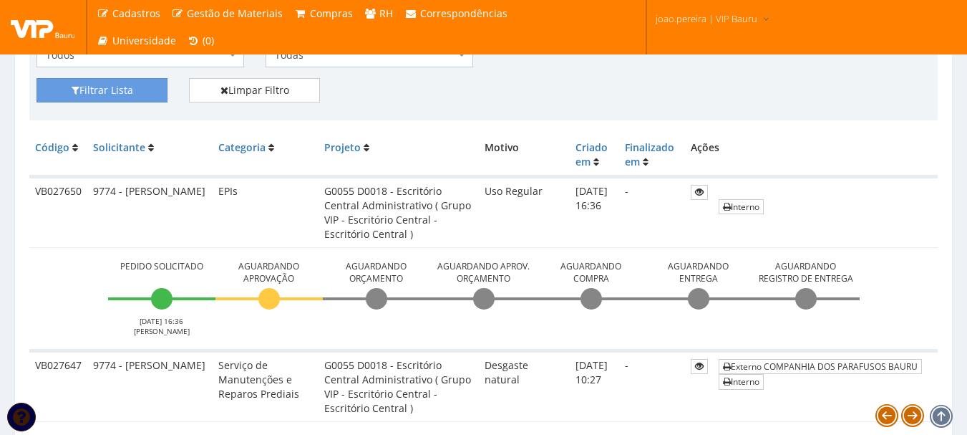
scroll to position [286, 0]
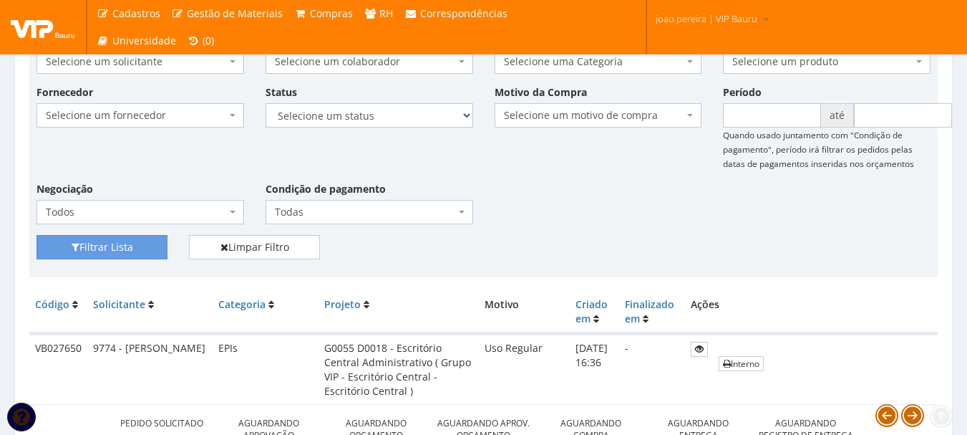
scroll to position [0, 0]
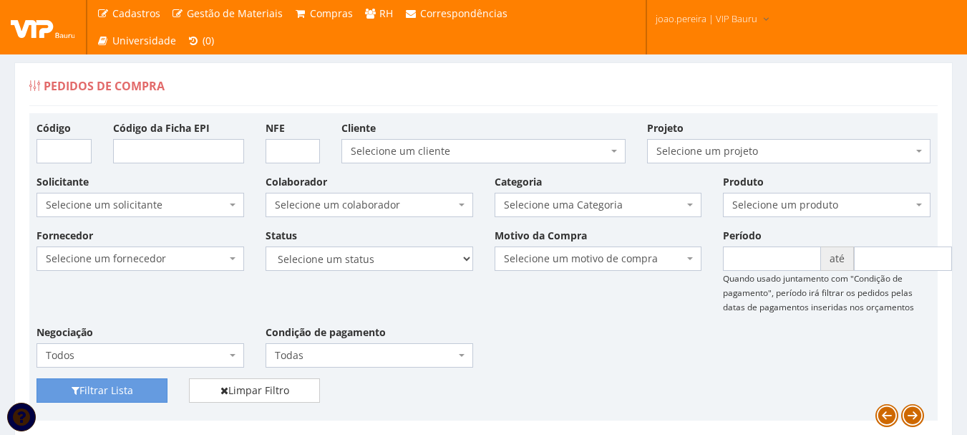
click at [609, 309] on div "Fornecedor Selecione um fornecedor ******** ******** 1000 MARCAS BRASIL 123 MIL…" at bounding box center [484, 303] width 916 height 150
click at [910, 87] on div "Pedidos de Compra" at bounding box center [483, 89] width 909 height 34
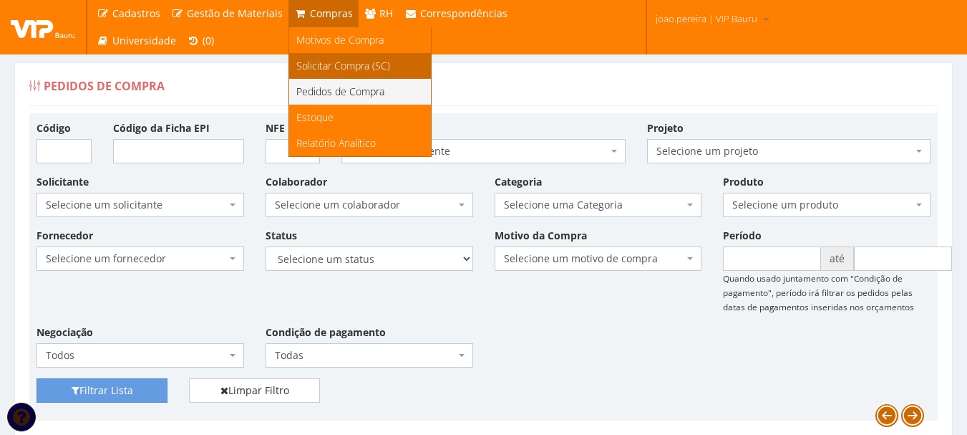
click at [332, 62] on span "Solicitar Compra (SC)" at bounding box center [343, 66] width 94 height 14
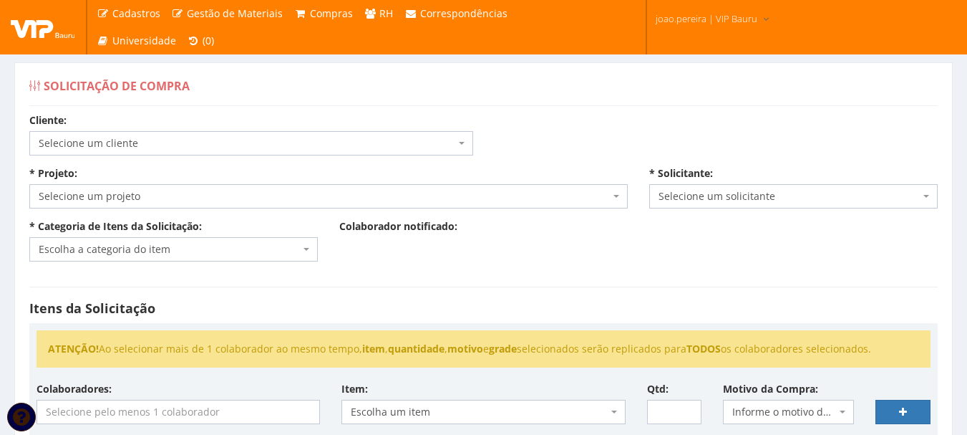
click at [289, 139] on span "Selecione um cliente" at bounding box center [247, 143] width 417 height 14
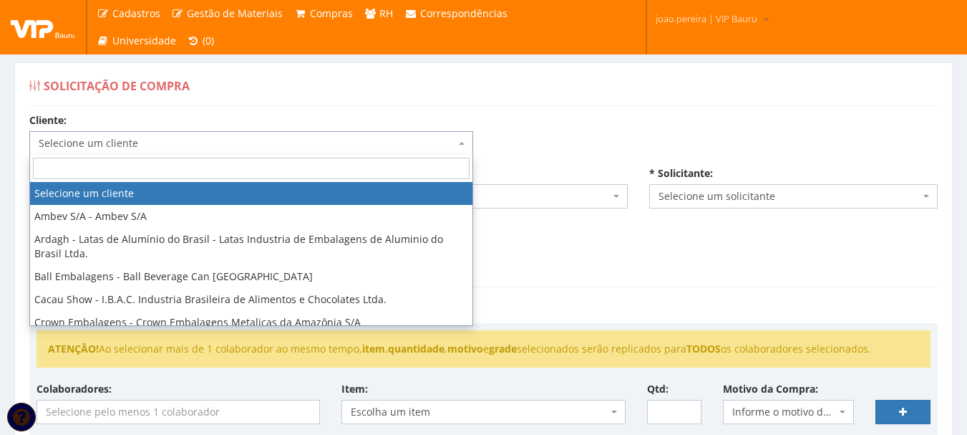
click at [253, 166] on input "search" at bounding box center [251, 168] width 437 height 21
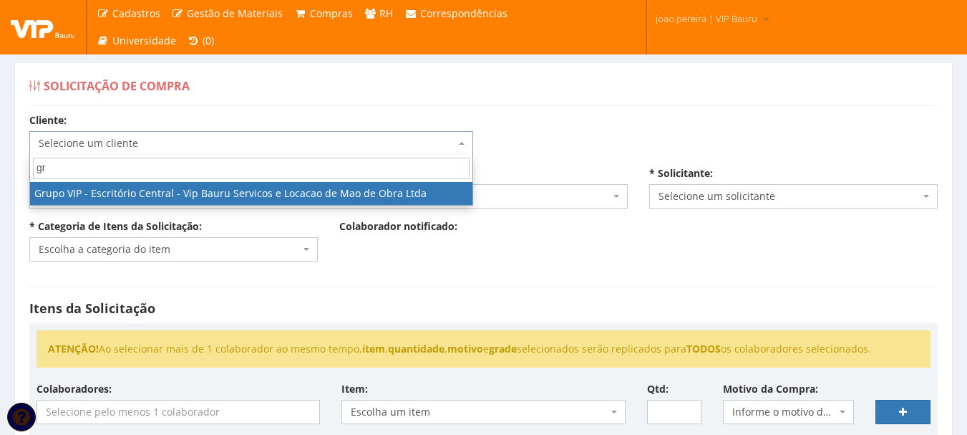
type input "gru"
select select "16"
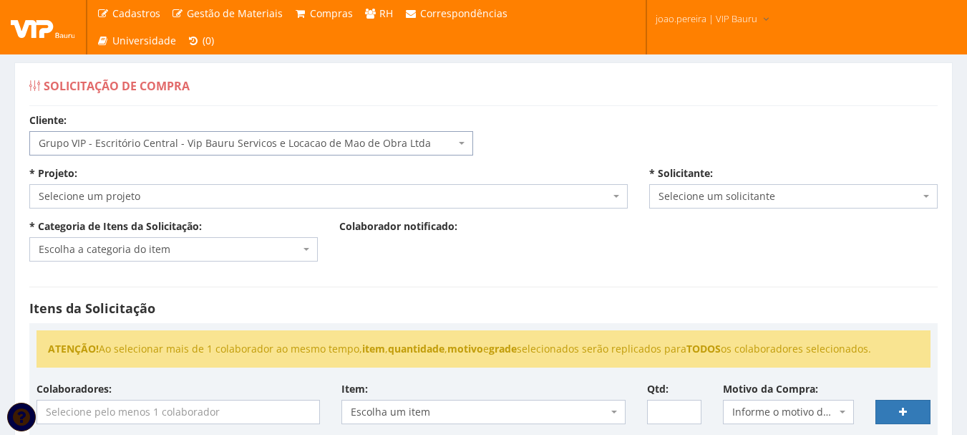
click at [309, 183] on div "* Projeto: Selecione um projeto G0100 D0000 - Cessão de Mão de Obra - VIP Expre…" at bounding box center [329, 187] width 620 height 42
click at [312, 199] on span "Selecione um projeto" at bounding box center [324, 196] width 571 height 14
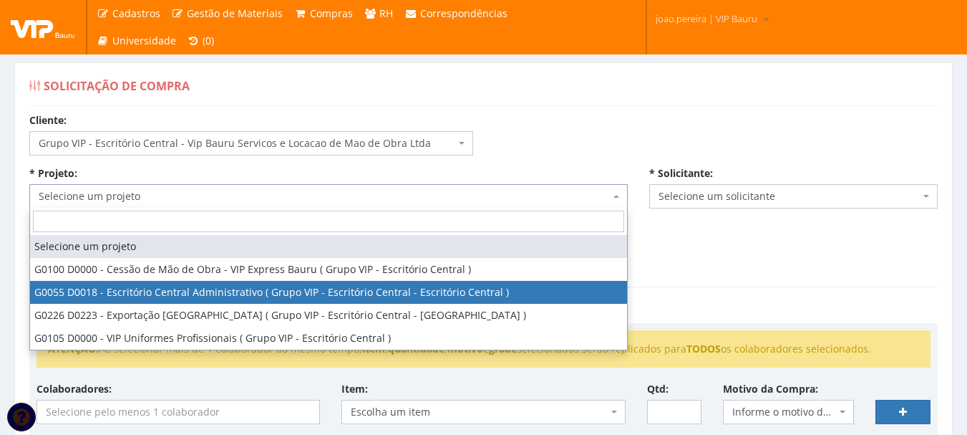
select select "55"
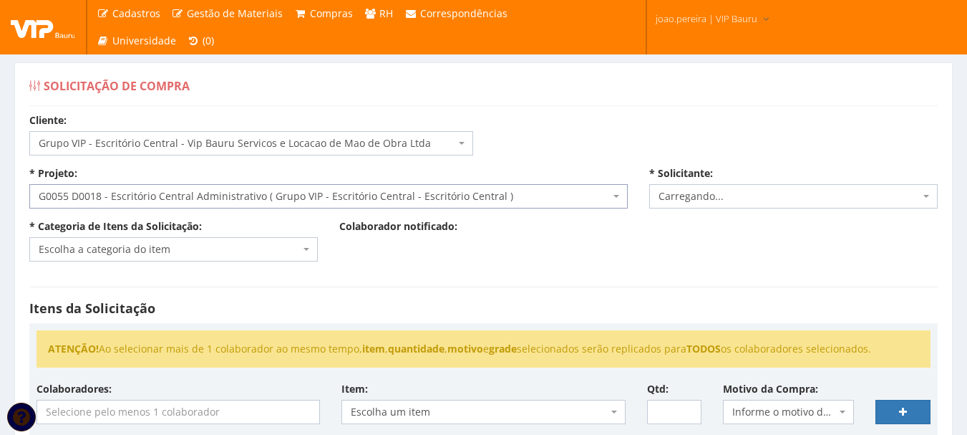
select select "4079"
click at [258, 252] on span "Escolha a categoria do item" at bounding box center [169, 249] width 261 height 14
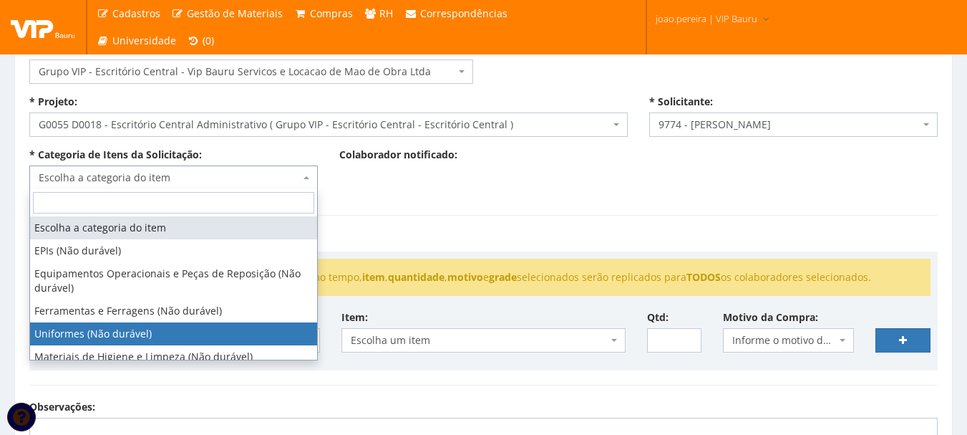
select select "4"
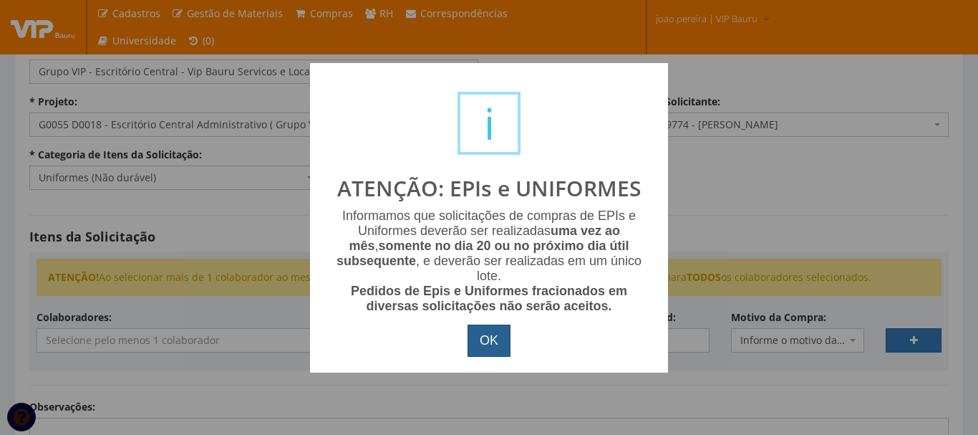
click at [496, 335] on button "OK" at bounding box center [489, 340] width 43 height 33
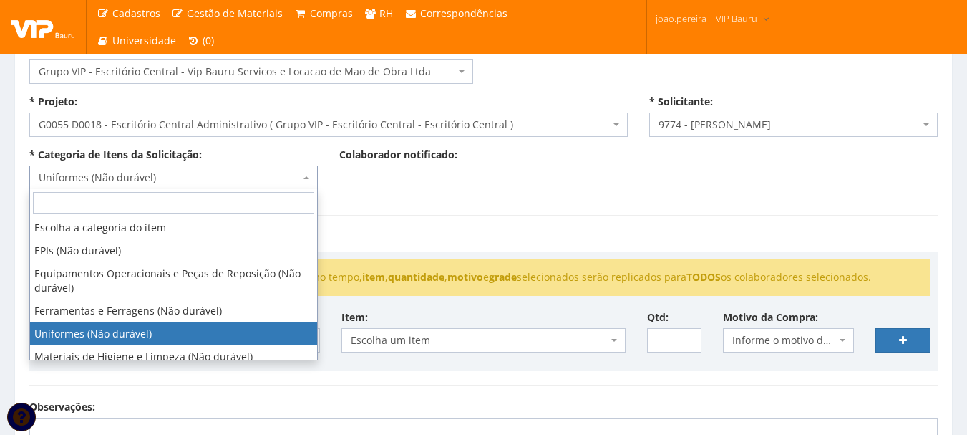
click at [311, 176] on span "Uniformes (Não durável)" at bounding box center [173, 177] width 289 height 24
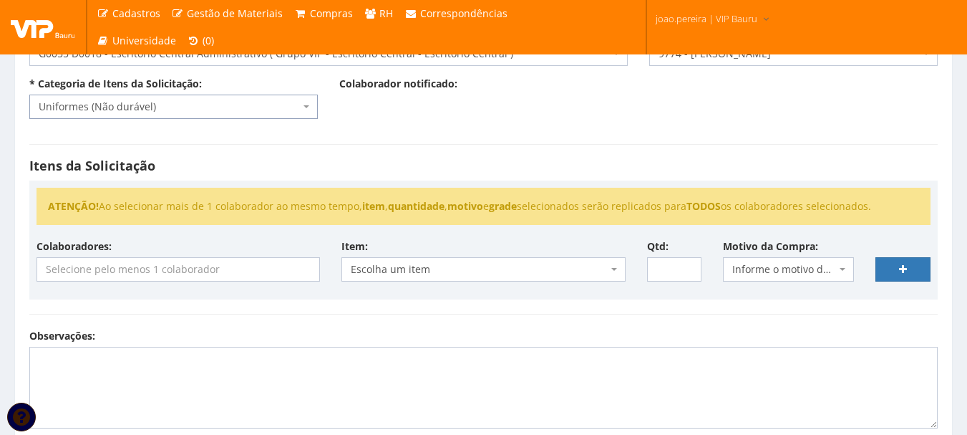
scroll to position [143, 0]
click at [261, 269] on input "search" at bounding box center [180, 268] width 286 height 23
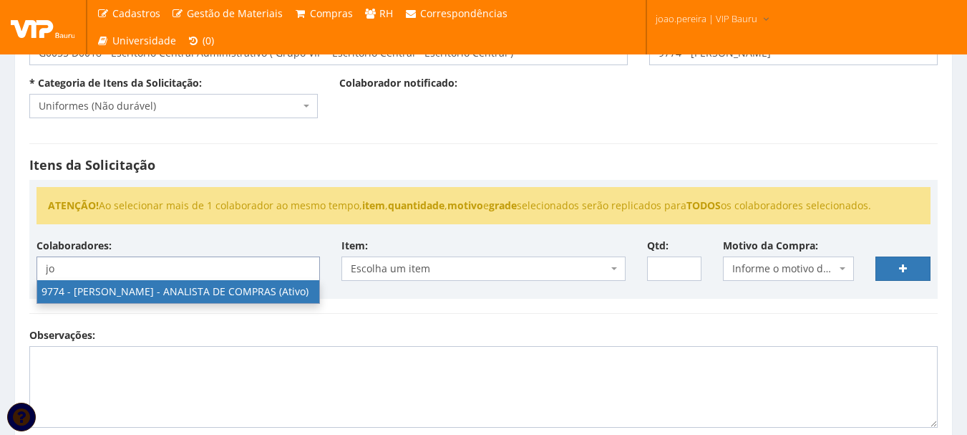
type input "jo"
select select "4079"
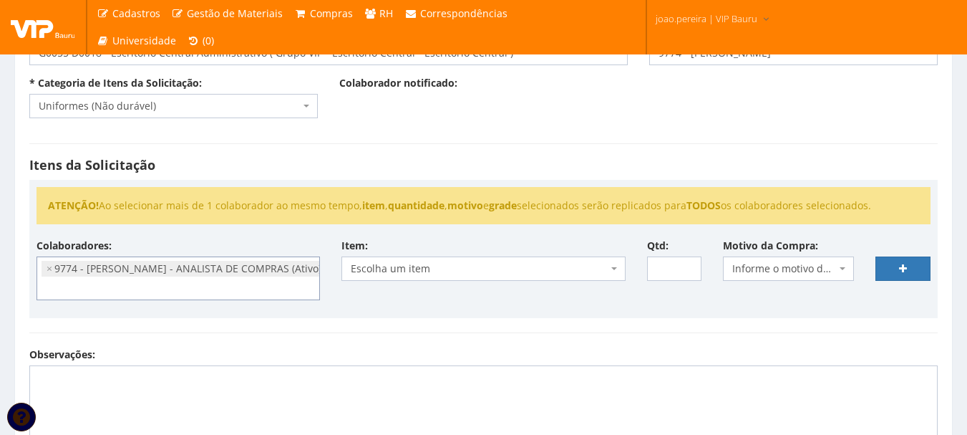
click at [615, 265] on span at bounding box center [615, 268] width 3 height 24
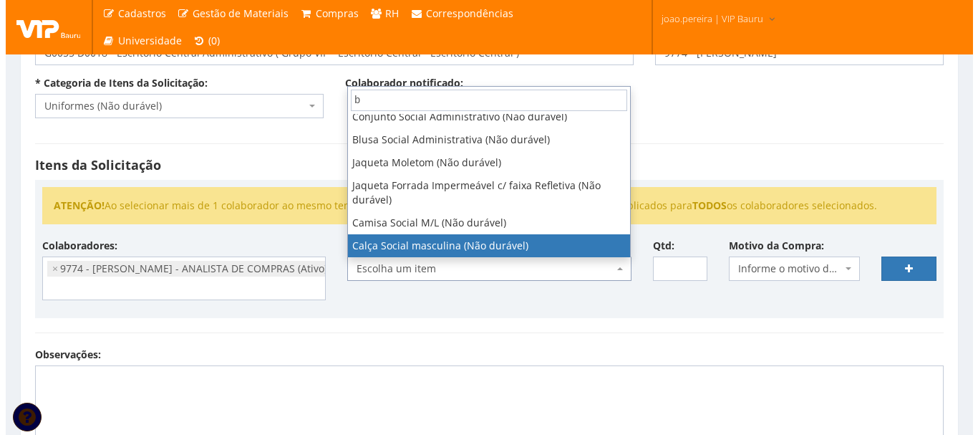
scroll to position [0, 0]
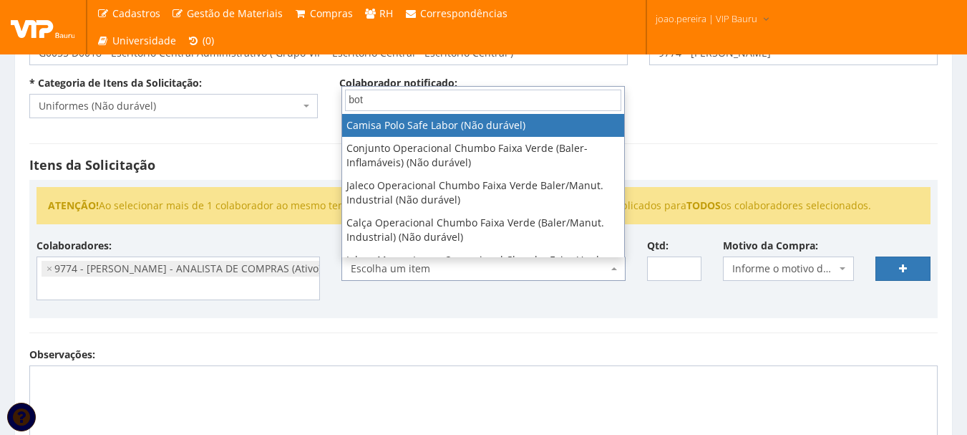
type input "bota"
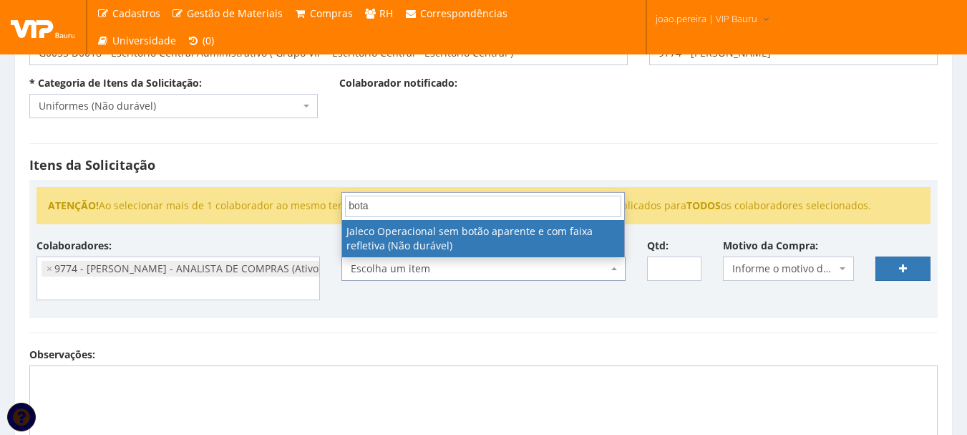
click at [442, 200] on input "bota" at bounding box center [483, 205] width 276 height 21
drag, startPoint x: 440, startPoint y: 208, endPoint x: 203, endPoint y: 171, distance: 239.8
click at [203, 171] on body "Cadastros Clientes Unidades Subclientes Unidades de Subclientes Projetos Gestão…" at bounding box center [483, 272] width 967 height 830
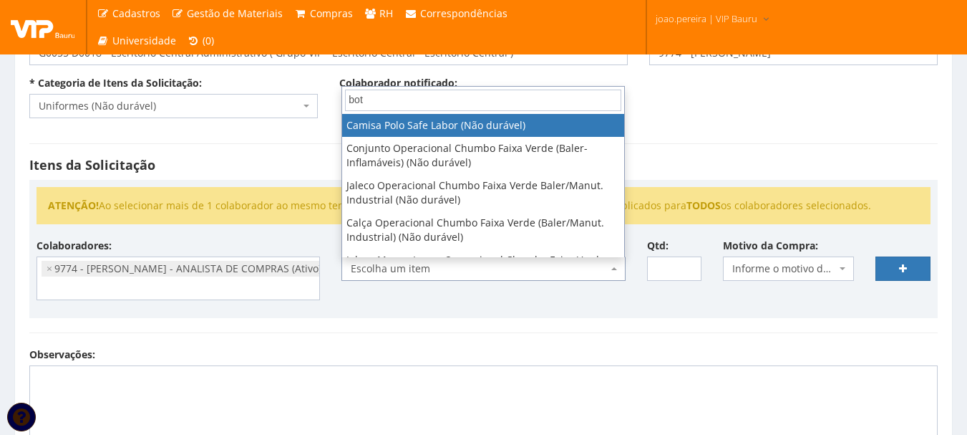
type input "bota"
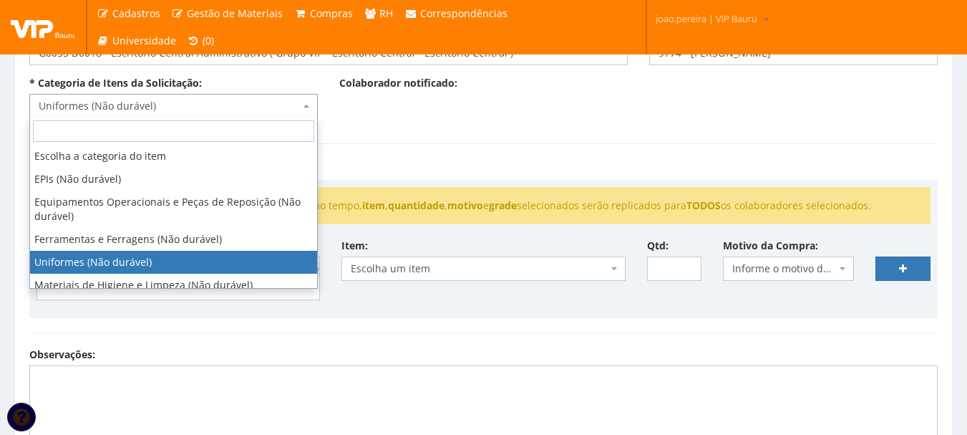
click at [311, 100] on span "Uniformes (Não durável)" at bounding box center [173, 106] width 289 height 24
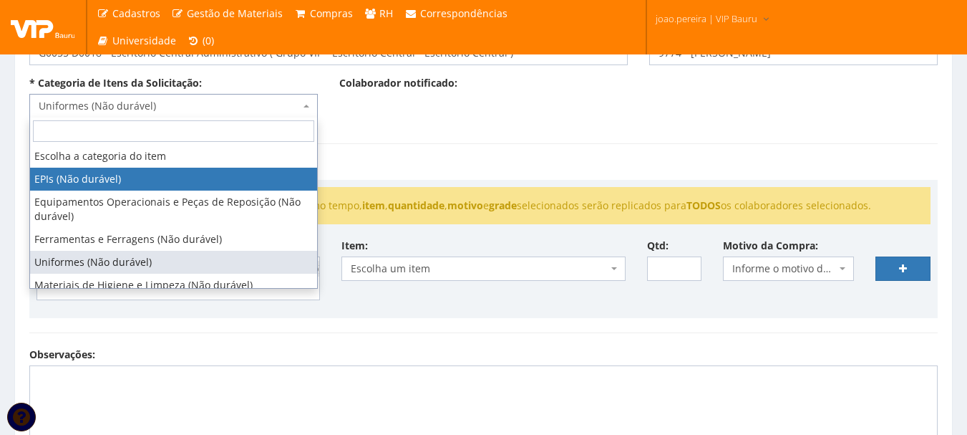
select select "1"
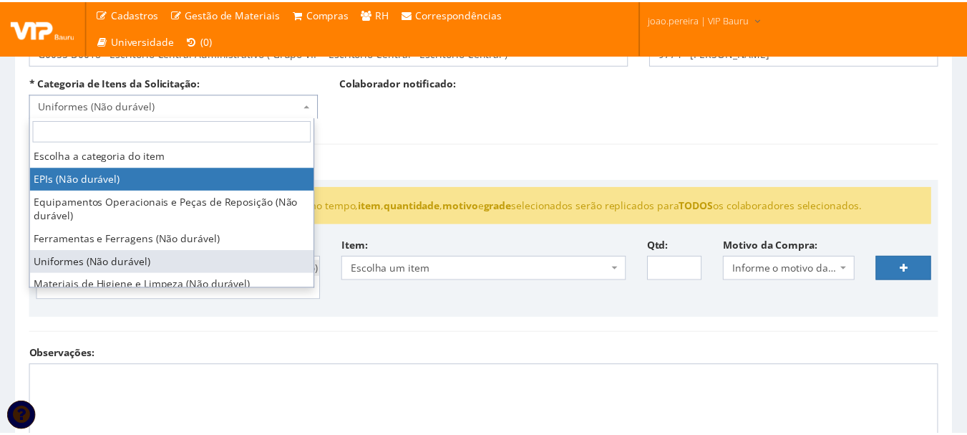
scroll to position [14, 0]
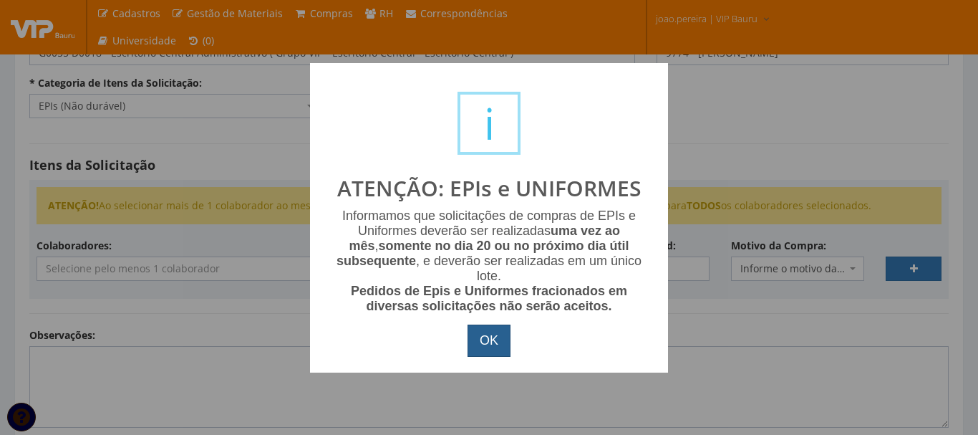
click at [498, 343] on button "OK" at bounding box center [489, 340] width 43 height 33
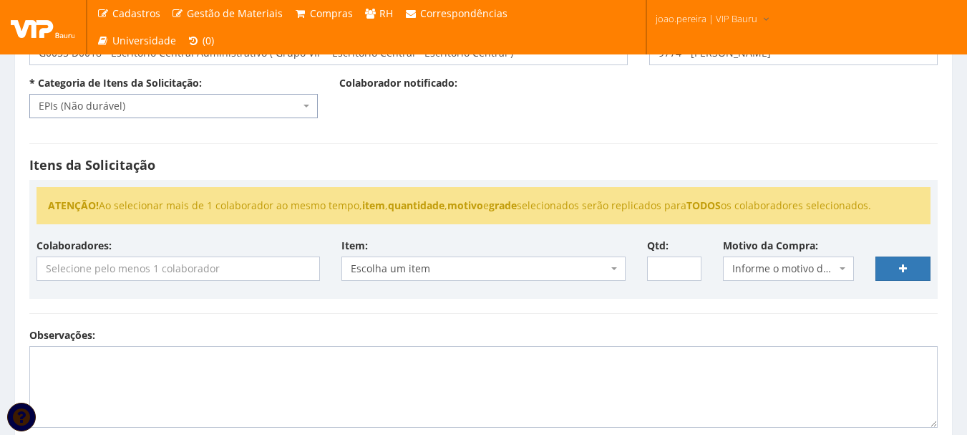
click at [140, 271] on input "search" at bounding box center [178, 268] width 282 height 23
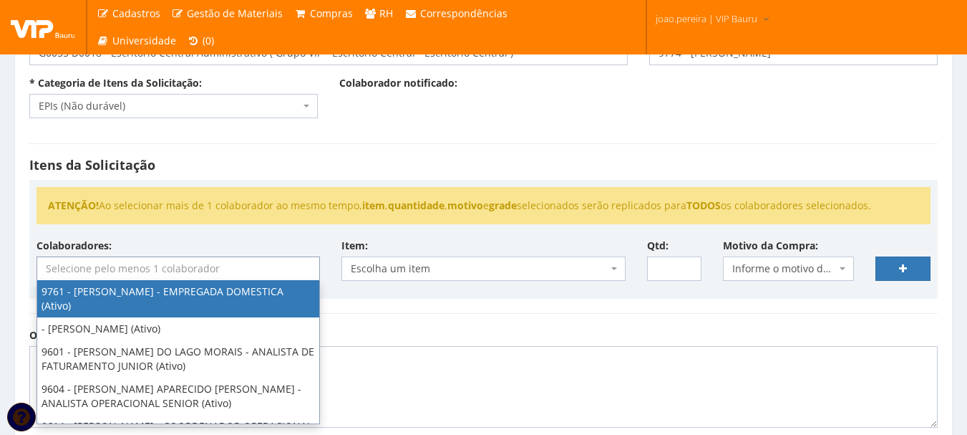
click at [182, 268] on input "search" at bounding box center [178, 268] width 282 height 23
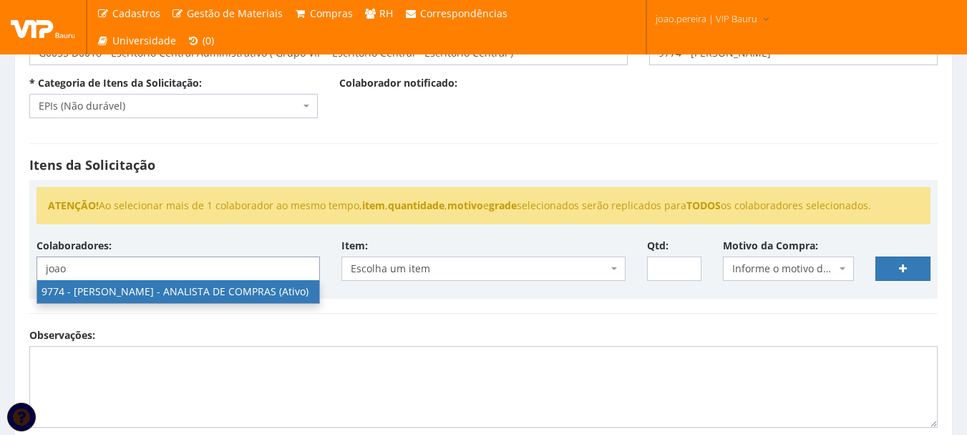
type input "joao"
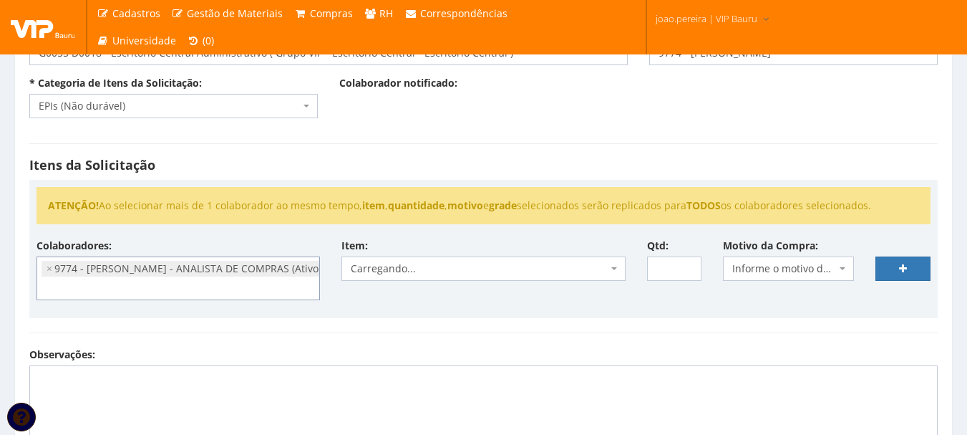
scroll to position [172, 0]
click at [444, 270] on span "Escolha um item" at bounding box center [479, 268] width 256 height 14
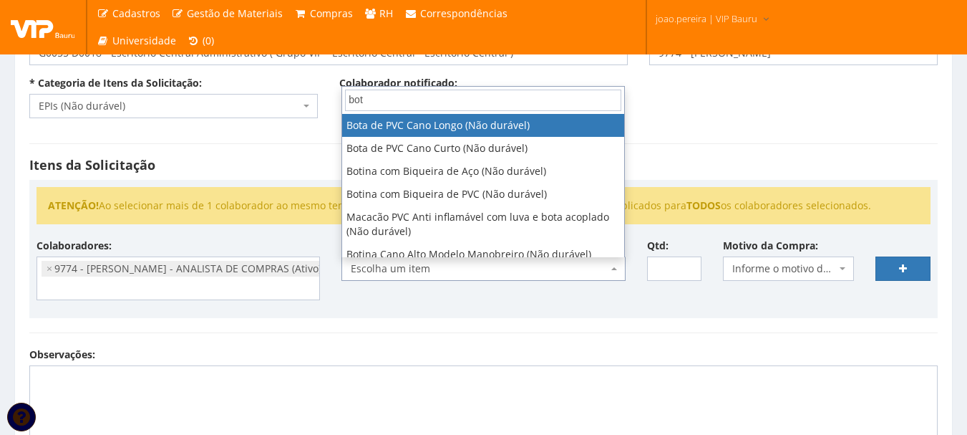
type input "bota"
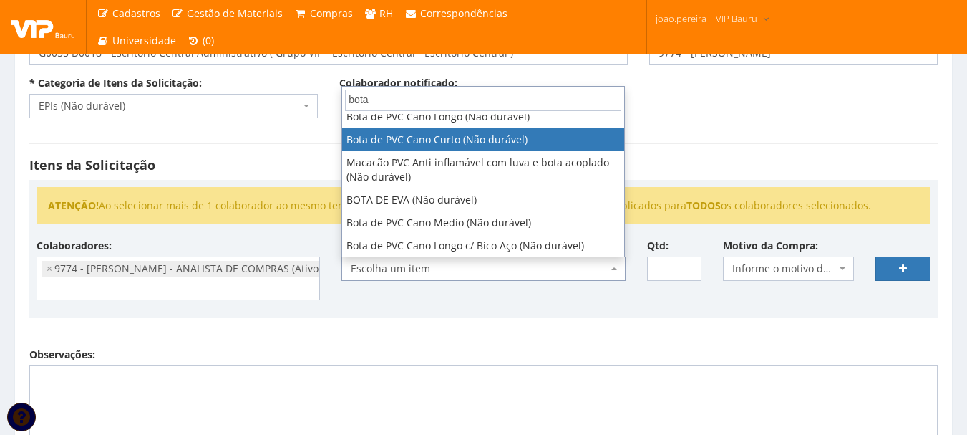
scroll to position [0, 0]
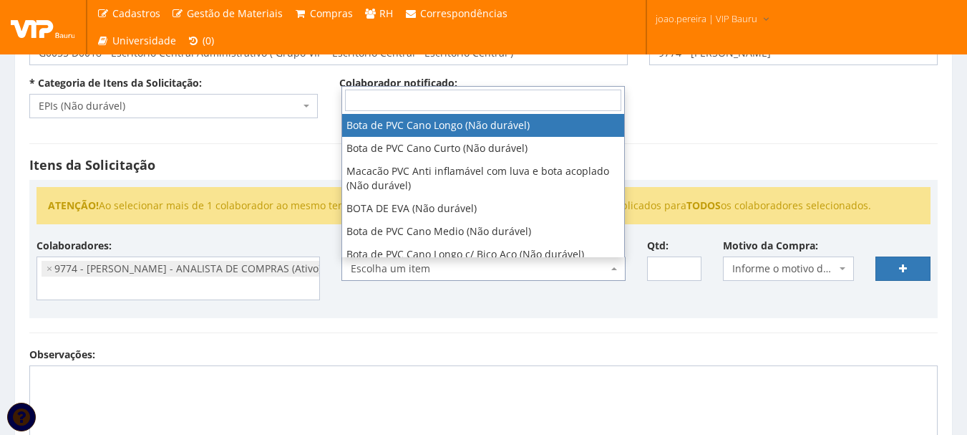
click at [475, 311] on div "ATENÇÃO! Ao selecionar mais de 1 colaborador ao mesmo tempo, item , quantidade …" at bounding box center [483, 249] width 909 height 138
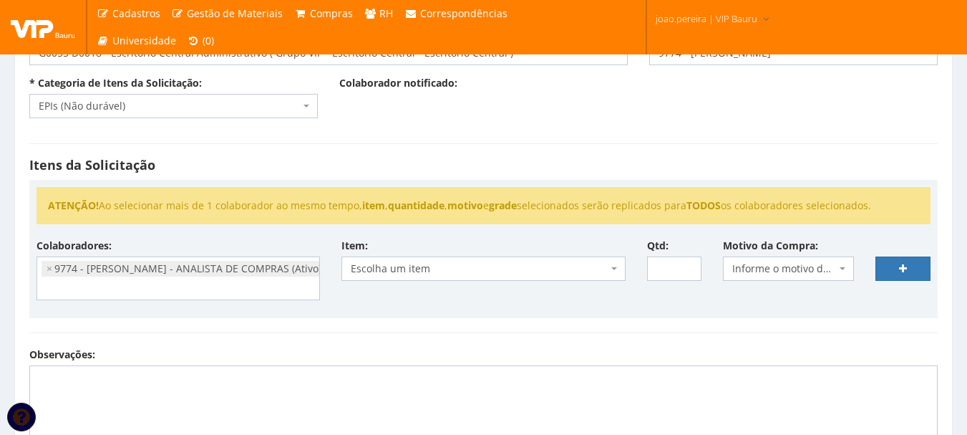
click at [475, 308] on div "Colaboradores: 9761 - ADRIANA SILVA DO NASCIMENTO PIRES - EMPREGADA DOMESTICA (…" at bounding box center [484, 274] width 916 height 72
click at [619, 266] on span "Escolha um item" at bounding box center [484, 268] width 284 height 24
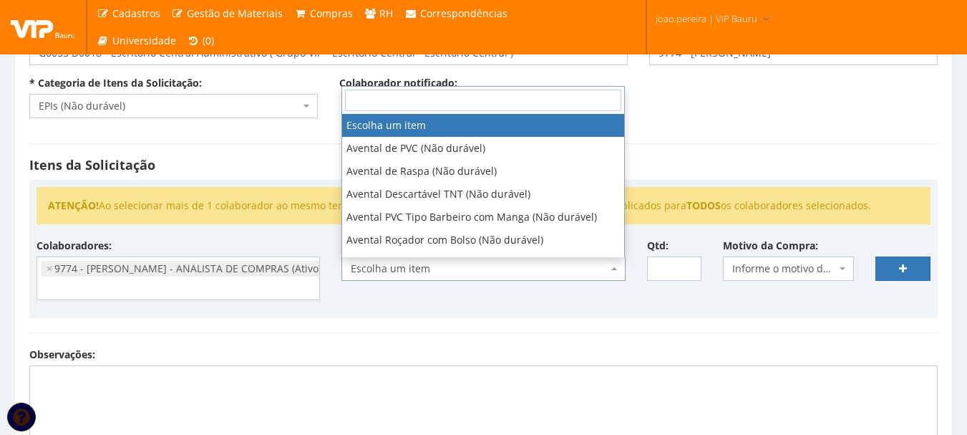
click at [216, 277] on ul "× 9774 - JOAO PAULO MARQUES PEREIRA - ANALISTA DE COMPRAS (Ativo)" at bounding box center [178, 278] width 282 height 42
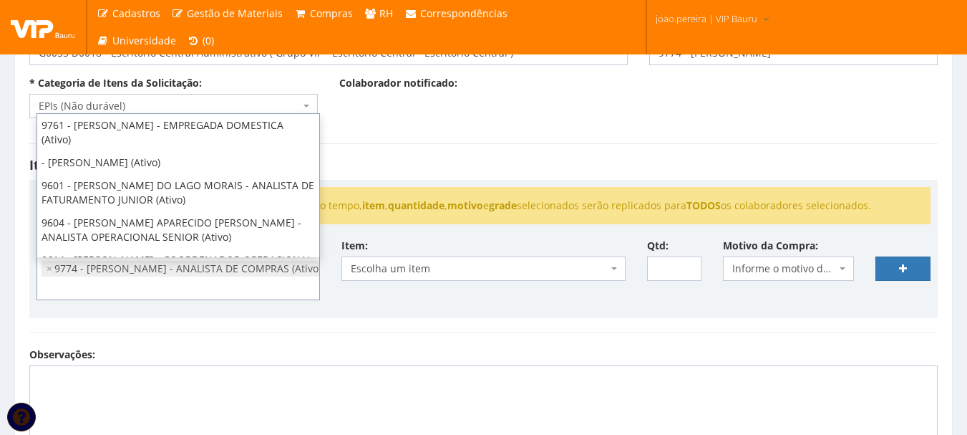
scroll to position [344, 0]
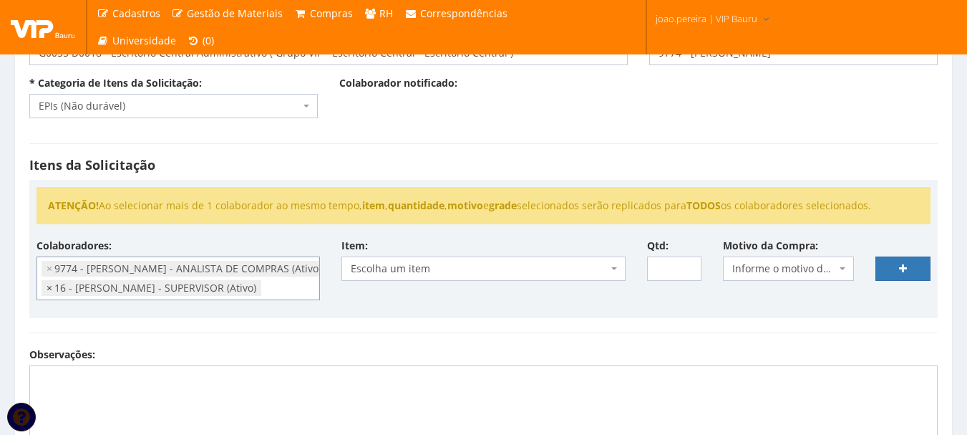
click at [50, 289] on span "×" at bounding box center [50, 288] width 6 height 14
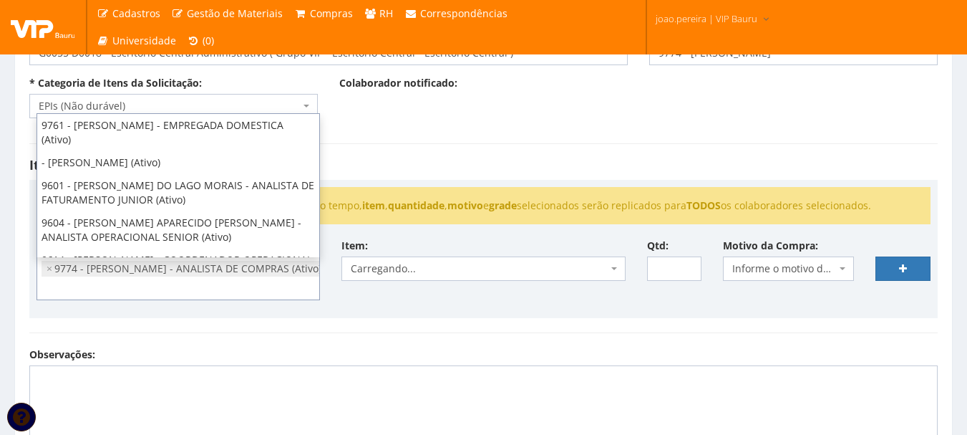
scroll to position [404, 0]
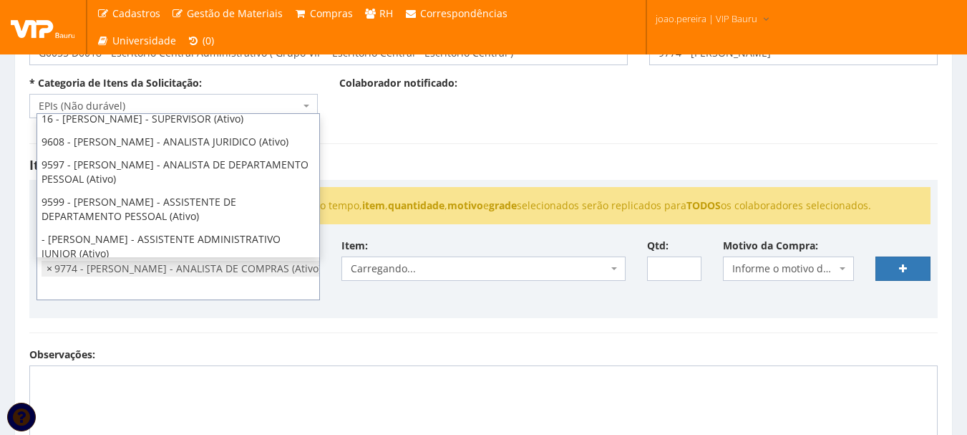
click at [50, 271] on span "×" at bounding box center [50, 268] width 6 height 14
select select
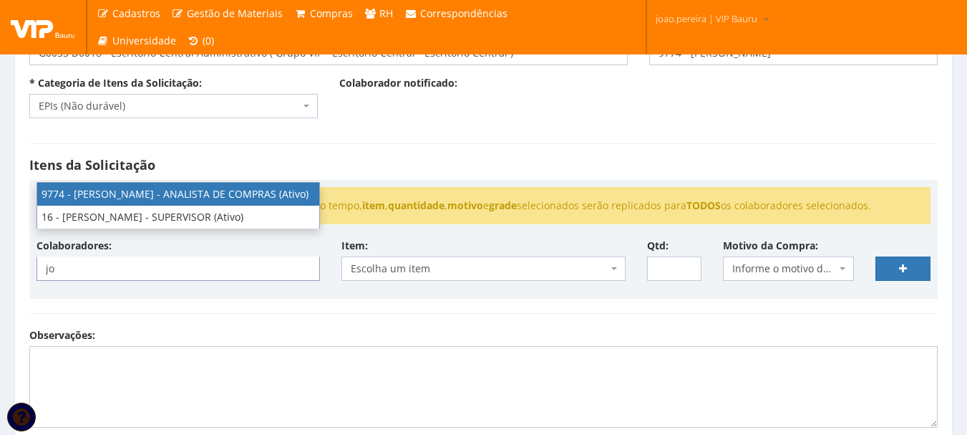
type input "jo"
select select "4079"
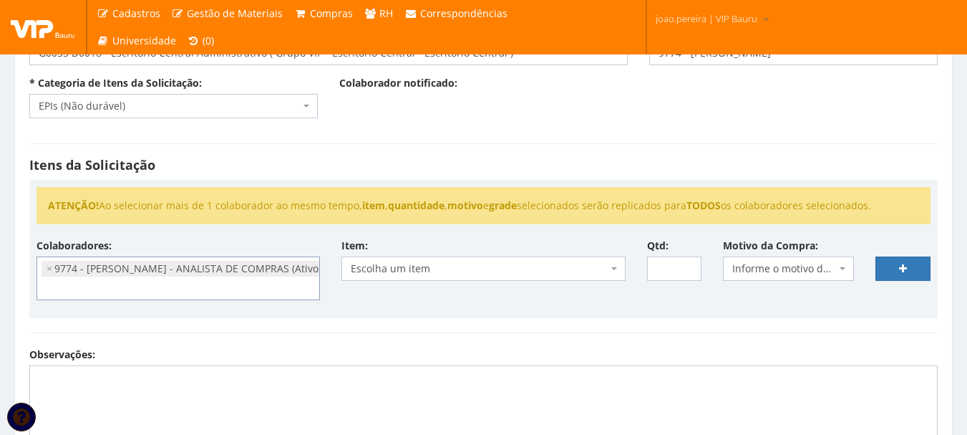
click at [506, 276] on span "Escolha um item" at bounding box center [484, 268] width 284 height 24
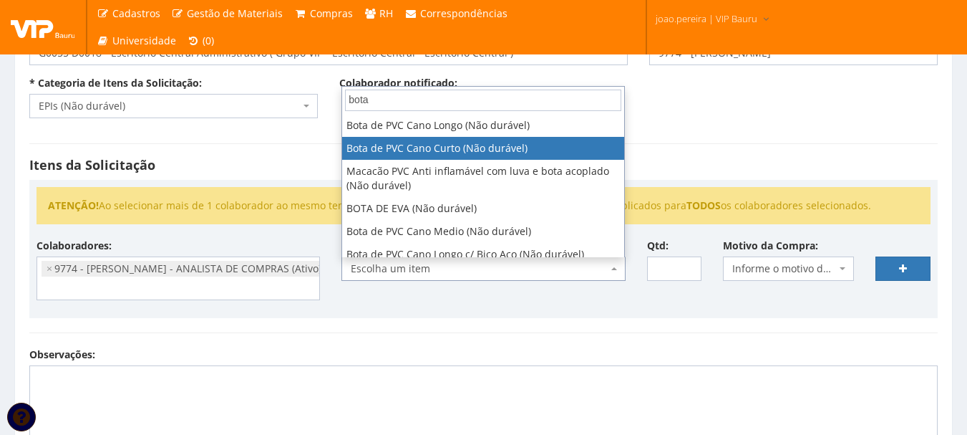
scroll to position [32, 0]
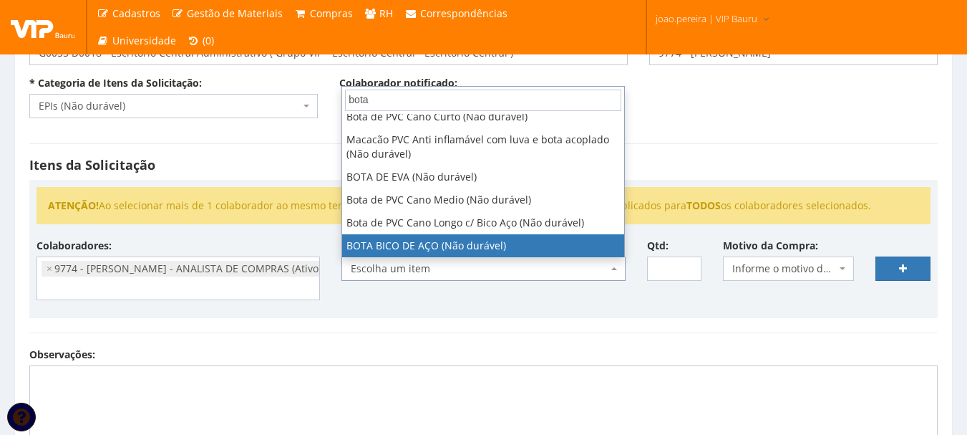
type input "bota"
select select "2936"
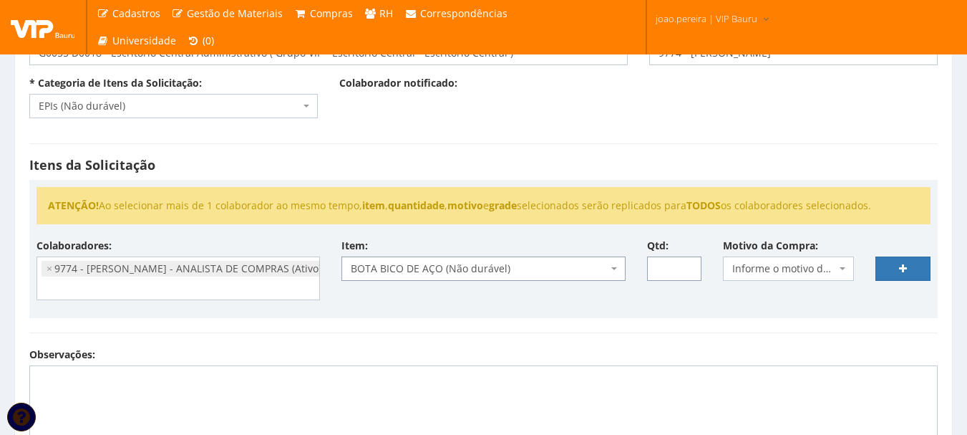
click at [672, 270] on input "Qtd:" at bounding box center [674, 268] width 55 height 24
type input "3"
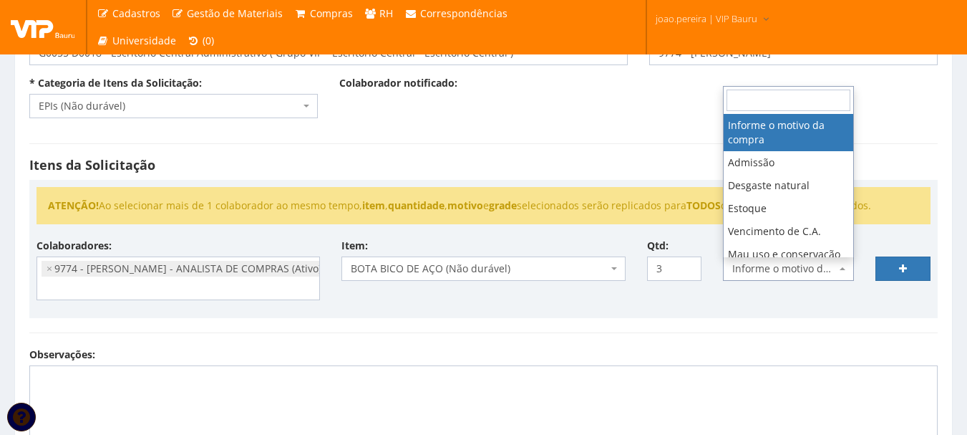
click at [840, 271] on span "Informe o motivo da compra" at bounding box center [788, 268] width 131 height 24
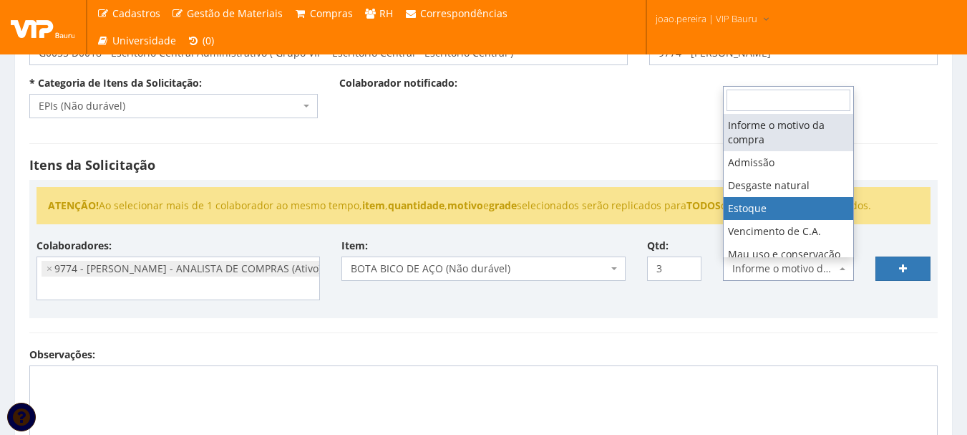
select select "3"
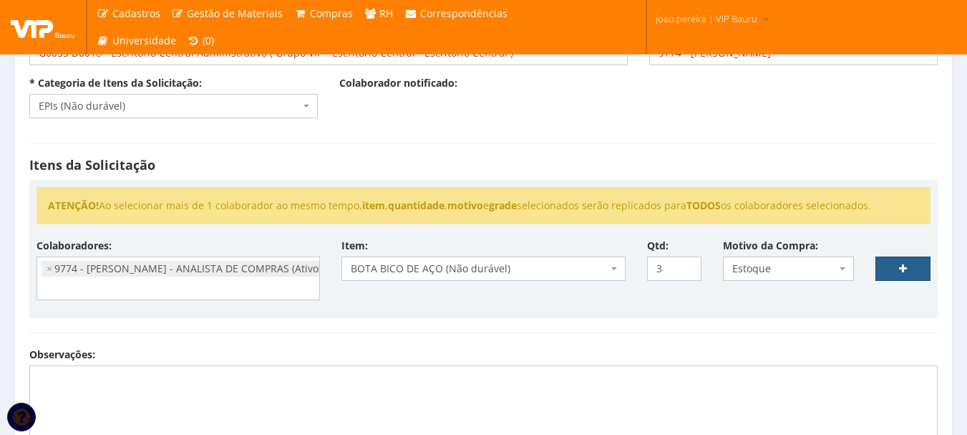
click at [910, 266] on link at bounding box center [903, 268] width 55 height 24
select select
type input "0"
select select
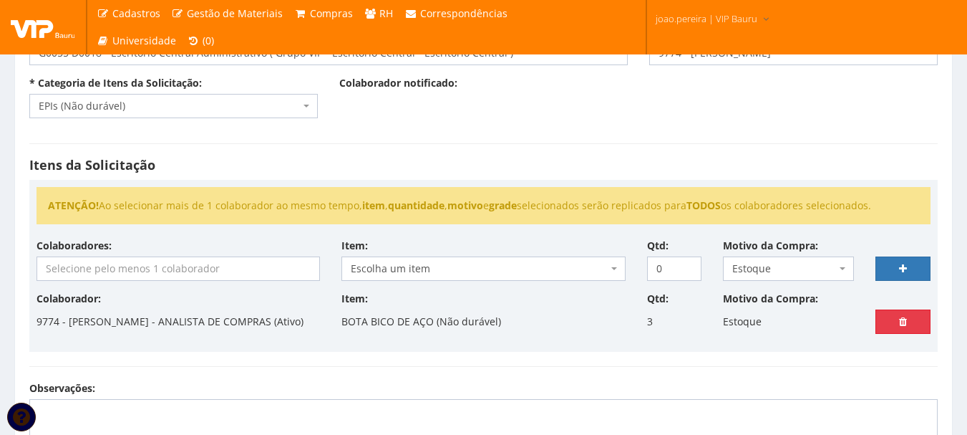
click at [900, 320] on icon at bounding box center [903, 321] width 8 height 10
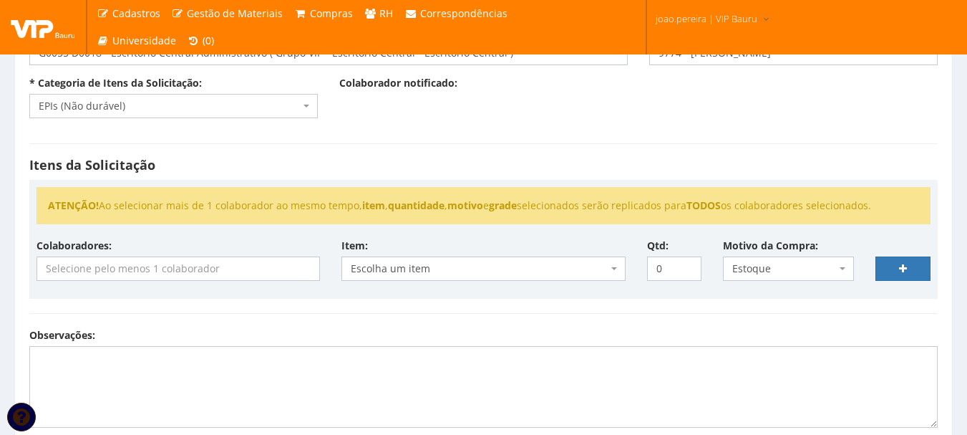
click at [208, 267] on input "search" at bounding box center [178, 268] width 282 height 23
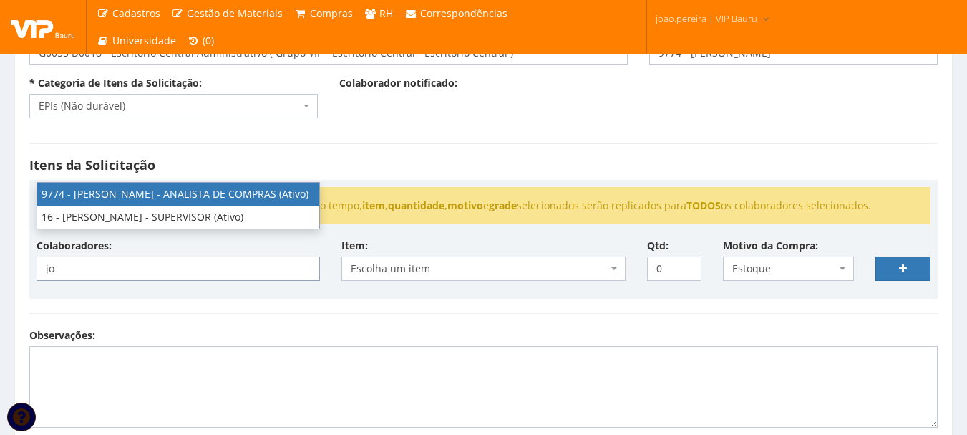
type input "jo"
select select "4079"
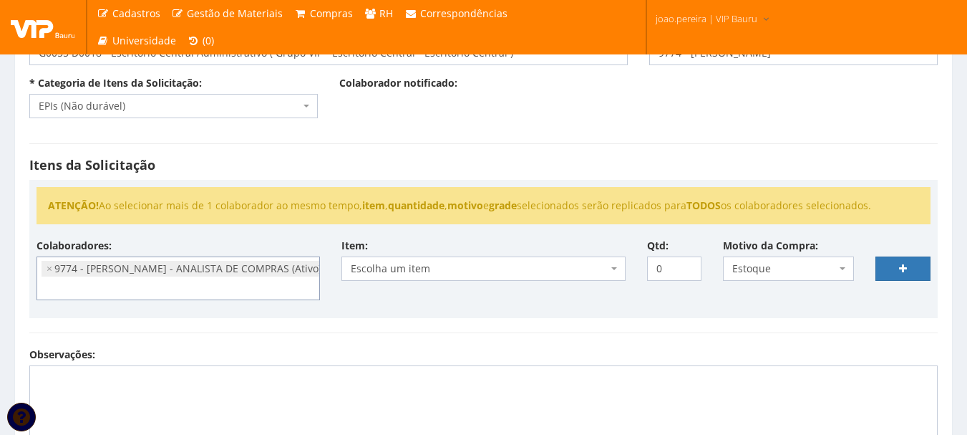
click at [536, 271] on span "Escolha um item" at bounding box center [479, 268] width 256 height 14
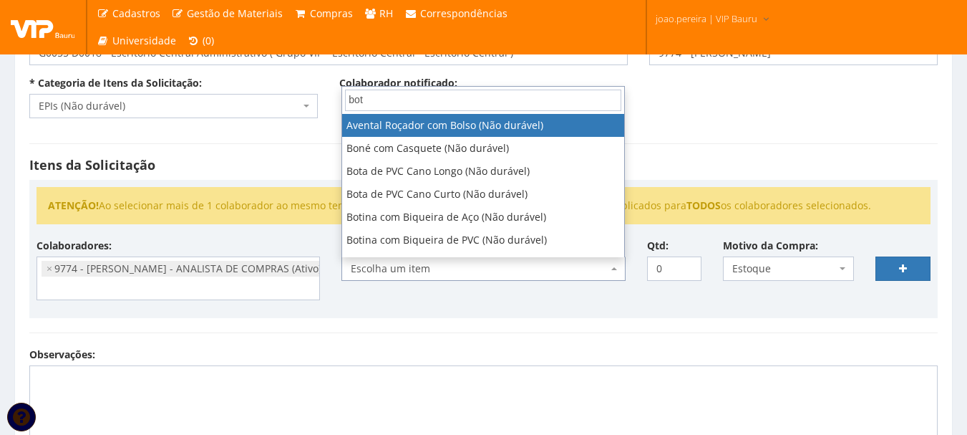
type input "bota"
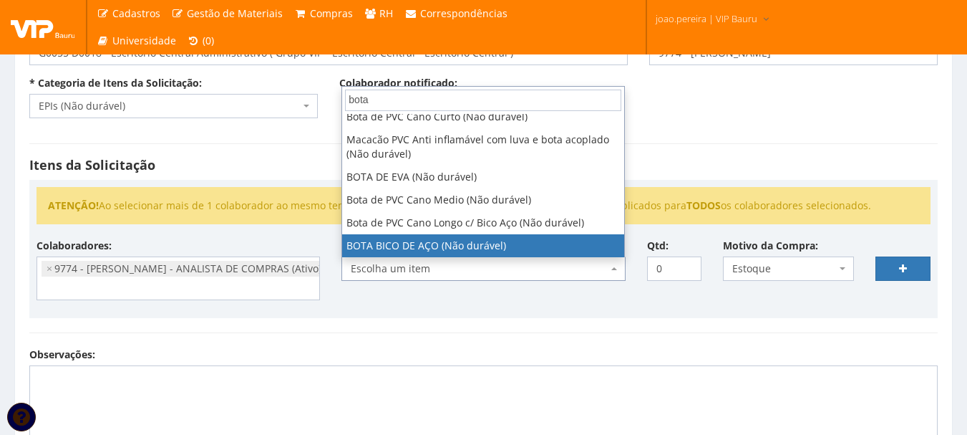
select select "2936"
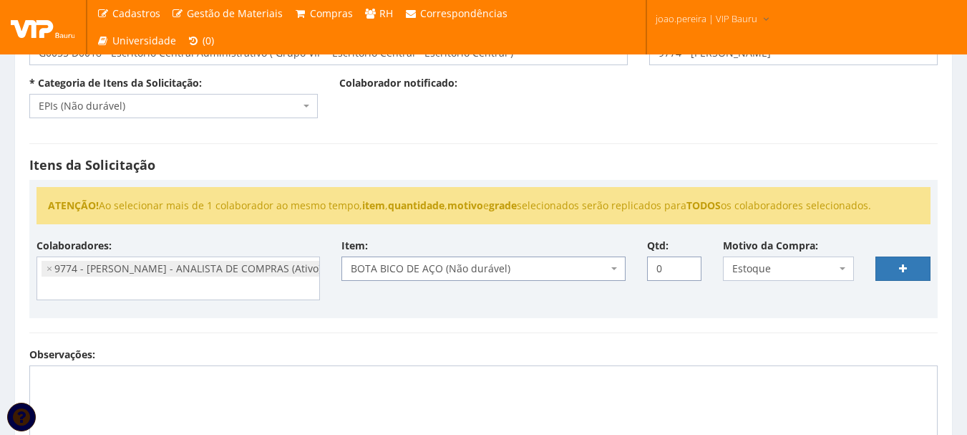
drag, startPoint x: 669, startPoint y: 266, endPoint x: 626, endPoint y: 266, distance: 43.0
click at [626, 266] on div "Colaboradores: 9761 - ADRIANA SILVA DO NASCIMENTO PIRES - EMPREGADA DOMESTICA (…" at bounding box center [484, 274] width 916 height 72
type input "10"
click at [917, 263] on link at bounding box center [903, 268] width 55 height 24
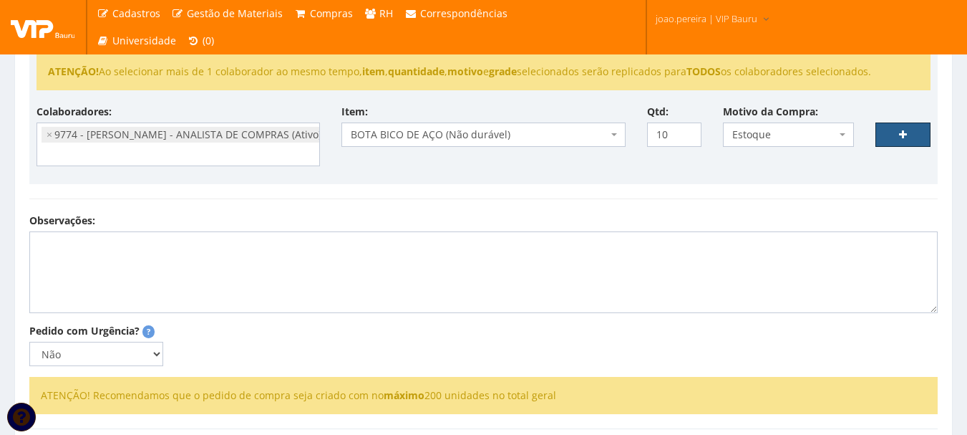
scroll to position [286, 0]
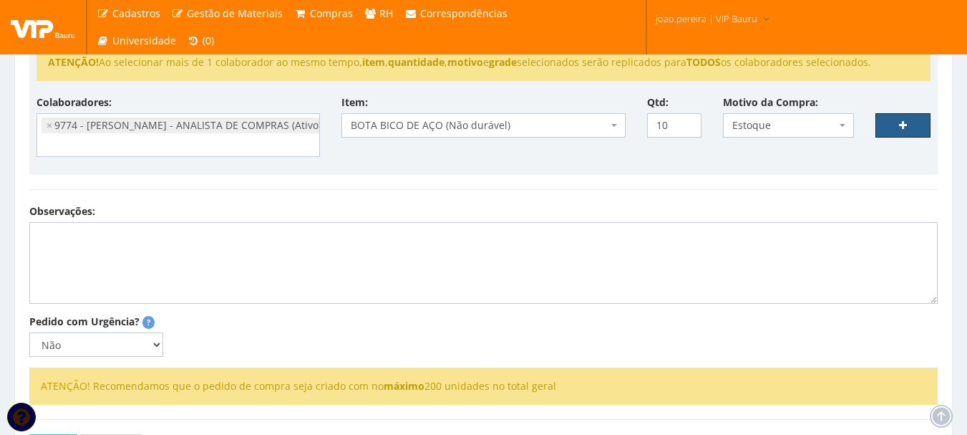
select select
type input "0"
select select
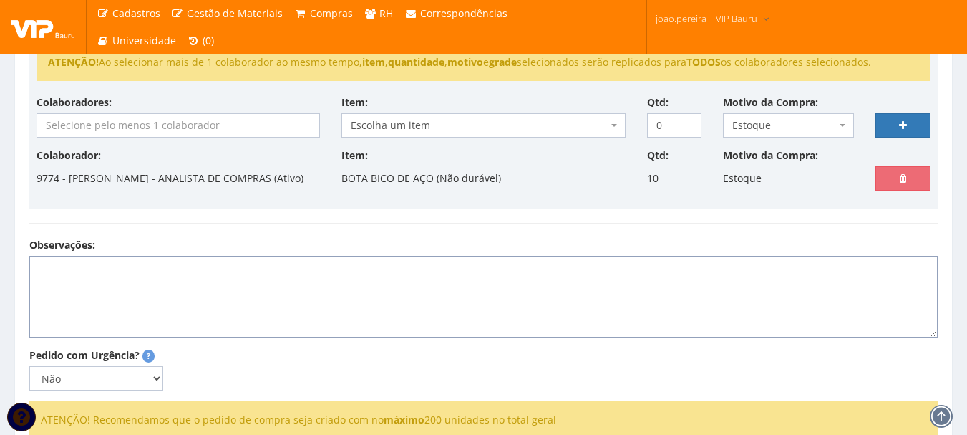
click at [135, 293] on textarea "Observações:" at bounding box center [483, 297] width 909 height 82
type textarea "V"
paste textarea "3 - 37 1 - 38 1 - 39 1 - 40 2 - 42 2 - 44"
click at [34, 337] on textarea "Botas para estoque de segurança e envio para novos funcionários :3 - 37 1 - 38 …" at bounding box center [483, 297] width 909 height 82
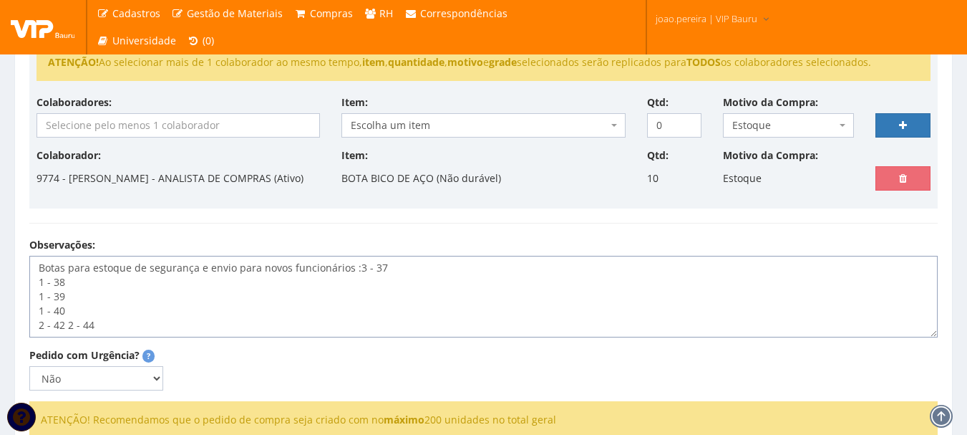
scroll to position [0, 0]
click at [98, 337] on textarea "Botas para estoque de segurança e envio para novos funcionários :3 - 37 1 - 38 …" at bounding box center [483, 297] width 909 height 82
click at [38, 337] on textarea "Botas para estoque de segurança e envio para novos funcionários :3 - 37 1 - 38 …" at bounding box center [483, 297] width 909 height 82
click at [39, 325] on textarea "Botas para estoque de segurança e envio para novos funcionários :3 - 37 1 - 38 …" at bounding box center [483, 297] width 909 height 82
click at [37, 313] on textarea "Botas para estoque de segurança e envio para novos funcionários :3 - 37 1 - 38 …" at bounding box center [483, 297] width 909 height 82
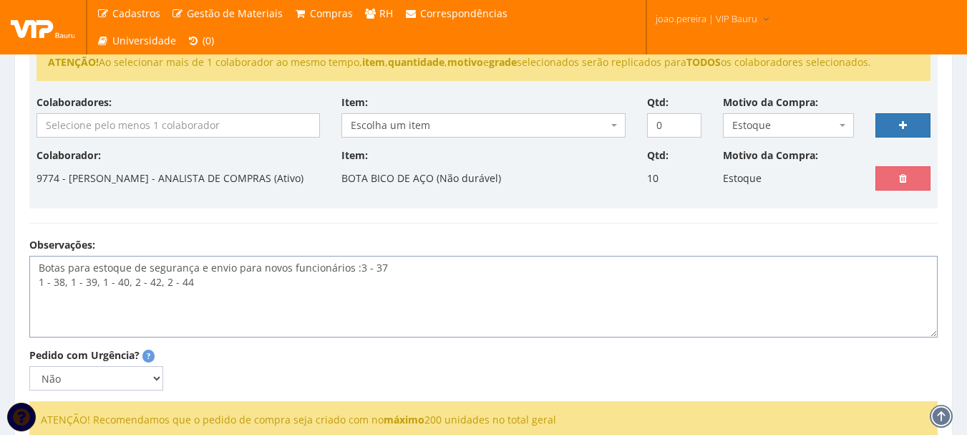
click at [51, 295] on textarea "Botas para estoque de segurança e envio para novos funcionários :3 - 37 1 - 38,…" at bounding box center [483, 297] width 909 height 82
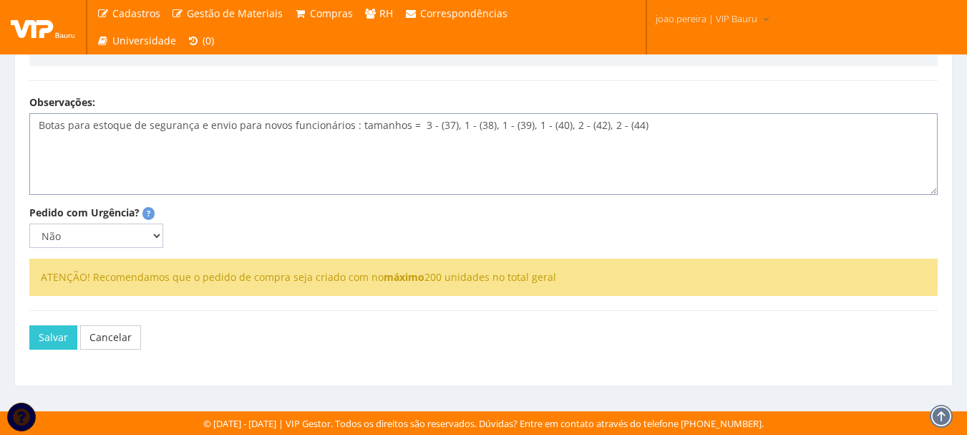
scroll to position [430, 0]
type textarea "Botas para estoque de segurança e envio para novos funcionários : tamanhos = 3 …"
click at [42, 349] on button "Salvar" at bounding box center [53, 337] width 48 height 24
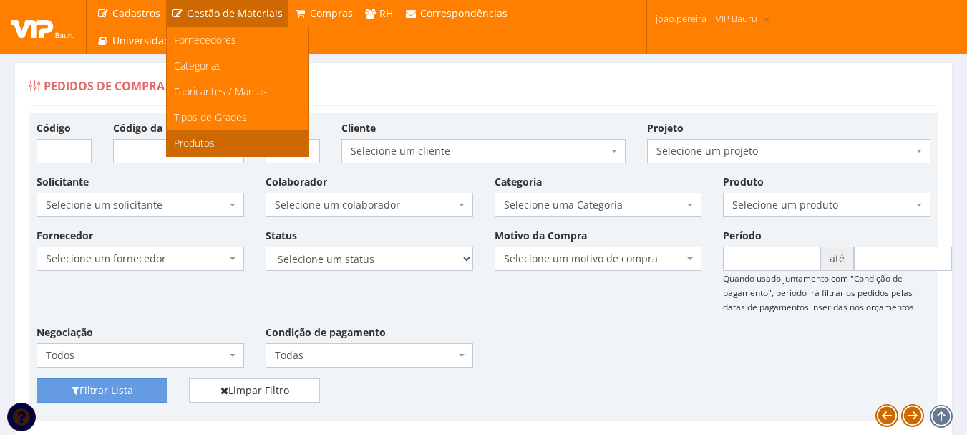
click at [231, 143] on link "Produtos" at bounding box center [238, 143] width 142 height 26
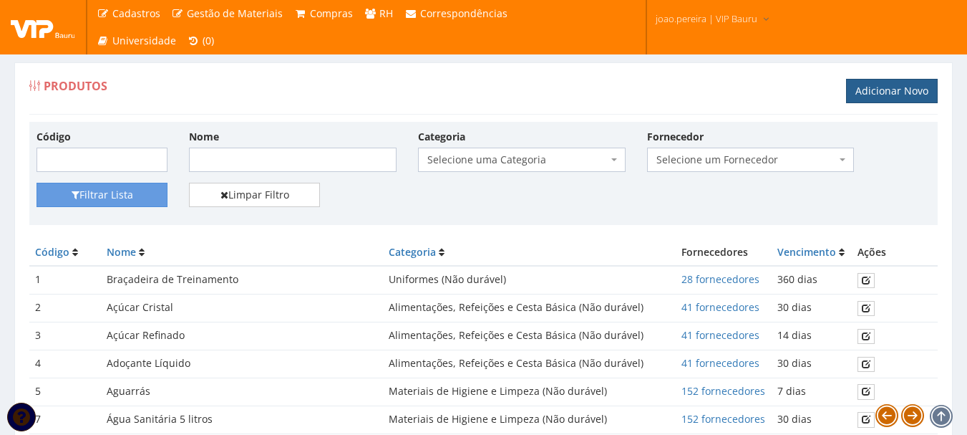
click at [924, 86] on link "Adicionar Novo" at bounding box center [892, 91] width 92 height 24
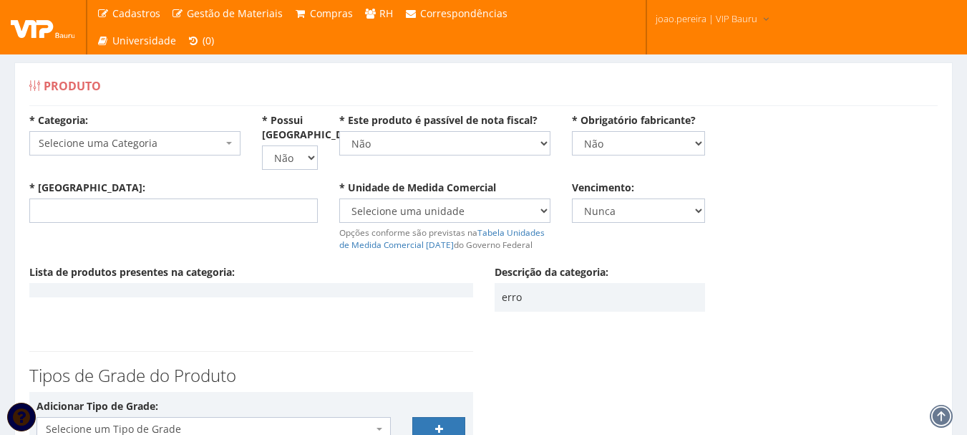
click at [230, 138] on span at bounding box center [230, 143] width 3 height 24
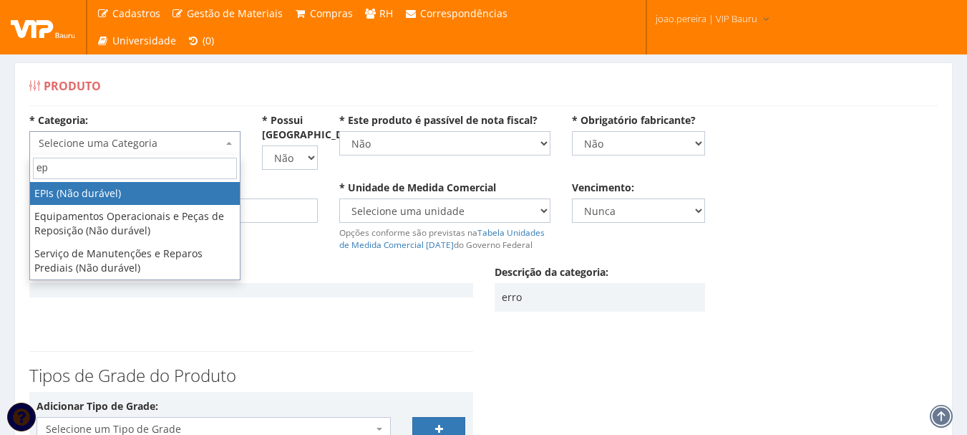
type input "epi"
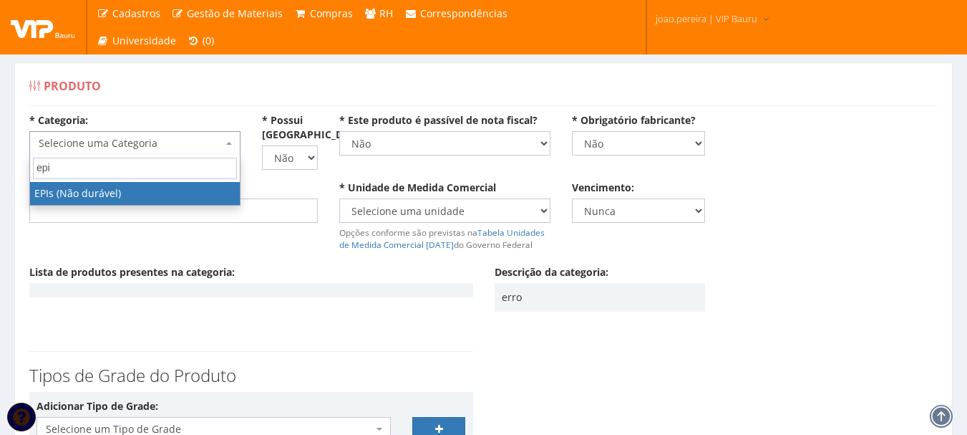
select select "1"
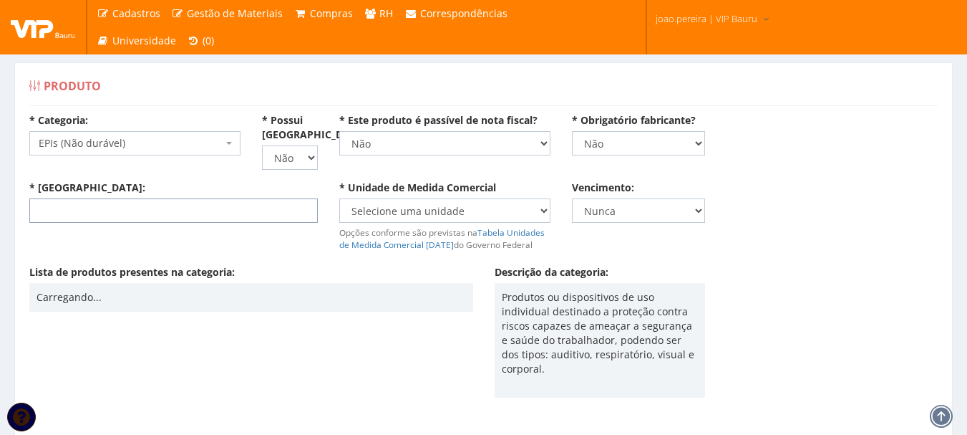
click at [170, 214] on input "* [GEOGRAPHIC_DATA]:" at bounding box center [173, 210] width 289 height 24
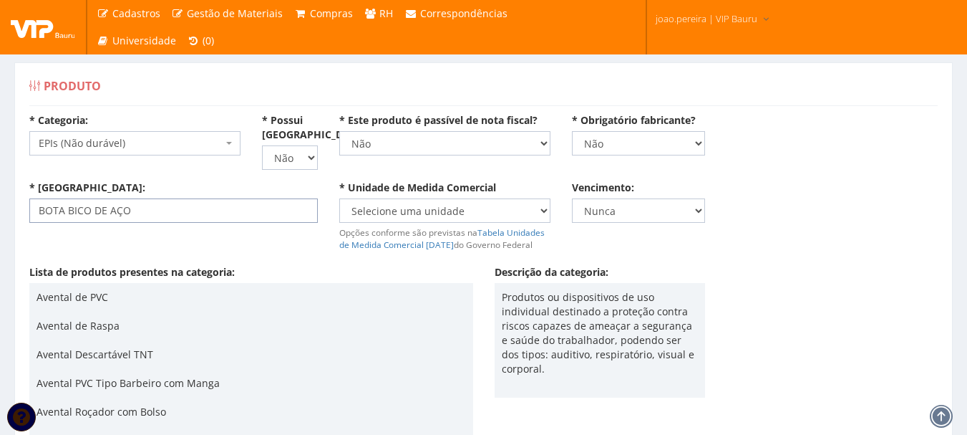
type input "BOTA BICO DE AÇO"
click at [542, 213] on select "Selecione uma unidade AMPOLA BALDE BANDEJA BARRA BISNAGA BLOCO BOBINA BOMBONA C…" at bounding box center [444, 210] width 211 height 24
select select "UNID"
click at [339, 198] on select "Selecione uma unidade AMPOLA BALDE BANDEJA BARRA BISNAGA BLOCO BOBINA BOMBONA C…" at bounding box center [444, 210] width 211 height 24
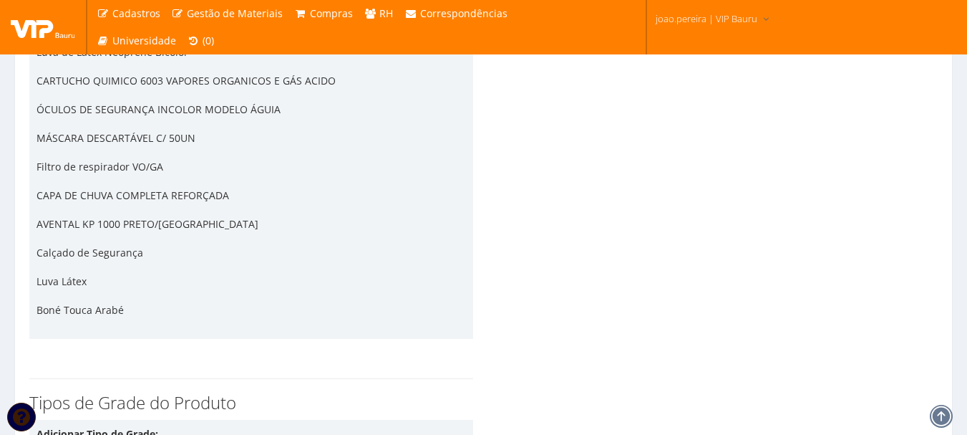
scroll to position [3309, 0]
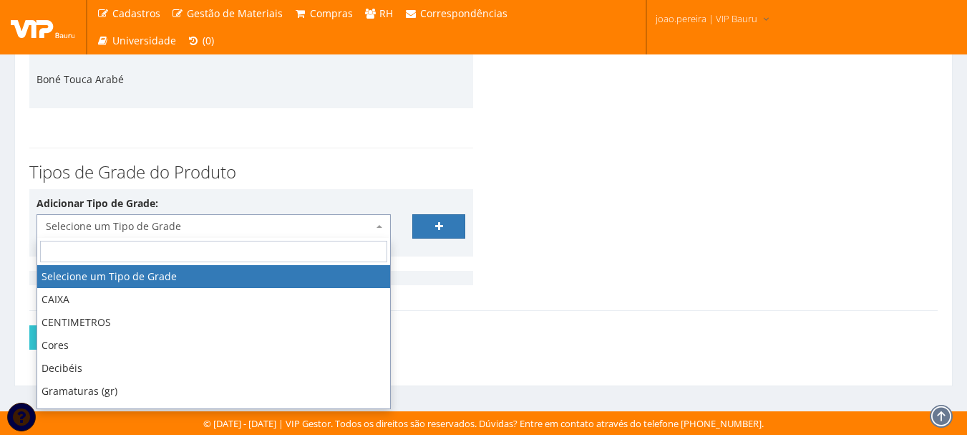
click at [379, 227] on b at bounding box center [380, 226] width 6 height 3
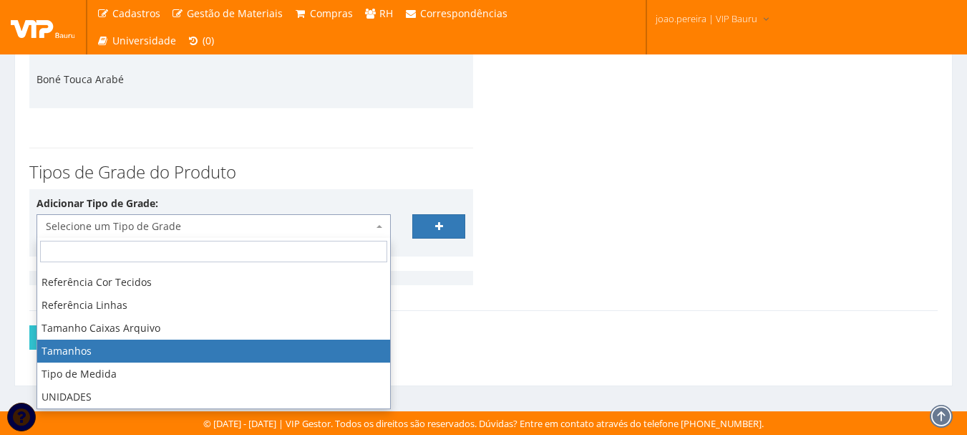
scroll to position [338, 0]
select select "2"
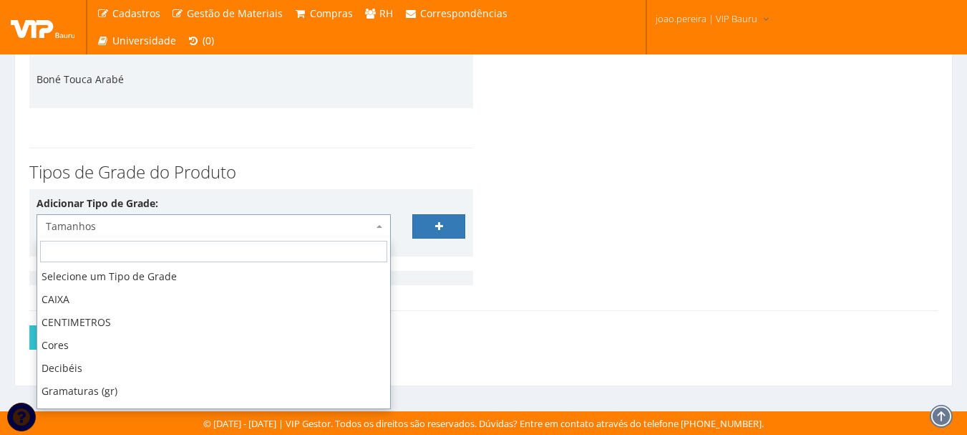
click at [324, 229] on span "Tamanhos" at bounding box center [209, 226] width 327 height 14
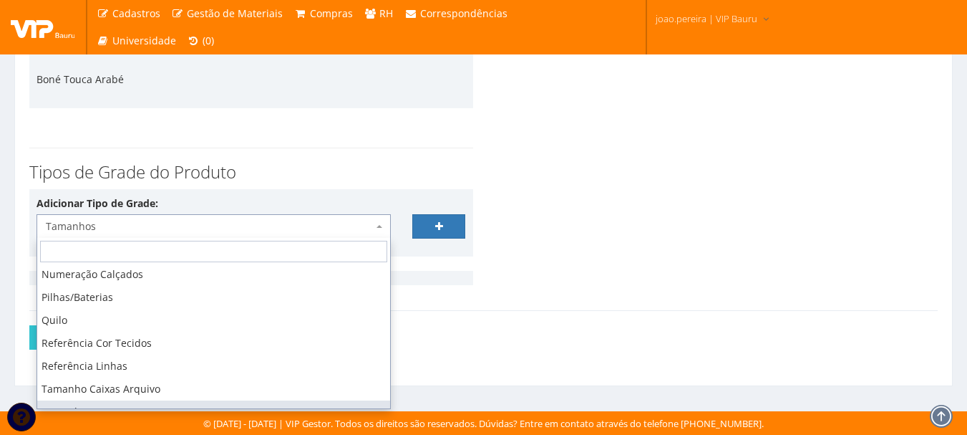
scroll to position [337, 0]
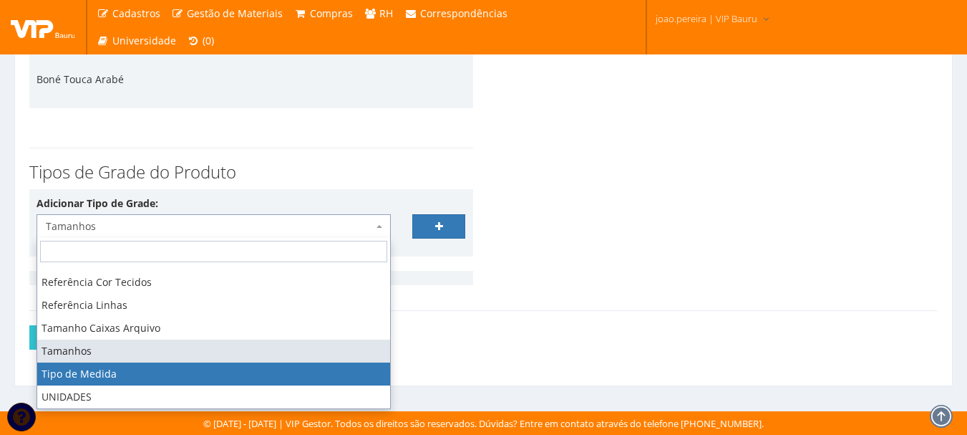
click at [518, 366] on div "Salvar Cancelar" at bounding box center [484, 342] width 930 height 64
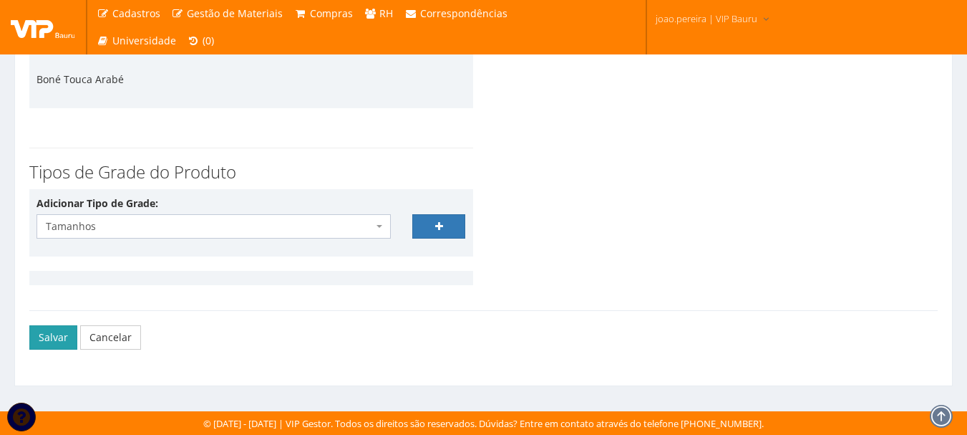
click at [47, 336] on button "Salvar" at bounding box center [53, 337] width 48 height 24
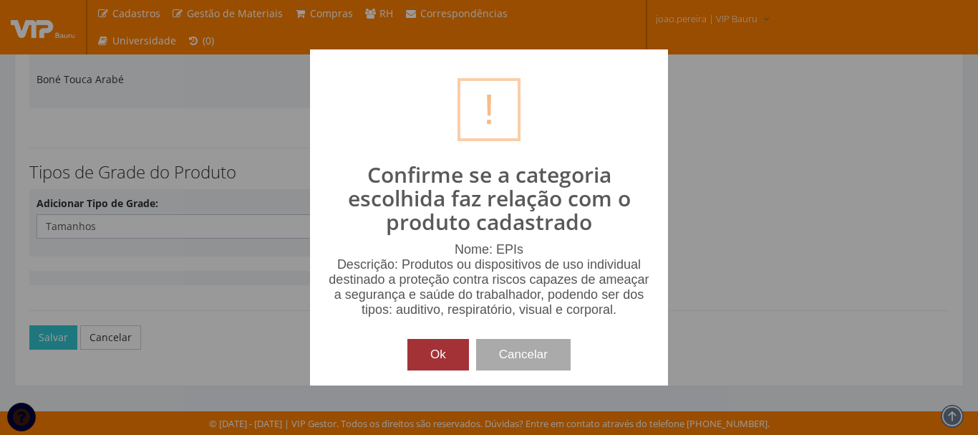
click at [440, 353] on button "Ok" at bounding box center [438, 355] width 62 height 32
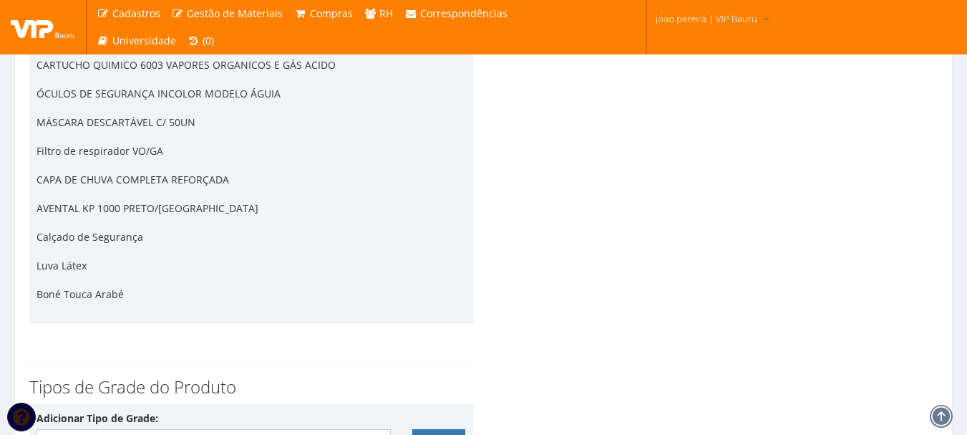
scroll to position [3309, 0]
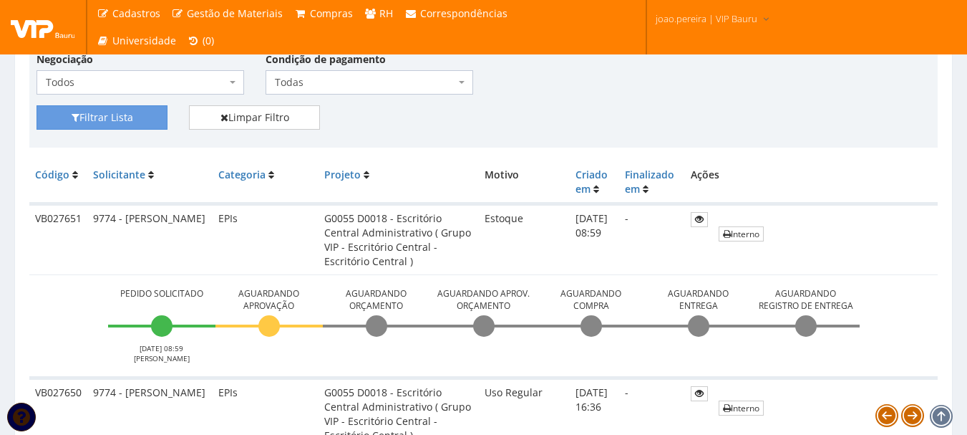
scroll to position [215, 0]
